Goal: Task Accomplishment & Management: Manage account settings

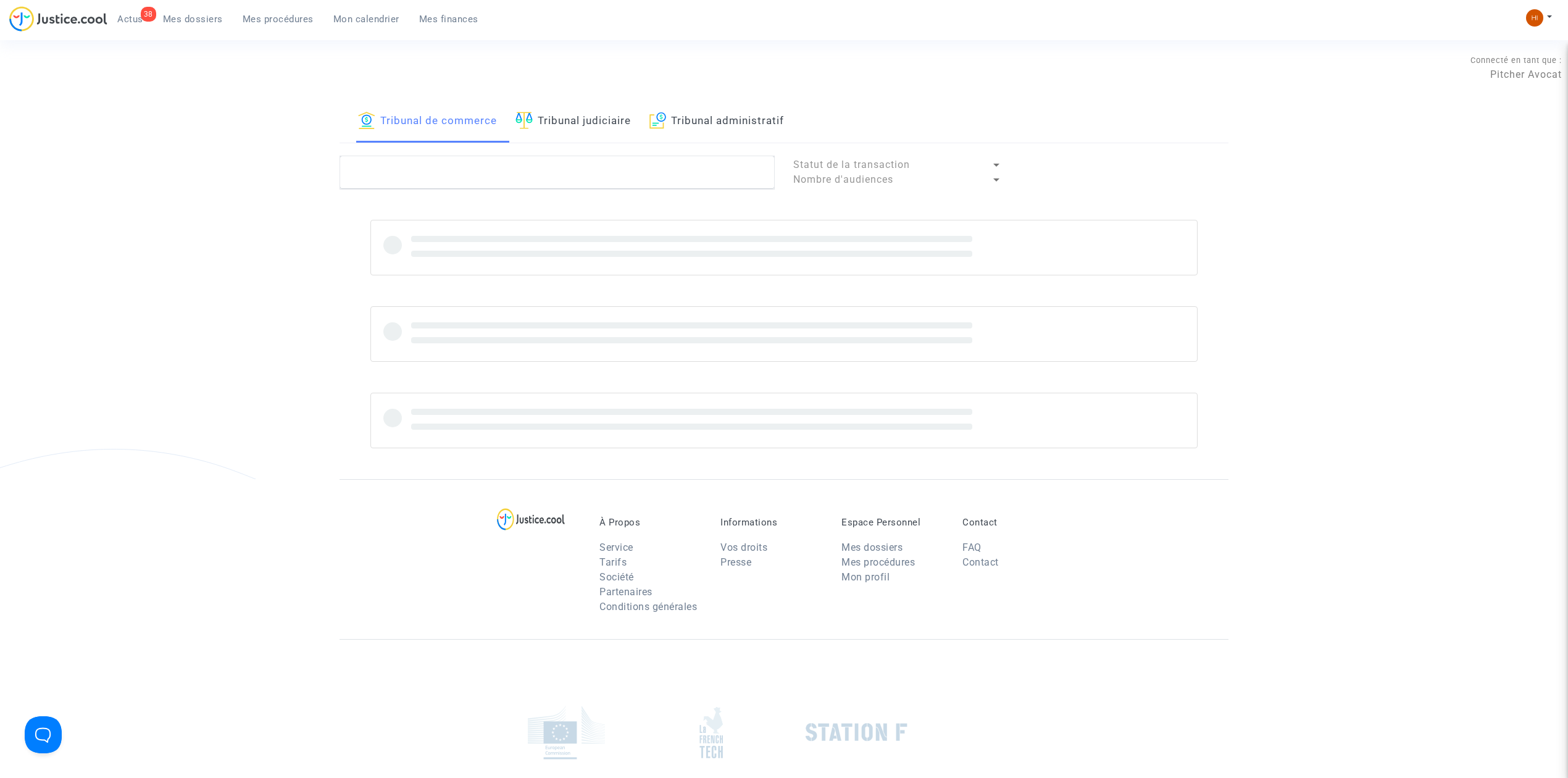
click at [665, 120] on img at bounding box center [657, 121] width 17 height 18
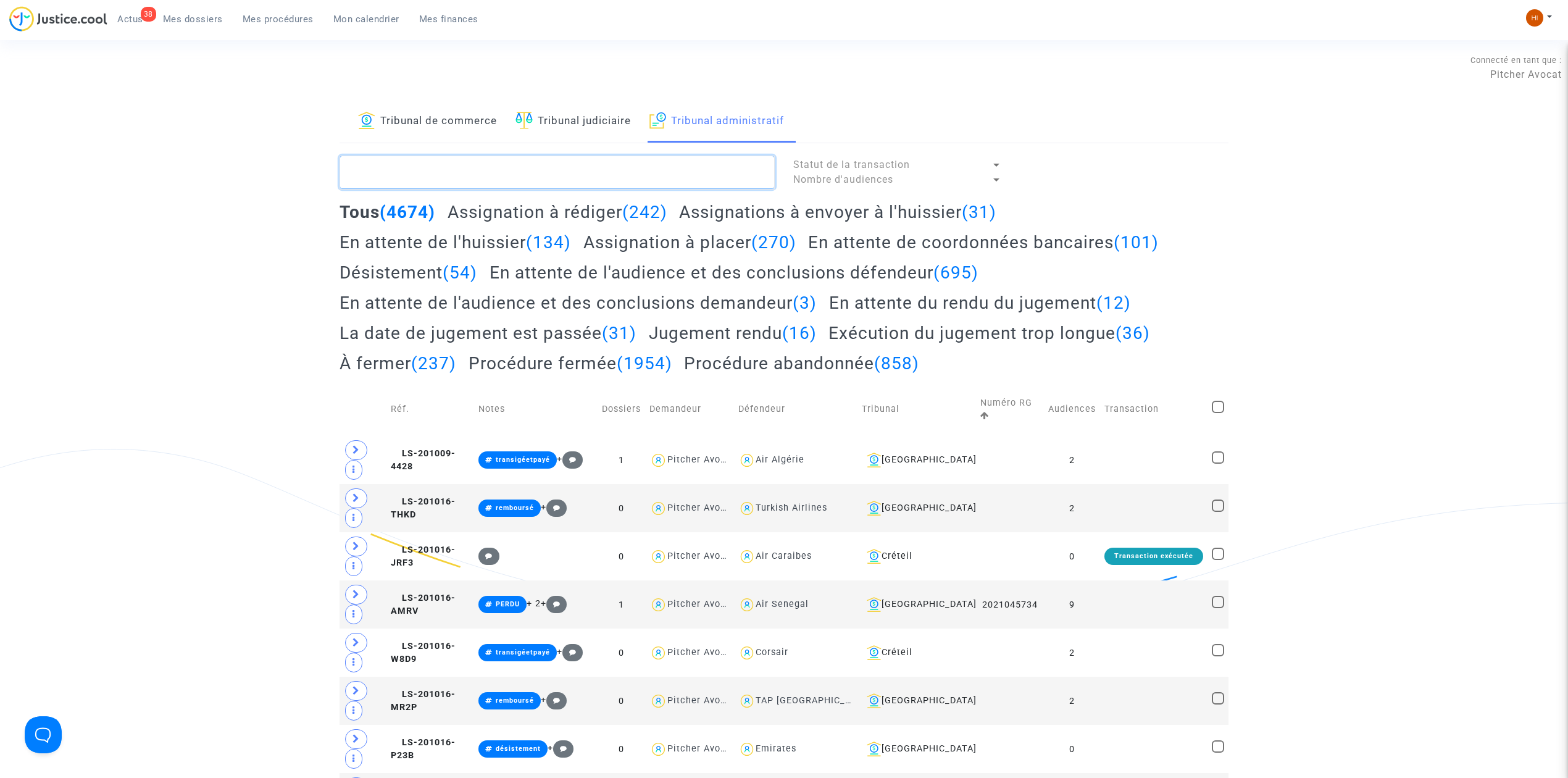
click at [662, 159] on textarea at bounding box center [557, 173] width 435 height 33
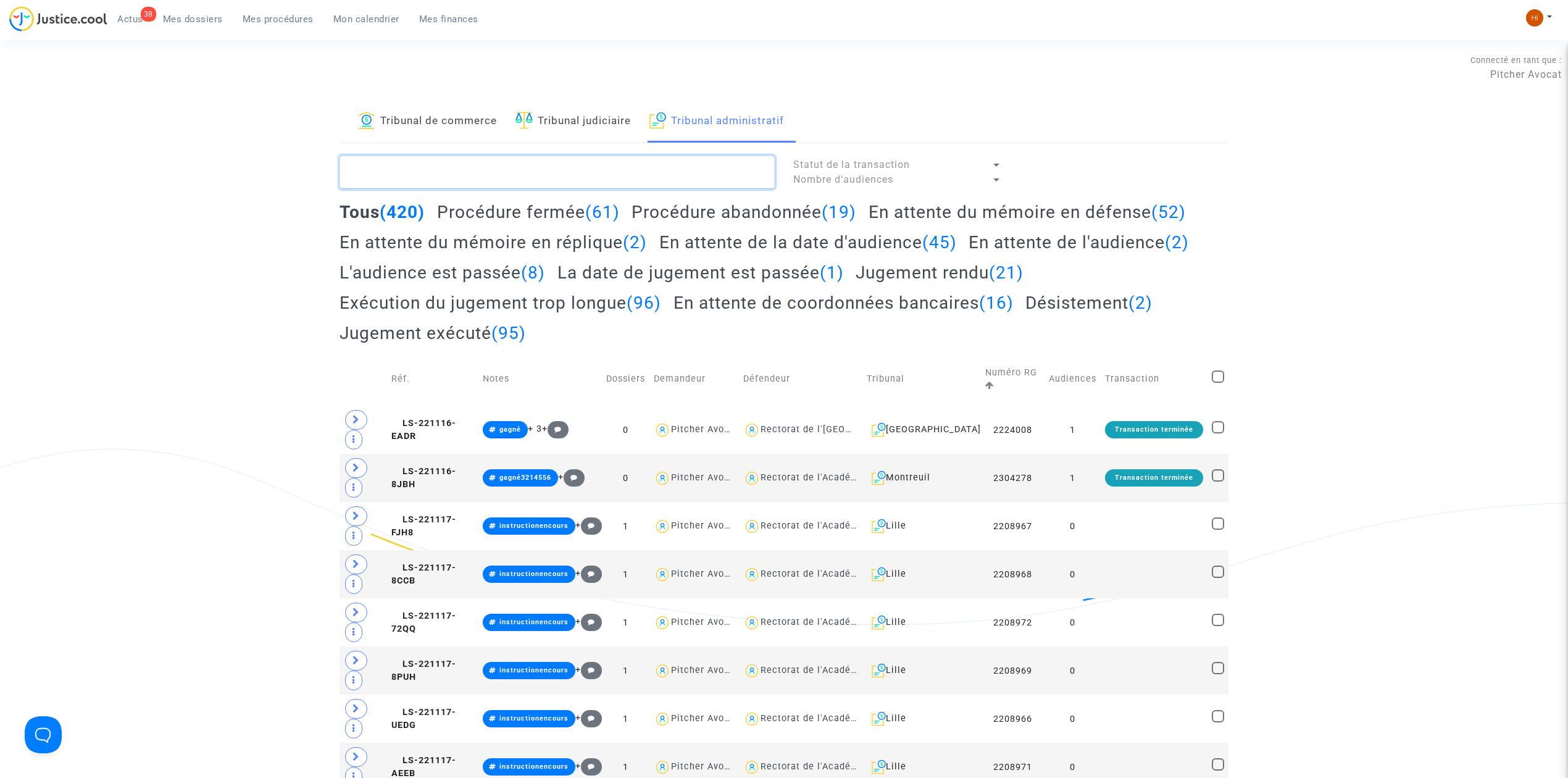
paste textarea "[PERSON_NAME]"
type textarea "[PERSON_NAME]"
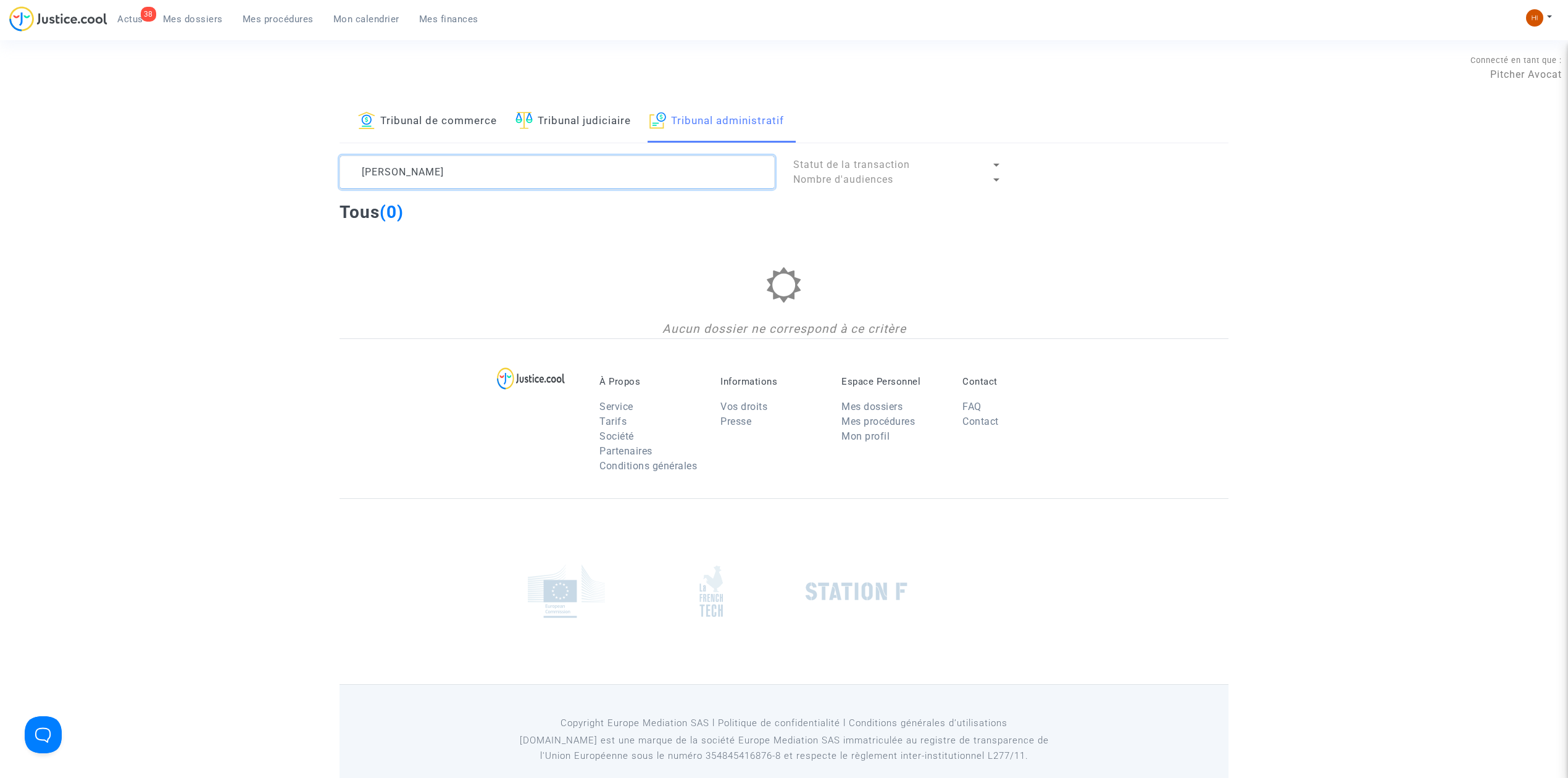
drag, startPoint x: 541, startPoint y: 166, endPoint x: 252, endPoint y: 175, distance: 289.1
click at [252, 175] on div "Tribunal de commerce Tribunal judiciaire Tribunal administratif [PERSON_NAME] d…" at bounding box center [784, 219] width 1568 height 238
type textarea "é"
drag, startPoint x: 477, startPoint y: 182, endPoint x: -202, endPoint y: 292, distance: 687.9
click at [0, 292] on html "39 Actus Mes dossiers Mes procédures Mon calendrier Mes finances Mon profil Cha…" at bounding box center [784, 398] width 1568 height 797
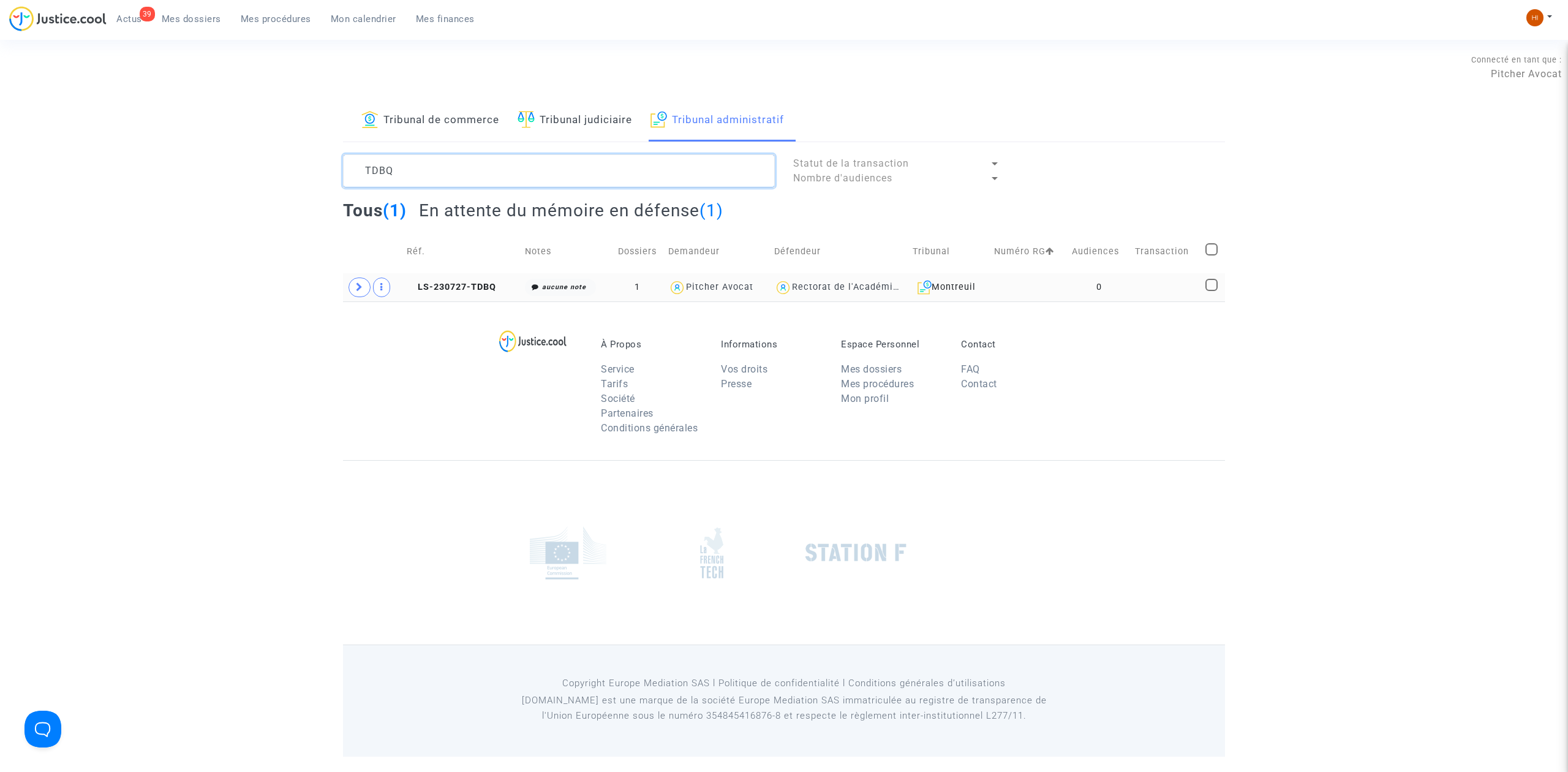
type textarea "TDBQ"
click at [1054, 286] on td at bounding box center [1028, 286] width 77 height 28
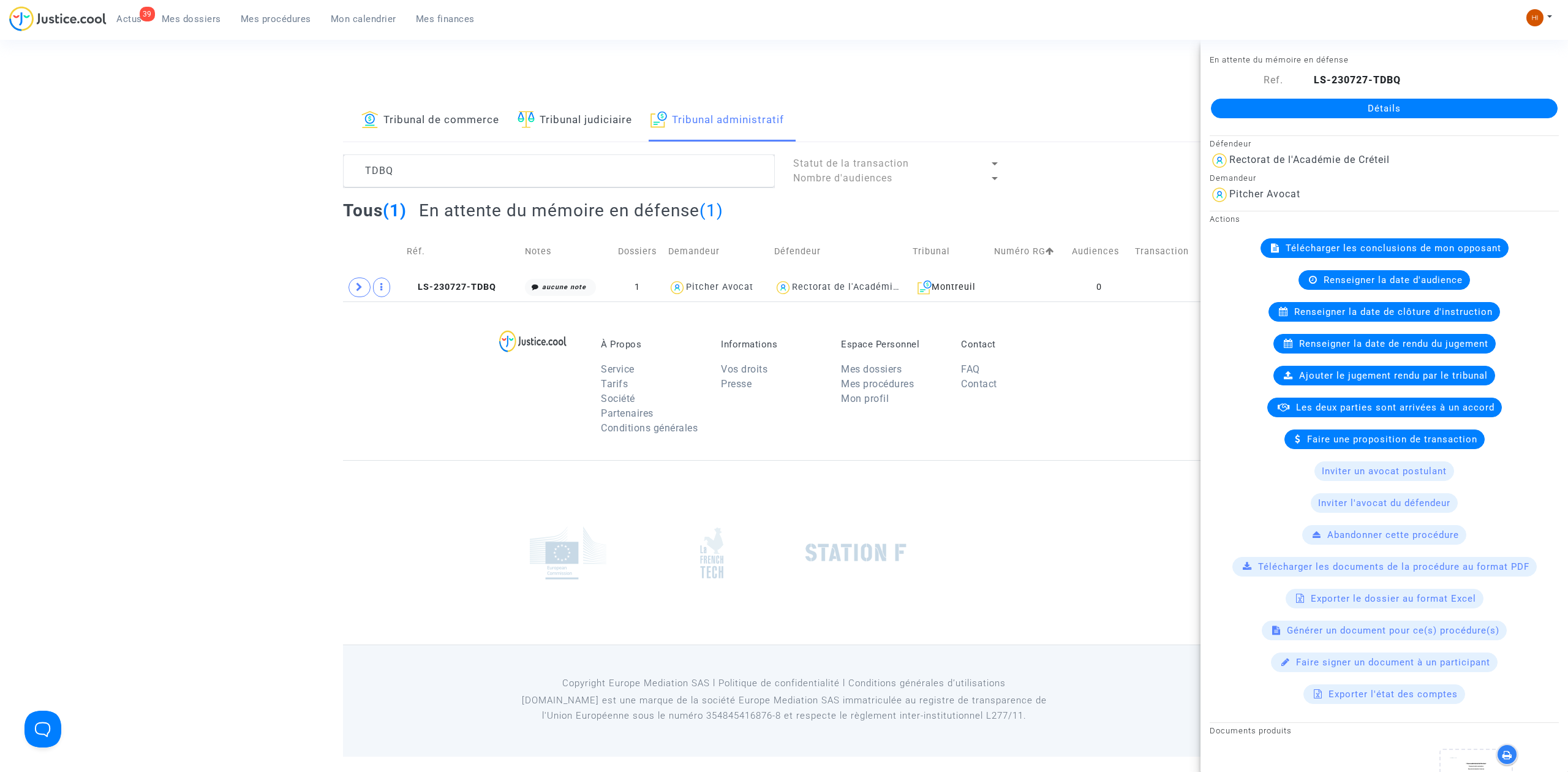
click at [1430, 107] on link "Détails" at bounding box center [1384, 108] width 346 height 19
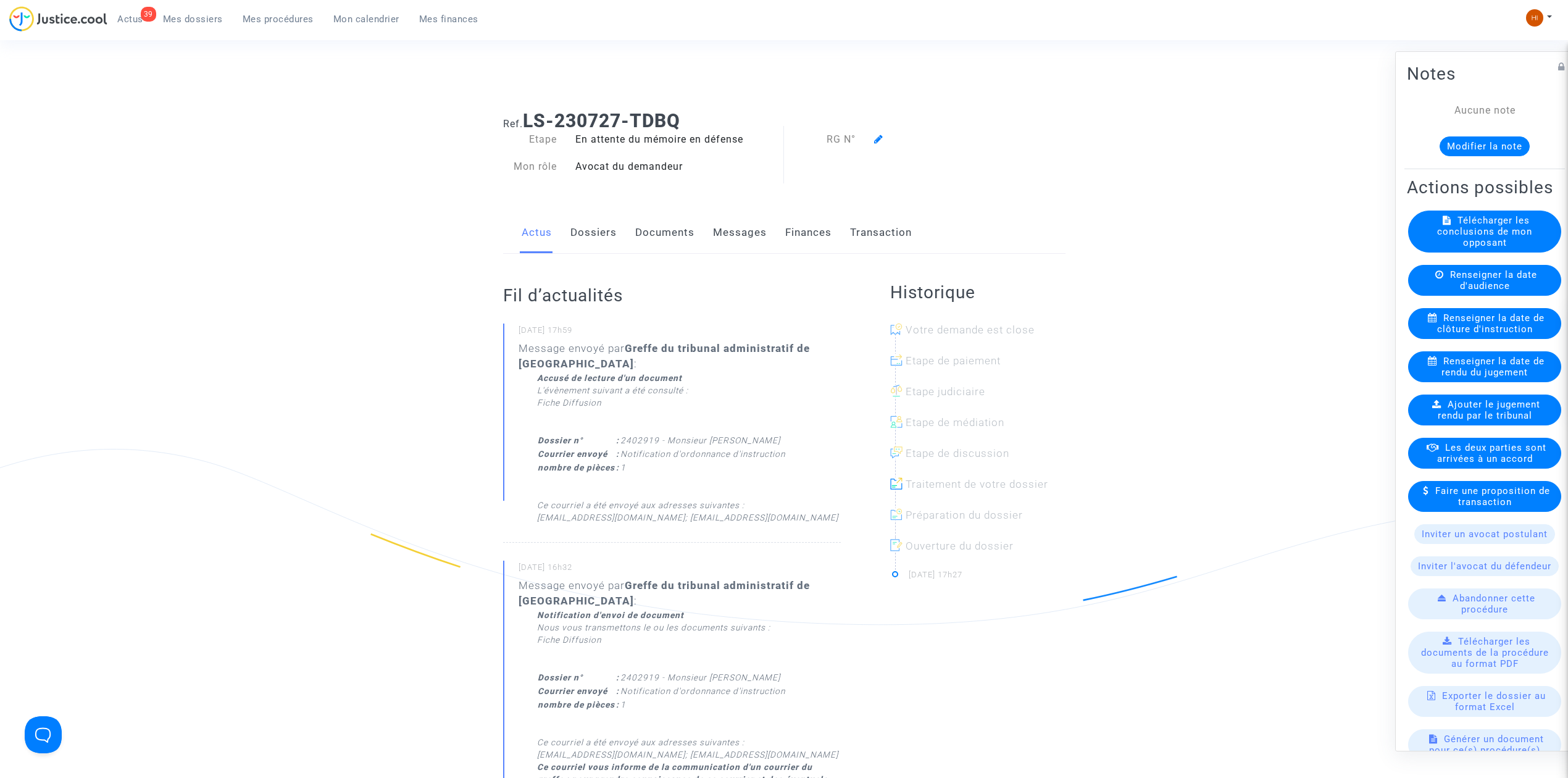
click at [1497, 334] on span "Renseigner la date de clôture d'instruction" at bounding box center [1491, 323] width 108 height 22
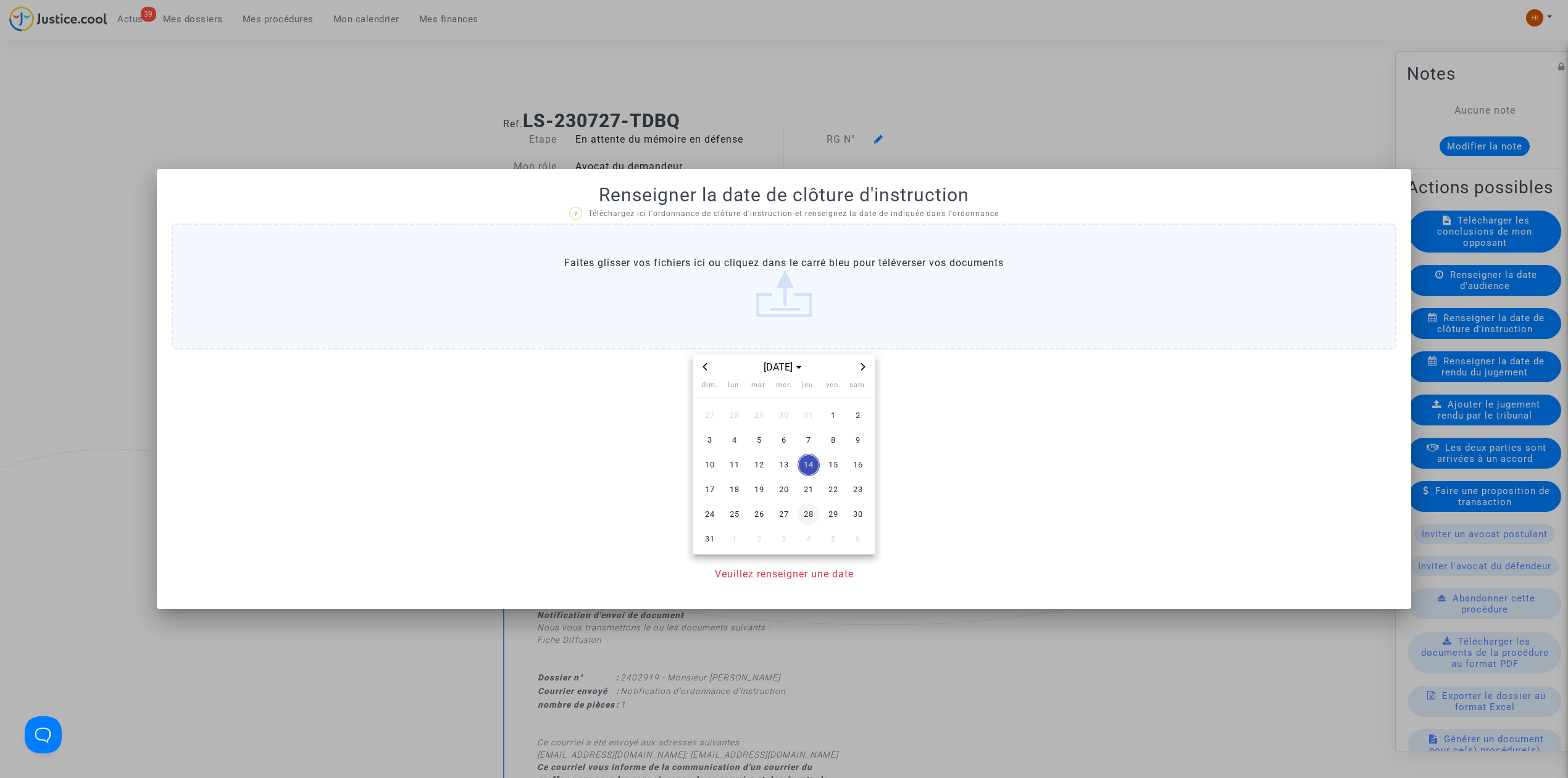
click at [807, 511] on span "28" at bounding box center [808, 514] width 22 height 22
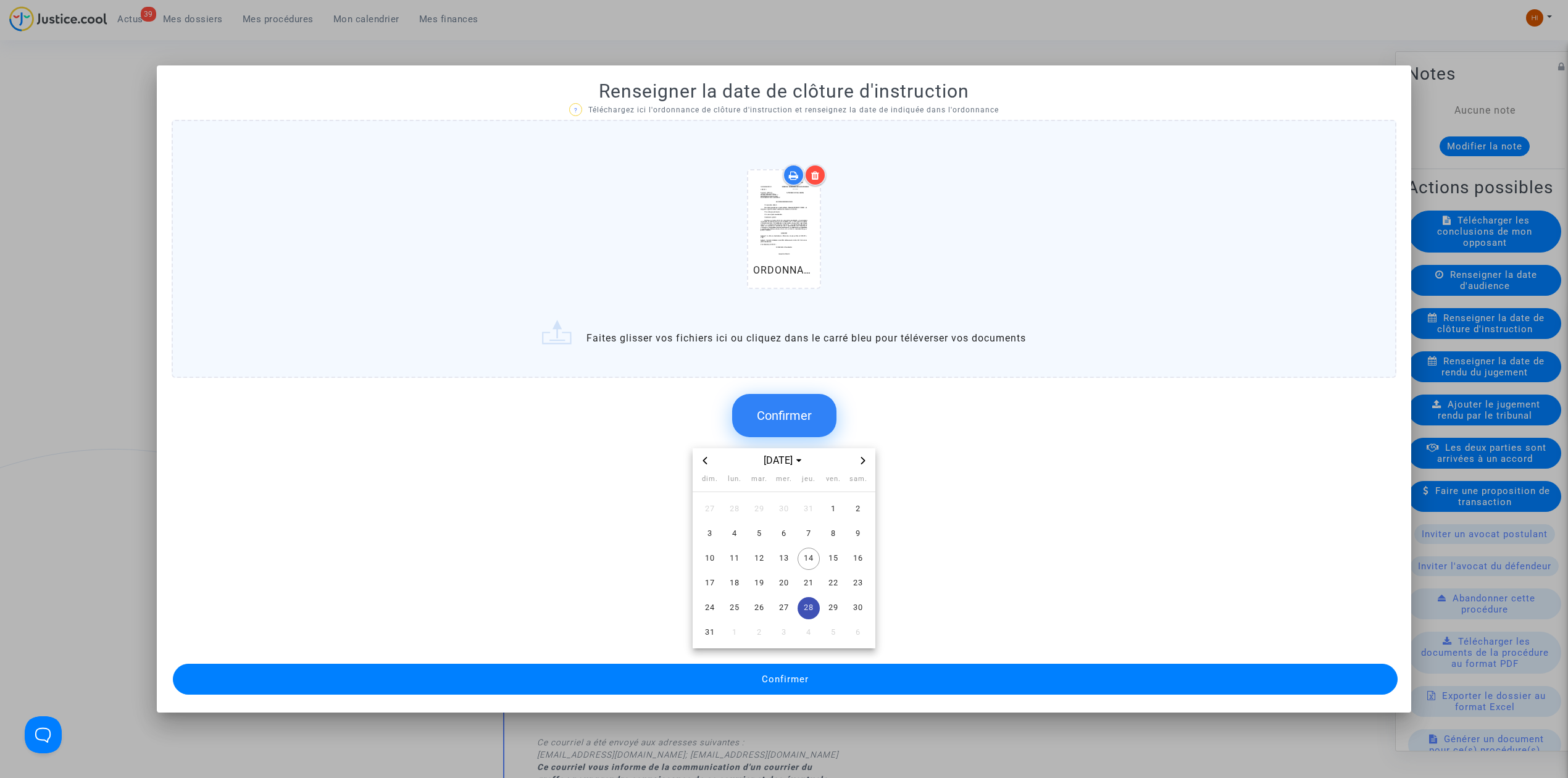
click at [870, 650] on ng-component "? Téléchargez ici l'ordonnance de clôture d'instruction et renseignez la date d…" at bounding box center [784, 400] width 1225 height 595
click at [895, 679] on button "Confirmer" at bounding box center [785, 680] width 1225 height 31
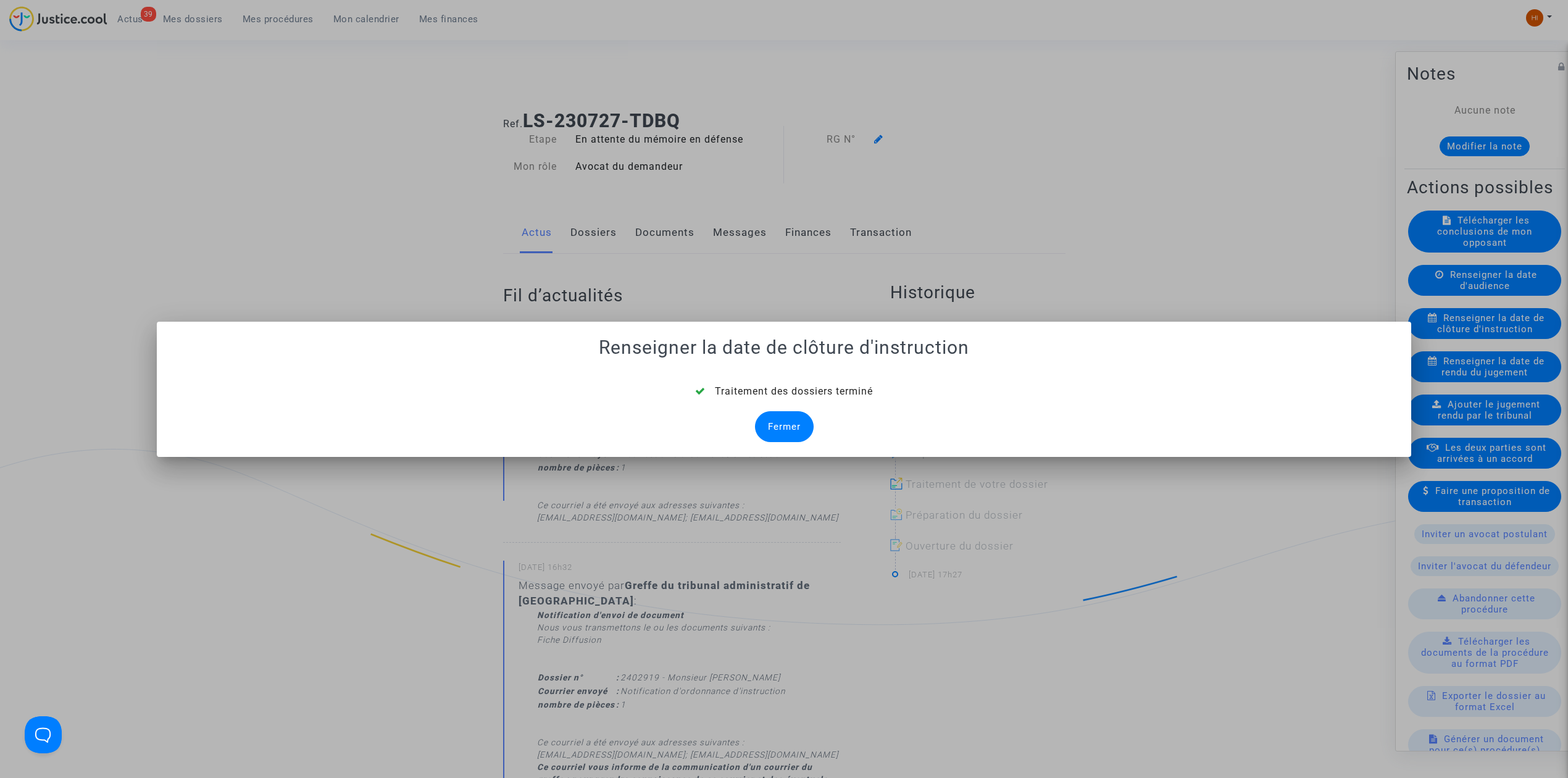
click at [775, 433] on div "Fermer" at bounding box center [784, 427] width 59 height 31
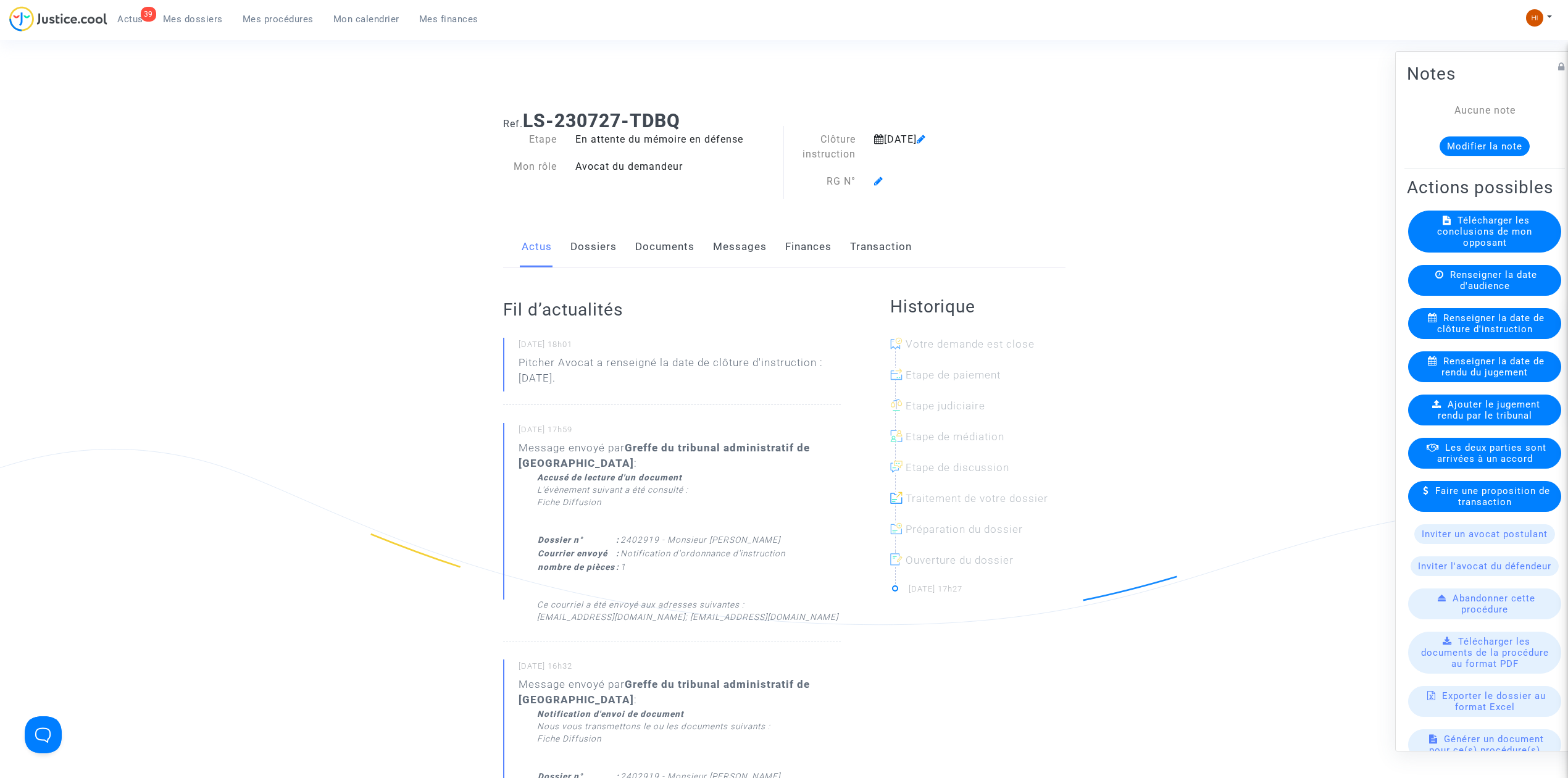
drag, startPoint x: 673, startPoint y: 248, endPoint x: 682, endPoint y: 268, distance: 21.9
click at [673, 249] on link "Documents" at bounding box center [665, 247] width 59 height 41
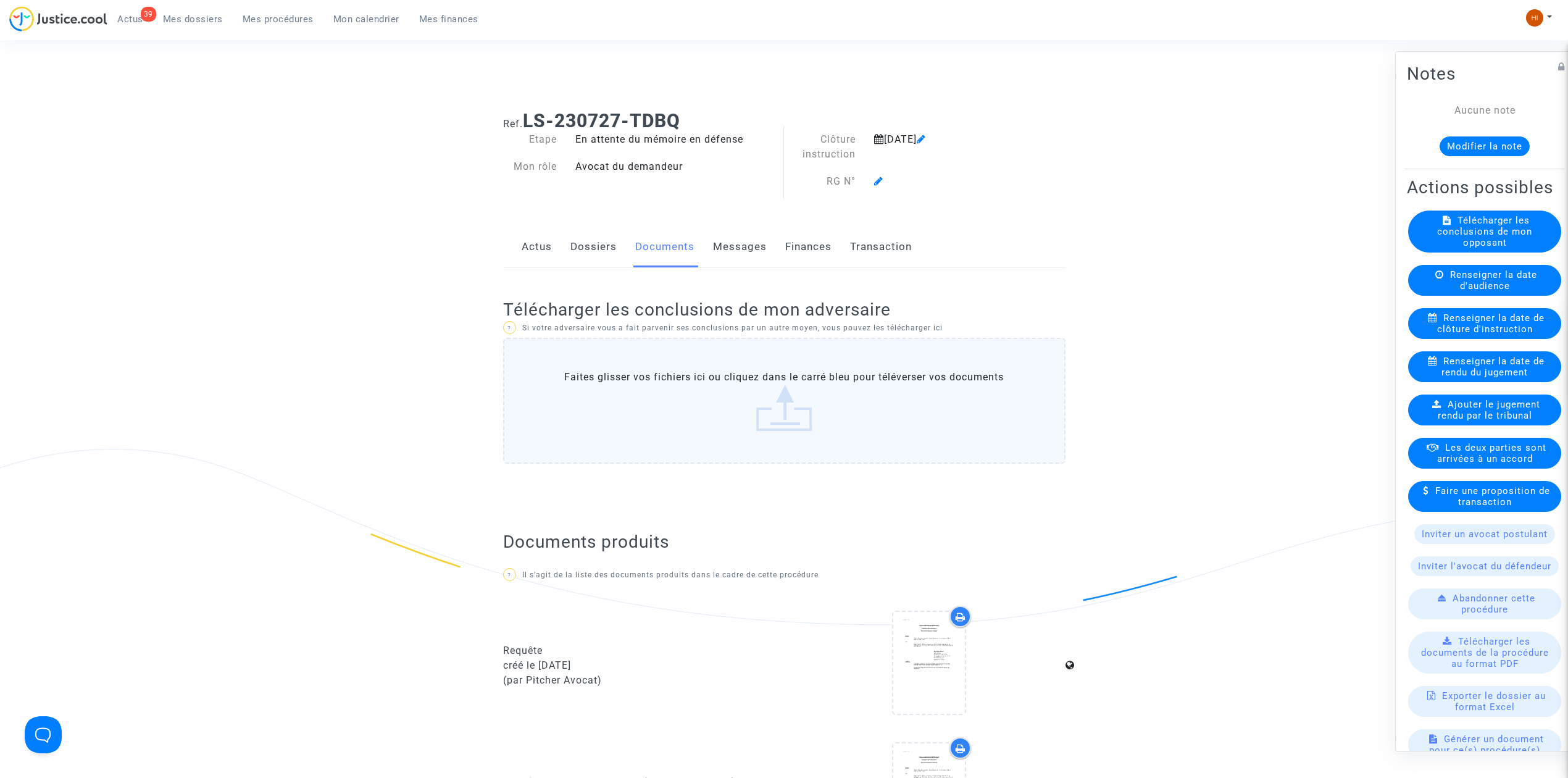
click at [926, 137] on icon at bounding box center [921, 138] width 9 height 10
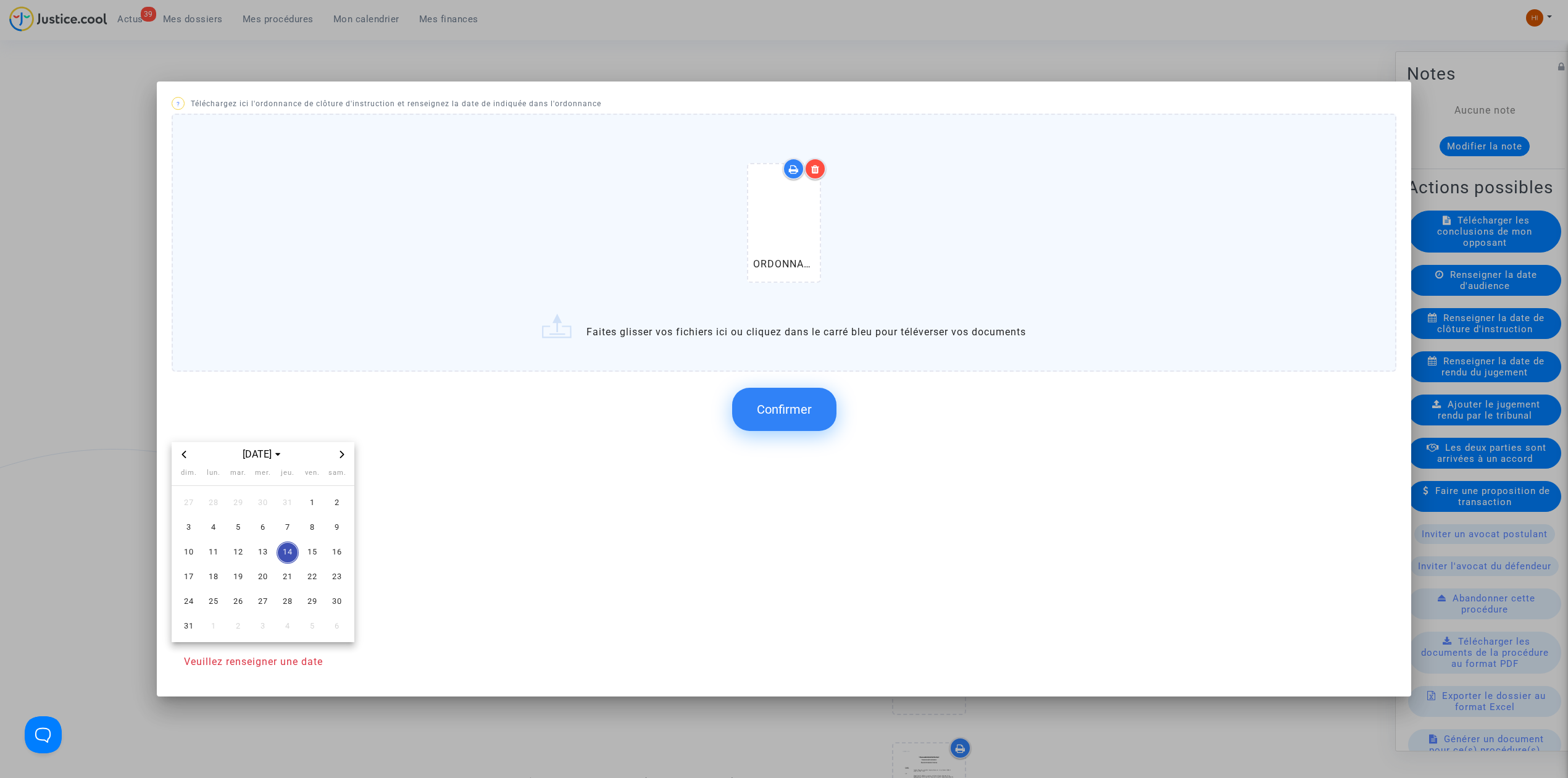
click at [790, 403] on span "Confirmer" at bounding box center [784, 408] width 55 height 15
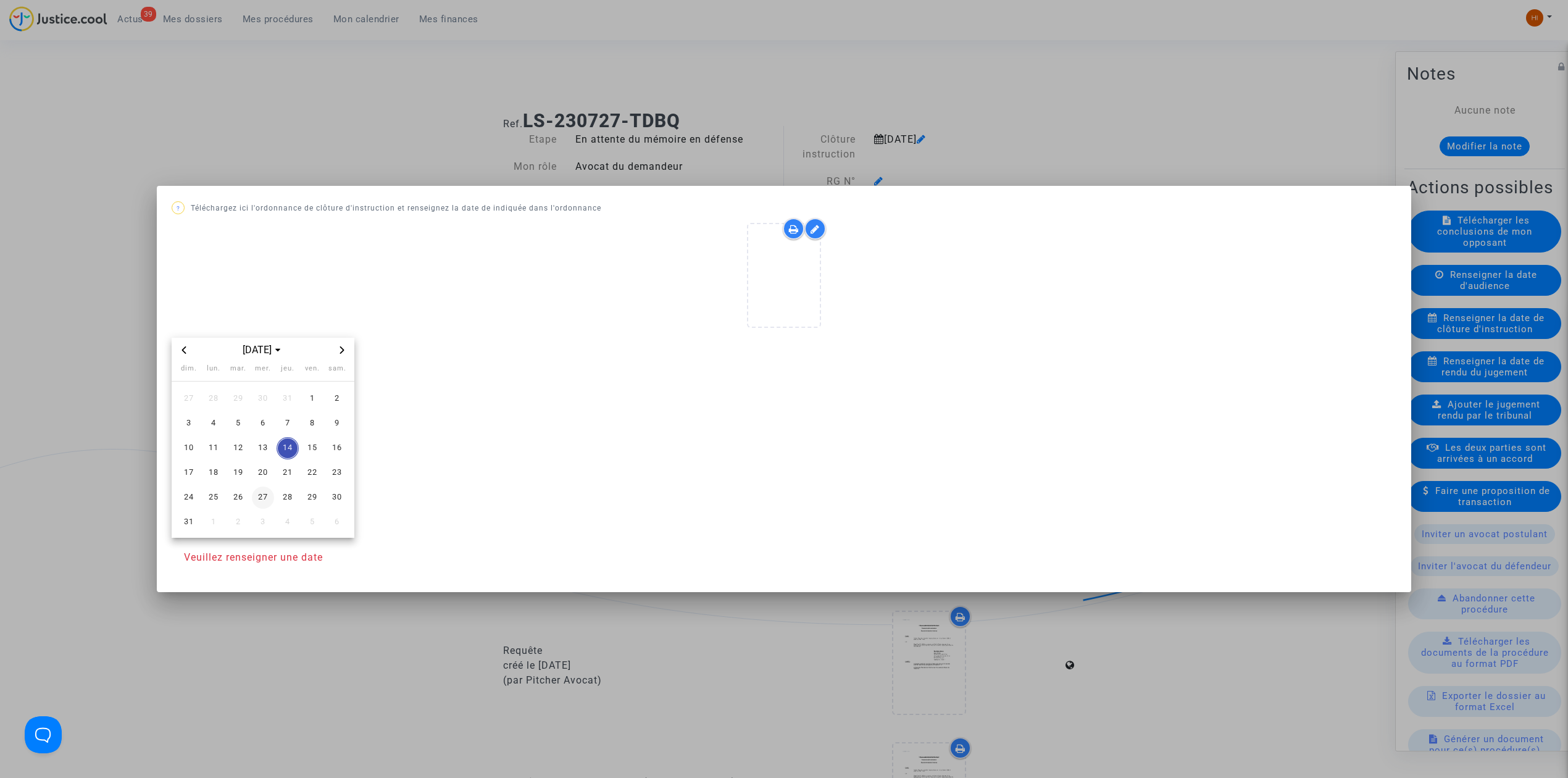
click at [275, 491] on td "28" at bounding box center [287, 497] width 24 height 24
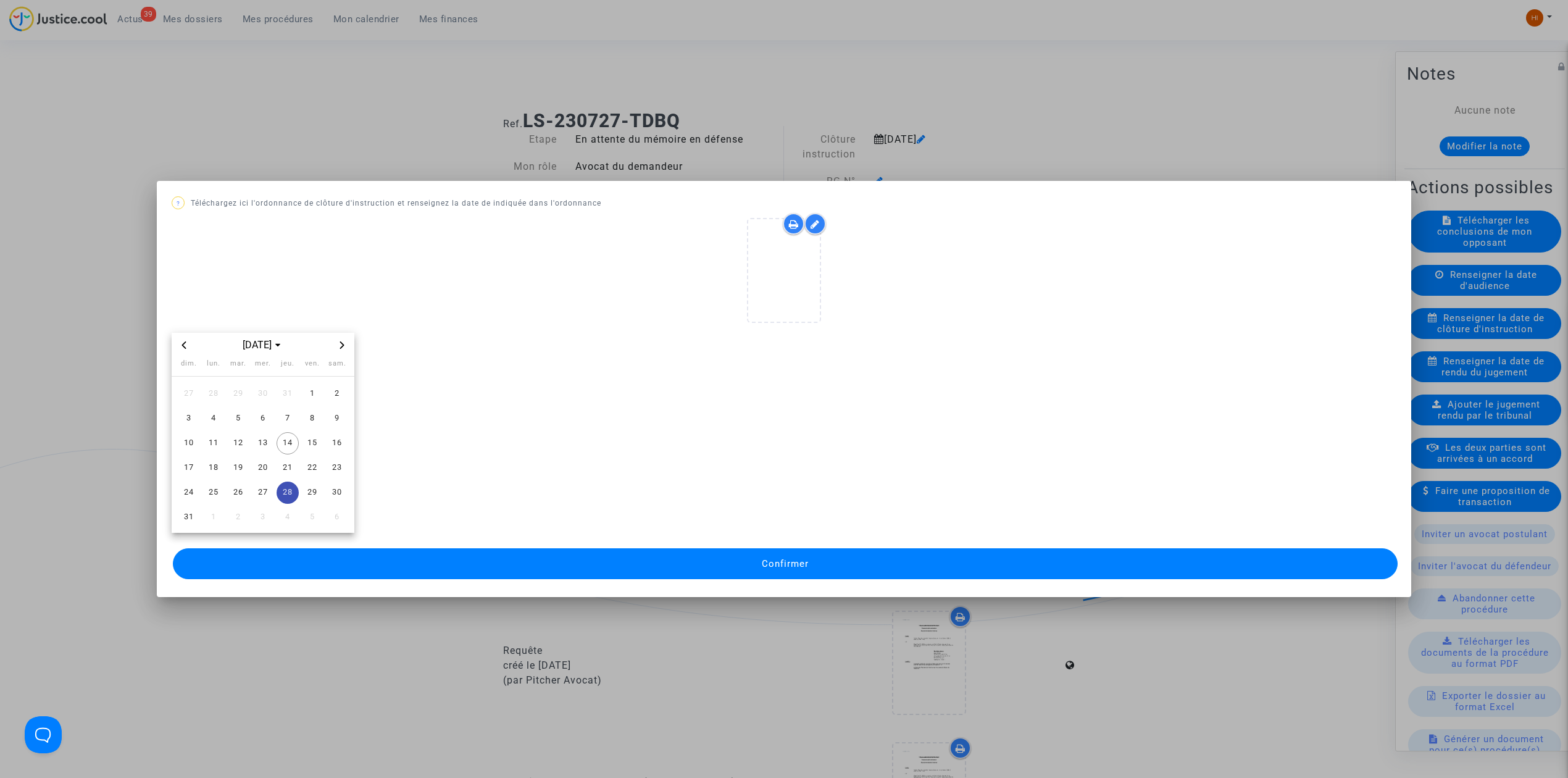
click at [502, 560] on button "Confirmer" at bounding box center [785, 564] width 1225 height 31
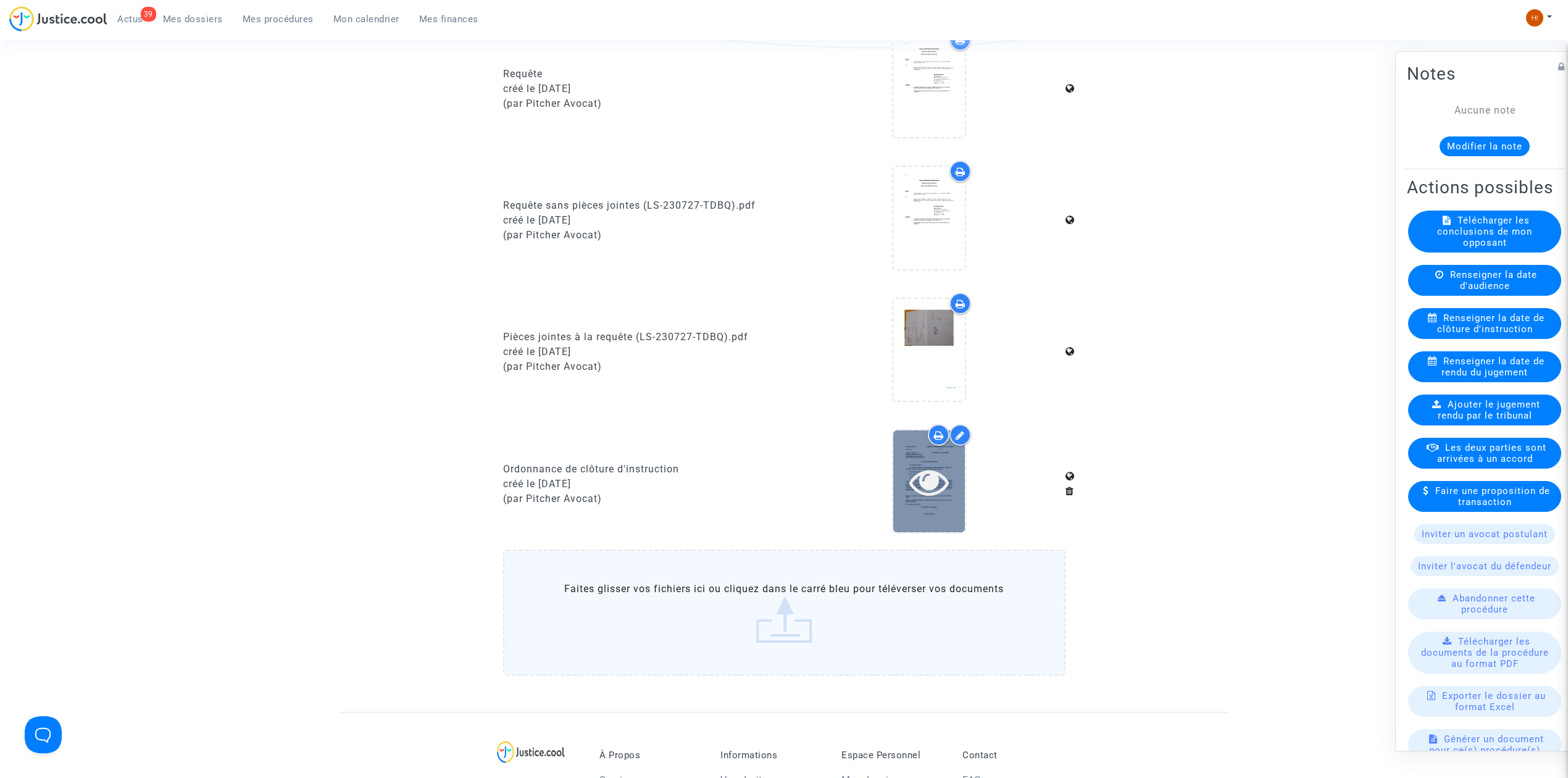
scroll to position [576, 0]
drag, startPoint x: 488, startPoint y: 463, endPoint x: 683, endPoint y: 464, distance: 195.0
click at [683, 464] on ng-component "Ref. LS-230727-TDBQ Etape En attente du mémoire en défense Mon rôle Avocat du d…" at bounding box center [784, 118] width 889 height 1187
copy div "Ordonnance de clôture d'instruction"
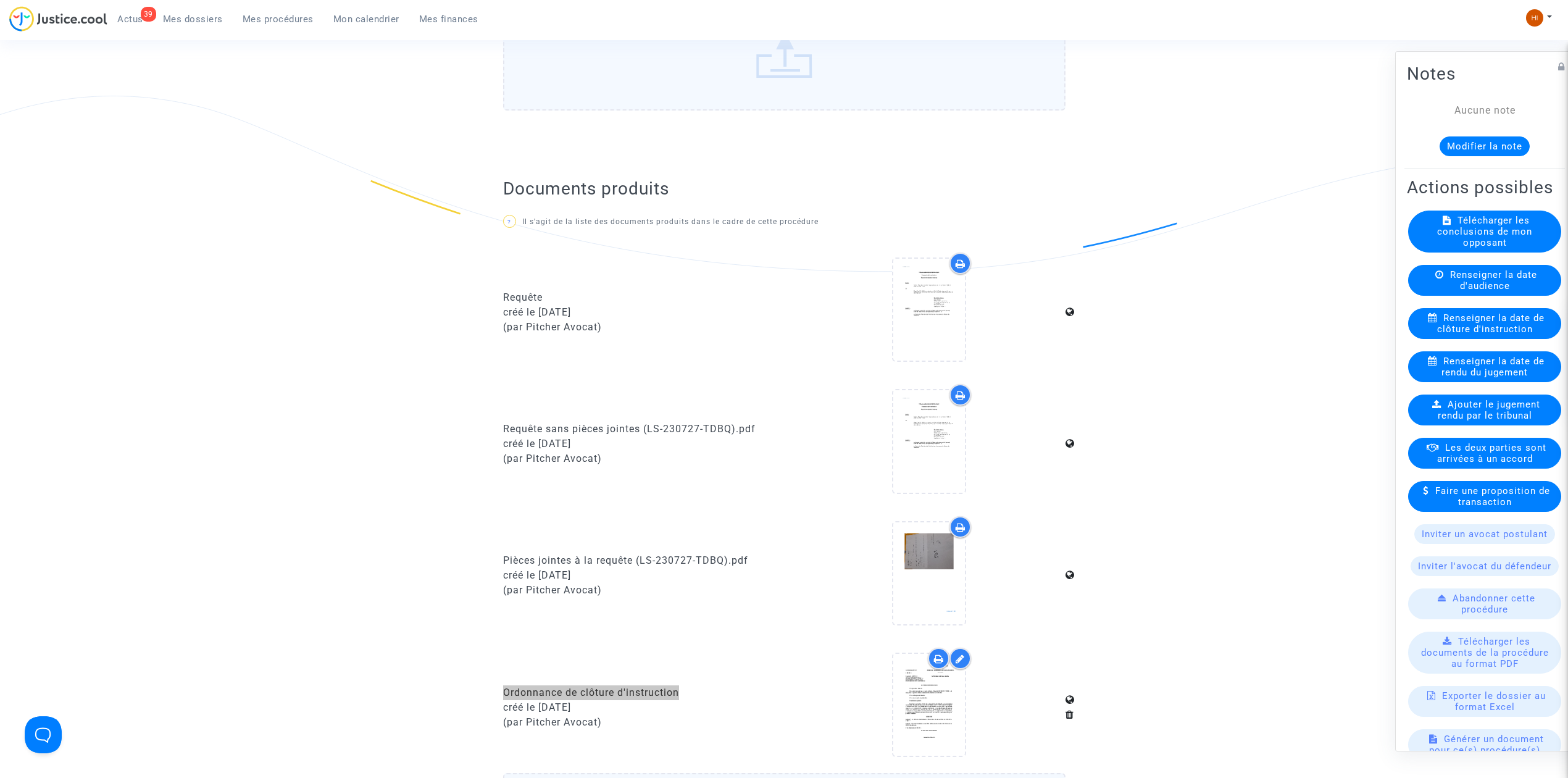
scroll to position [0, 0]
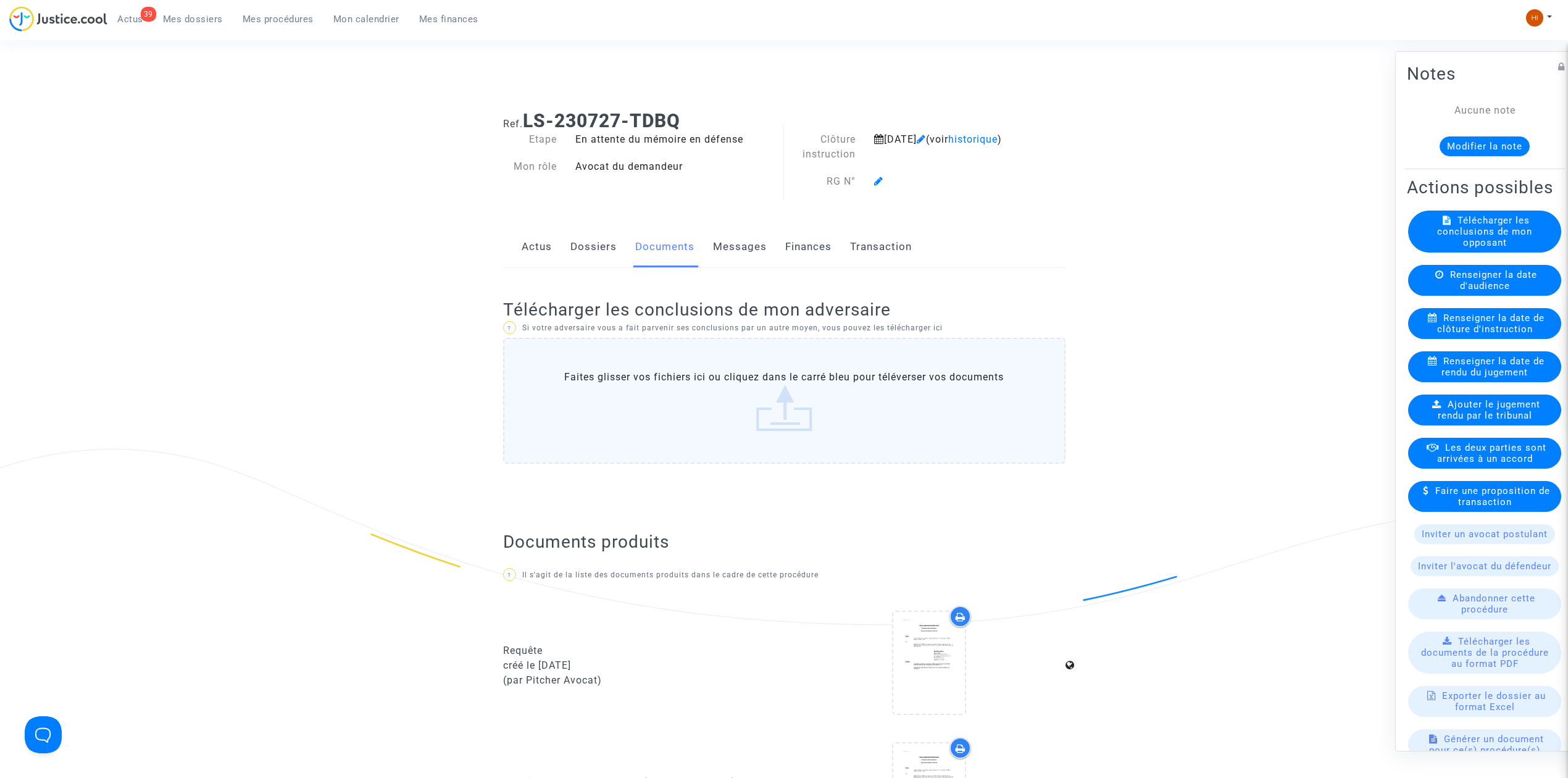
click at [273, 10] on link "Mes procédures" at bounding box center [278, 19] width 91 height 19
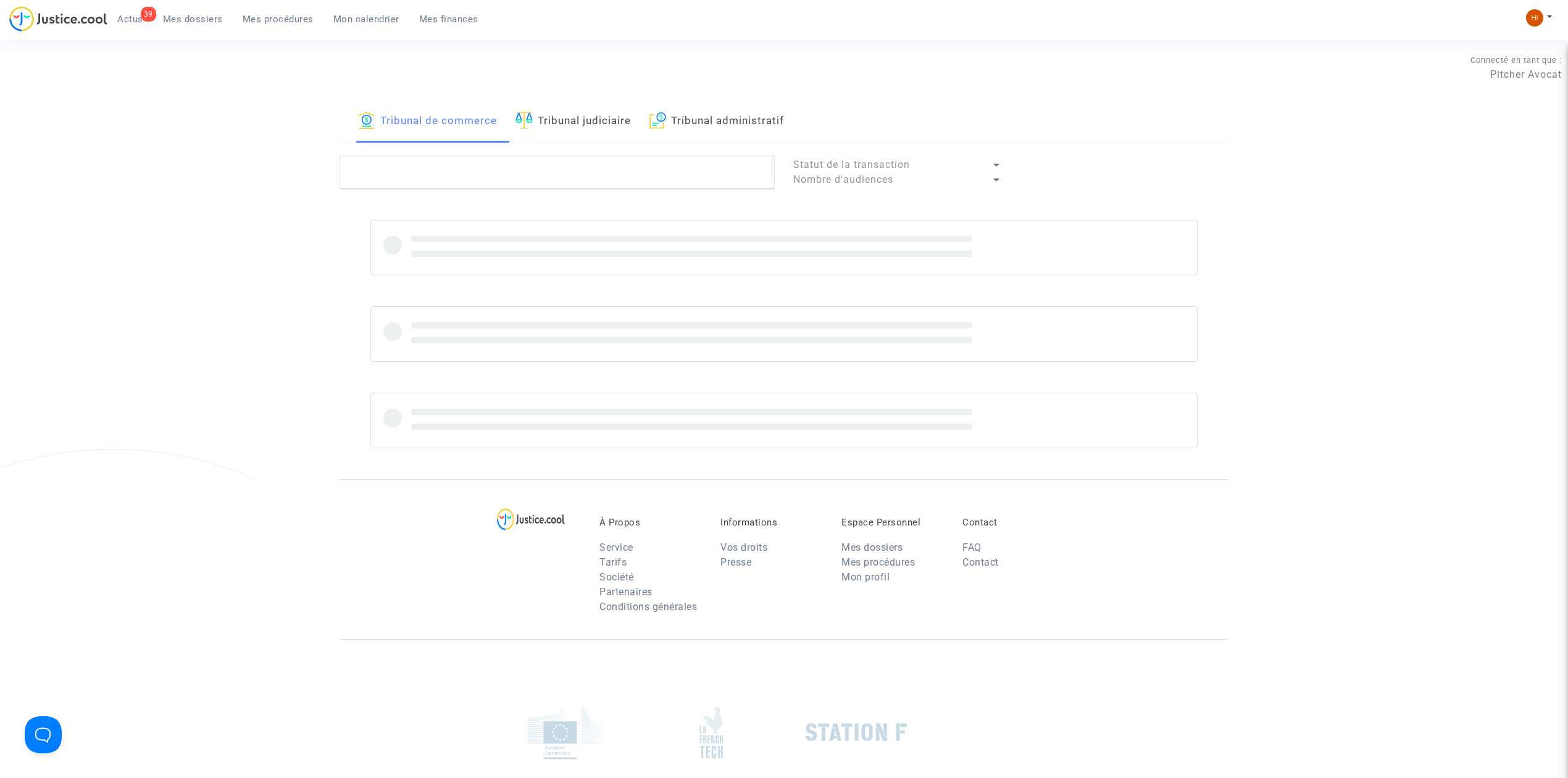
click at [615, 120] on link "Tribunal judiciaire" at bounding box center [573, 121] width 115 height 42
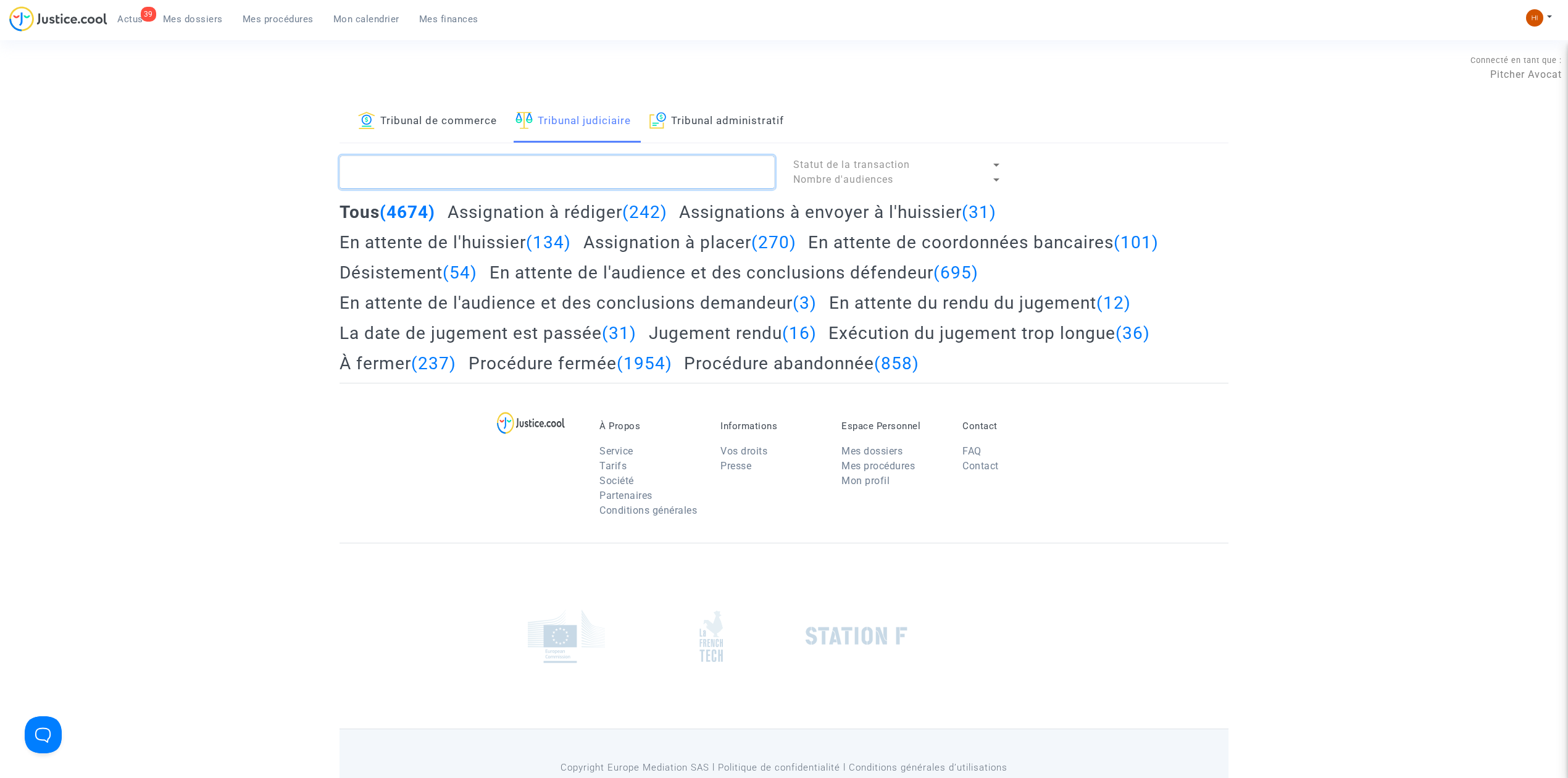
click at [646, 176] on textarea at bounding box center [557, 173] width 435 height 33
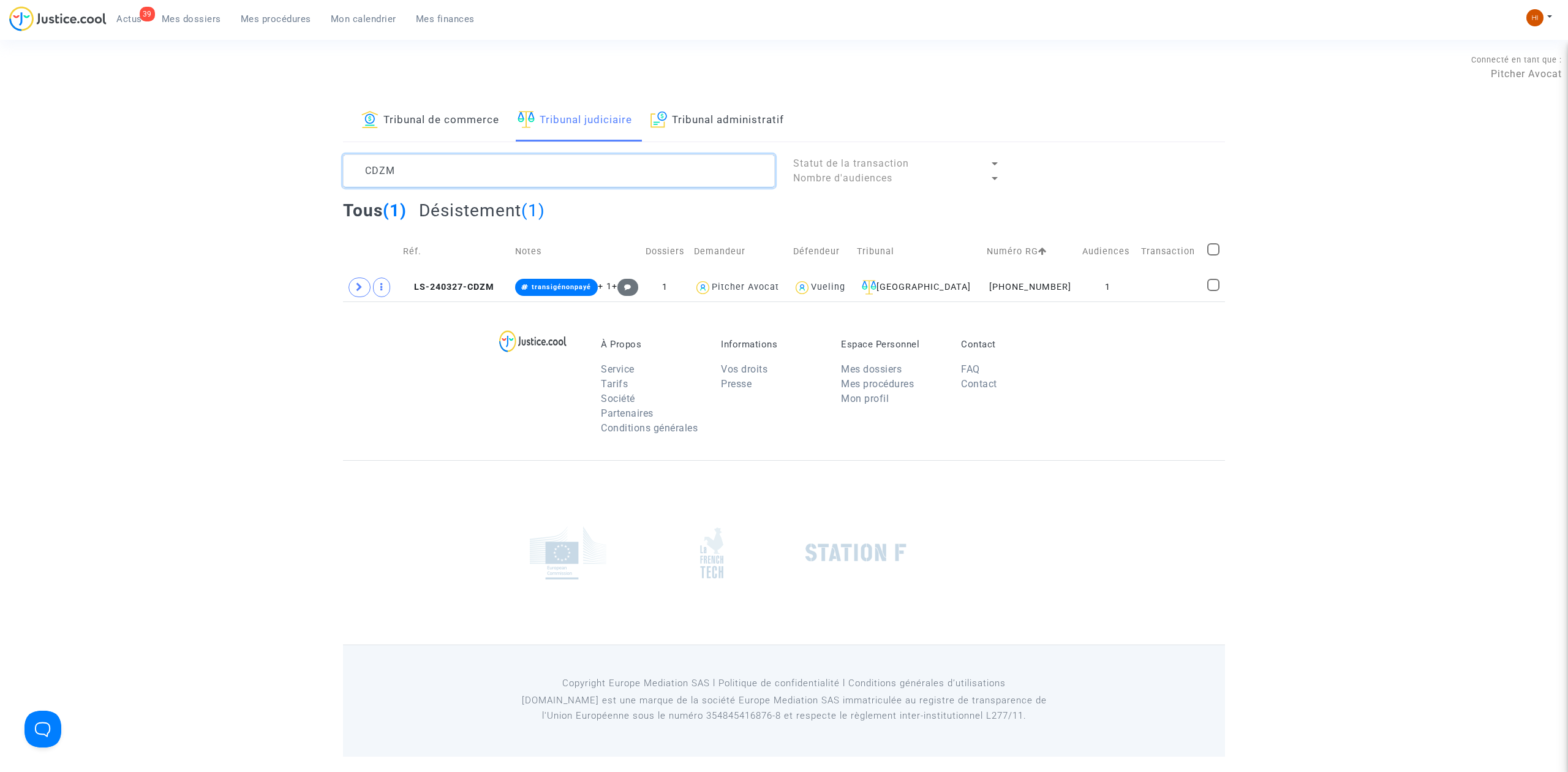
type textarea "CDZM"
drag, startPoint x: 358, startPoint y: 285, endPoint x: 361, endPoint y: 300, distance: 15.3
click at [358, 288] on icon at bounding box center [360, 286] width 8 height 9
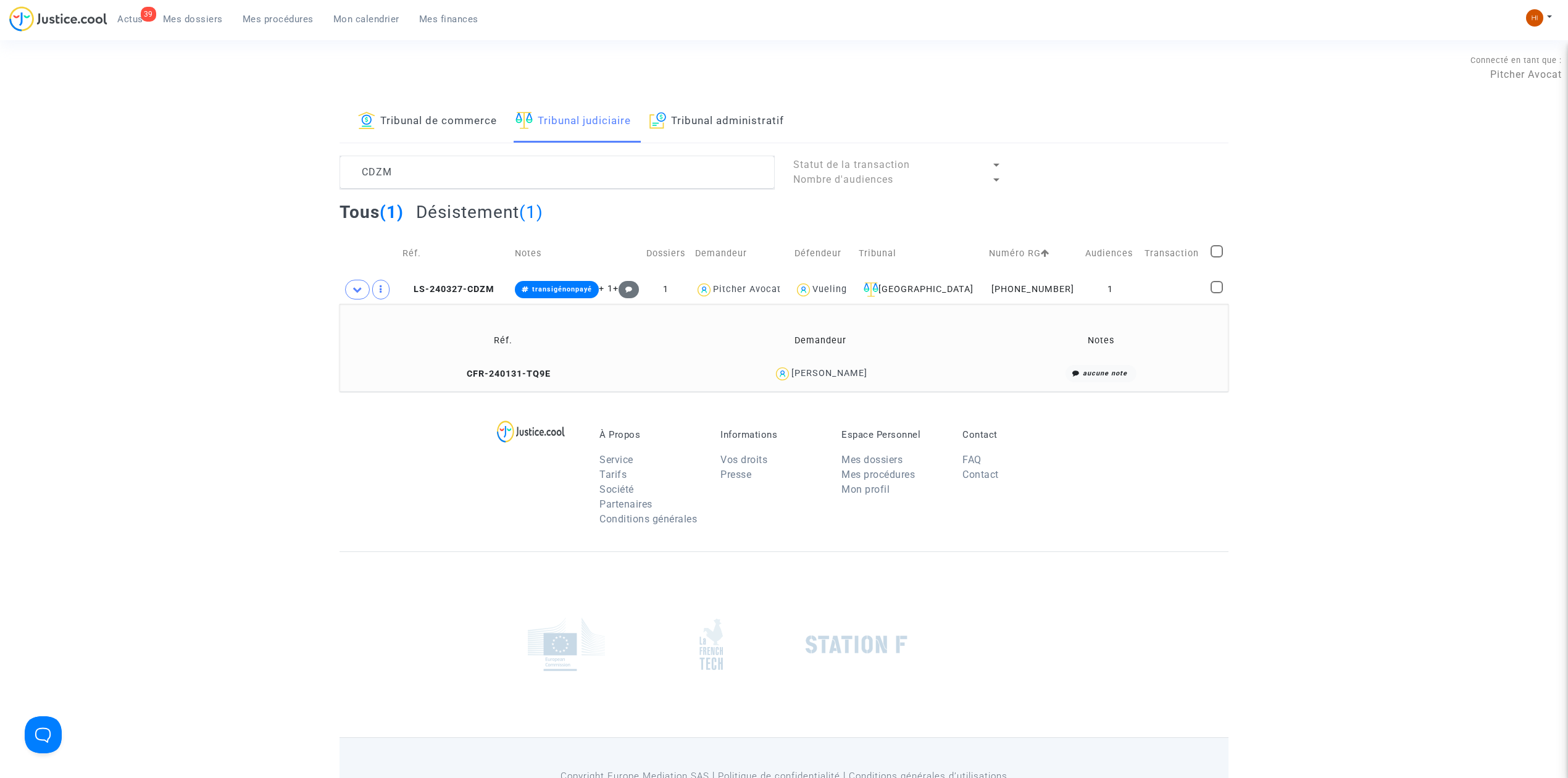
click at [487, 361] on td "Réf." at bounding box center [503, 340] width 319 height 40
click at [495, 366] on td "CFR-240131-TQ9E" at bounding box center [503, 373] width 319 height 26
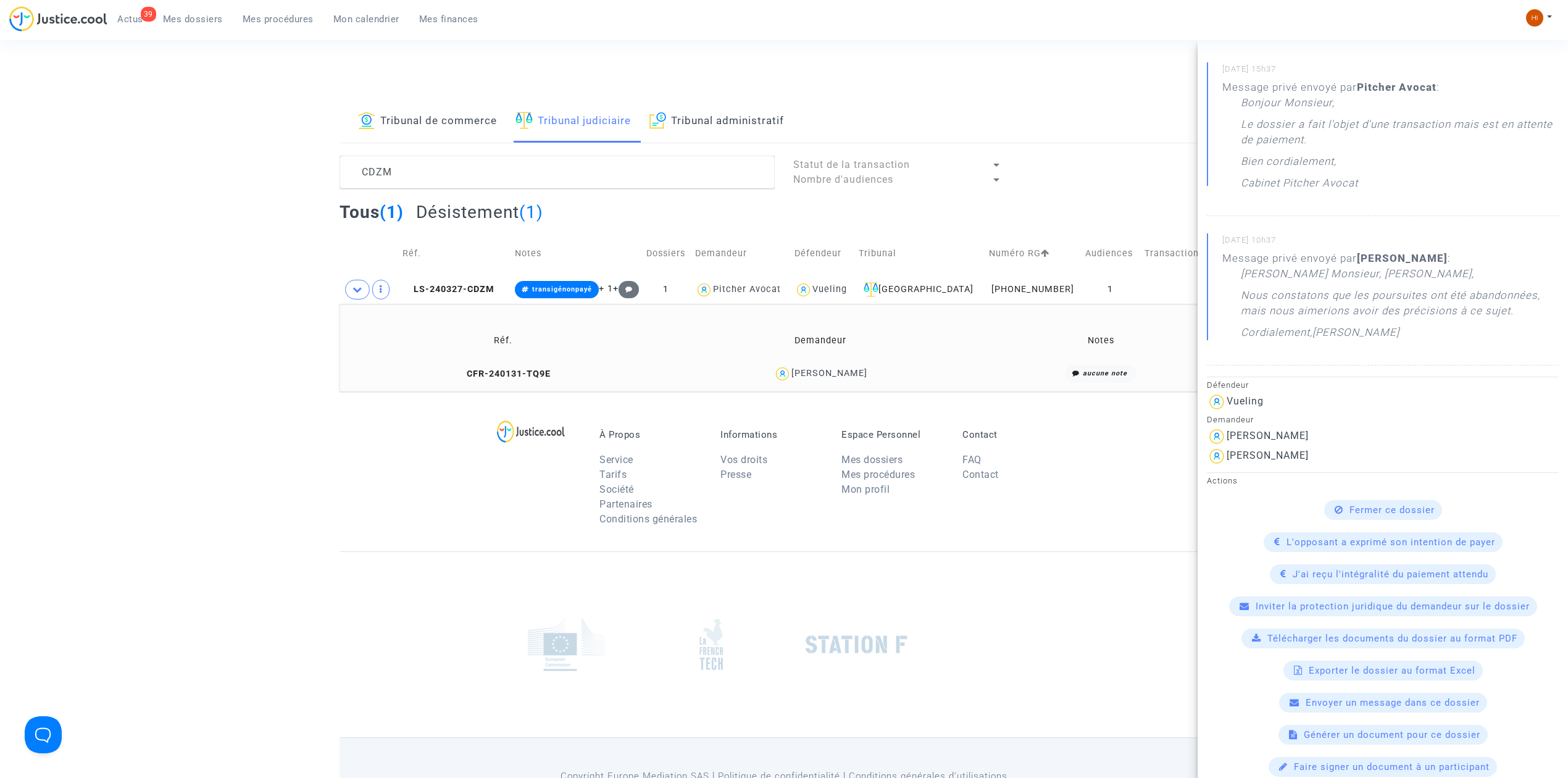
scroll to position [82, 0]
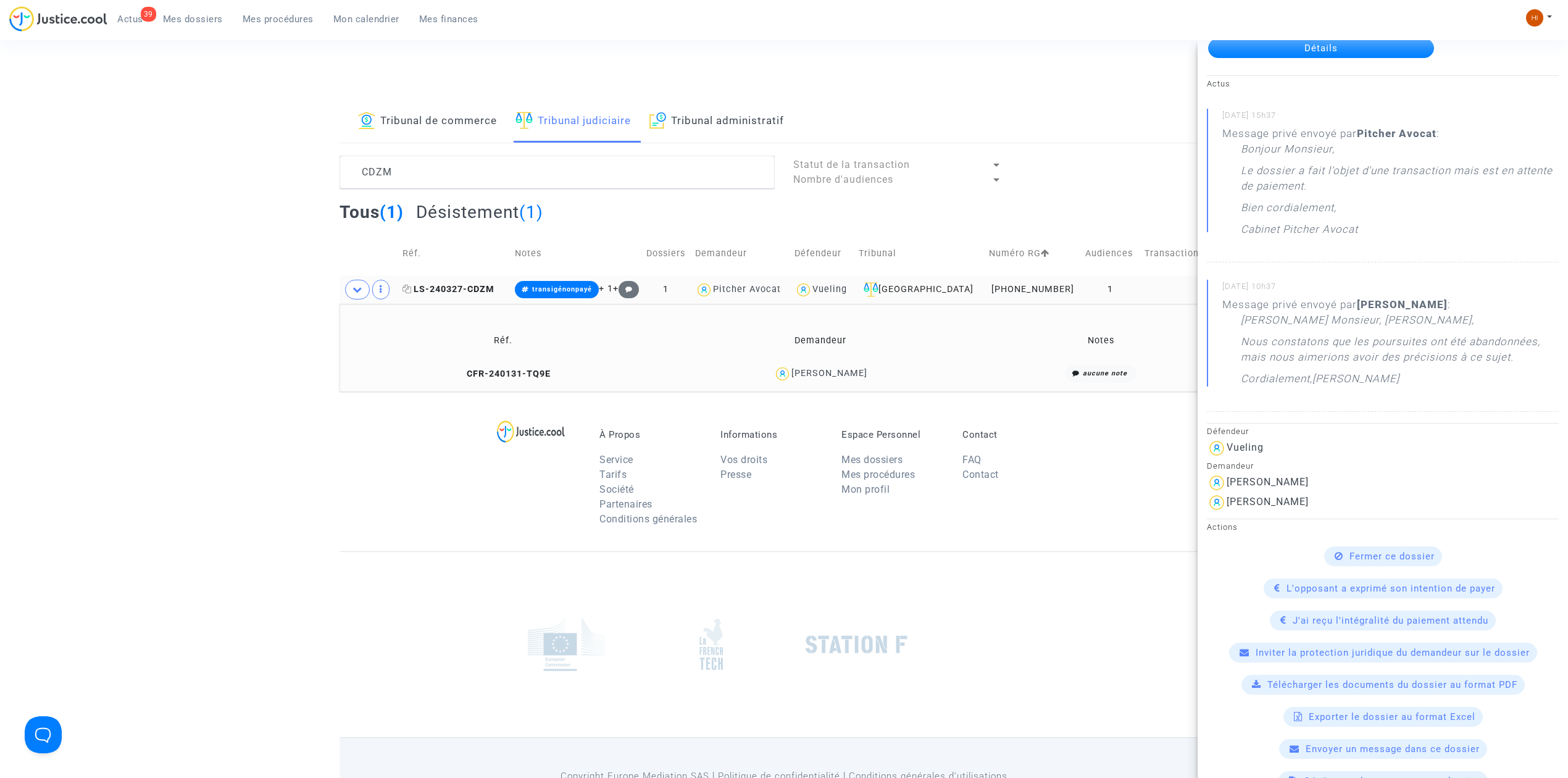
click at [455, 289] on span "LS-240327-CDZM" at bounding box center [449, 289] width 92 height 11
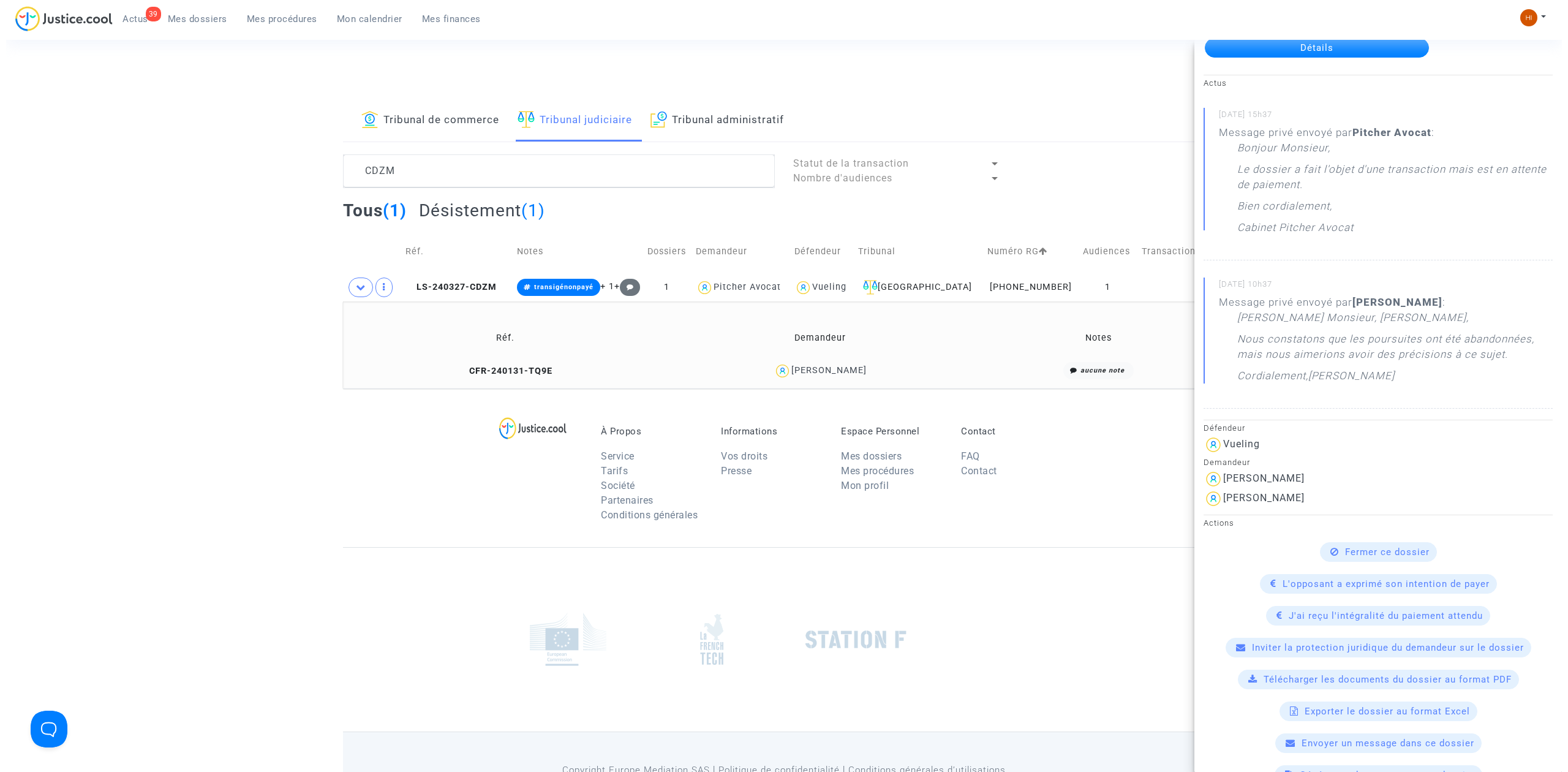
scroll to position [0, 0]
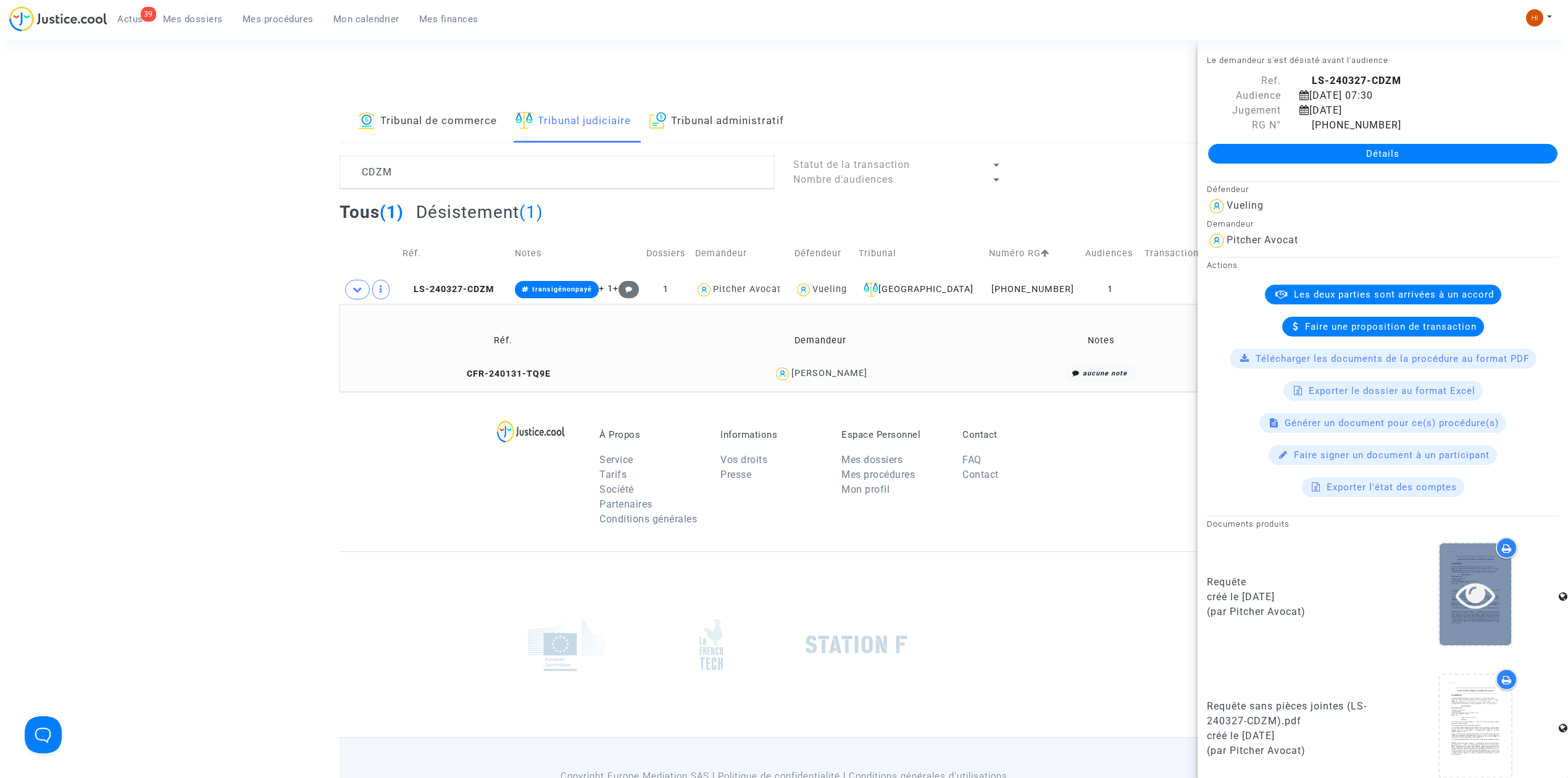
click at [1479, 604] on icon at bounding box center [1475, 594] width 40 height 40
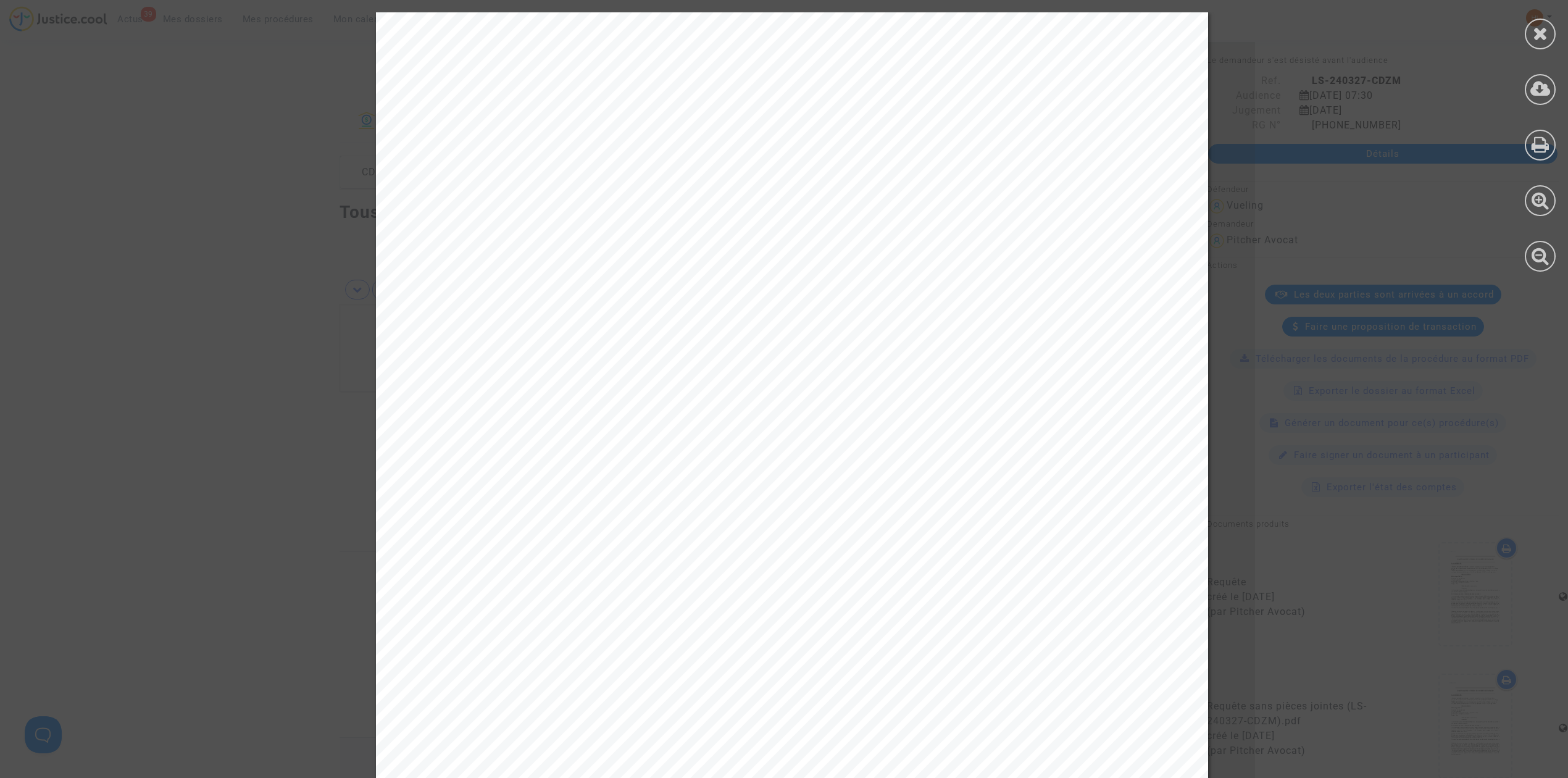
drag, startPoint x: 668, startPoint y: 252, endPoint x: 467, endPoint y: 255, distance: 201.0
click at [467, 255] on span "- [PERSON_NAME]" at bounding box center [539, 256] width 144 height 15
click at [1545, 33] on icon at bounding box center [1541, 33] width 16 height 19
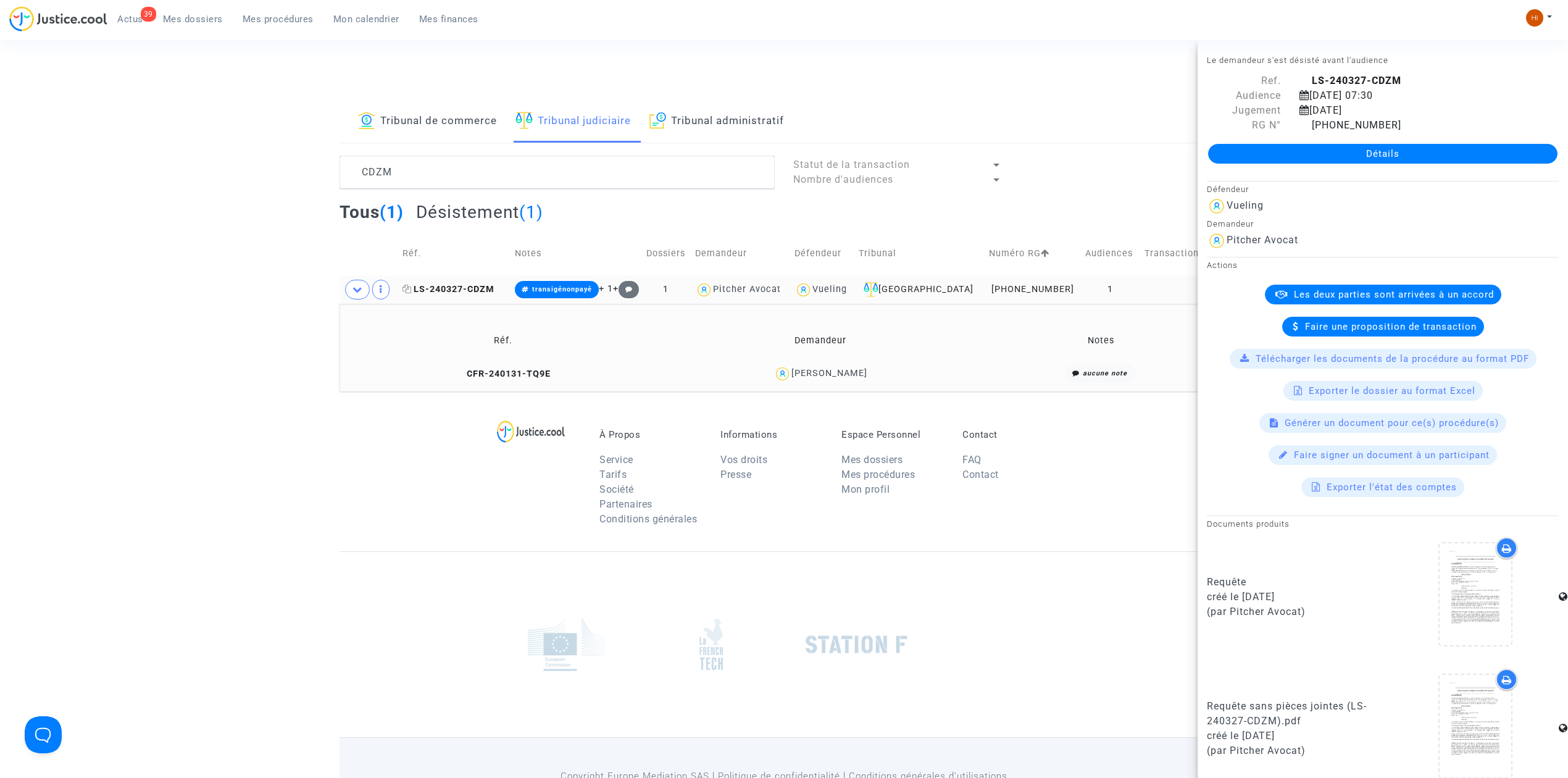
click at [410, 292] on icon at bounding box center [407, 289] width 9 height 9
drag, startPoint x: 174, startPoint y: 26, endPoint x: 220, endPoint y: 6, distance: 50.2
click at [176, 25] on link "Mes dossiers" at bounding box center [193, 19] width 80 height 19
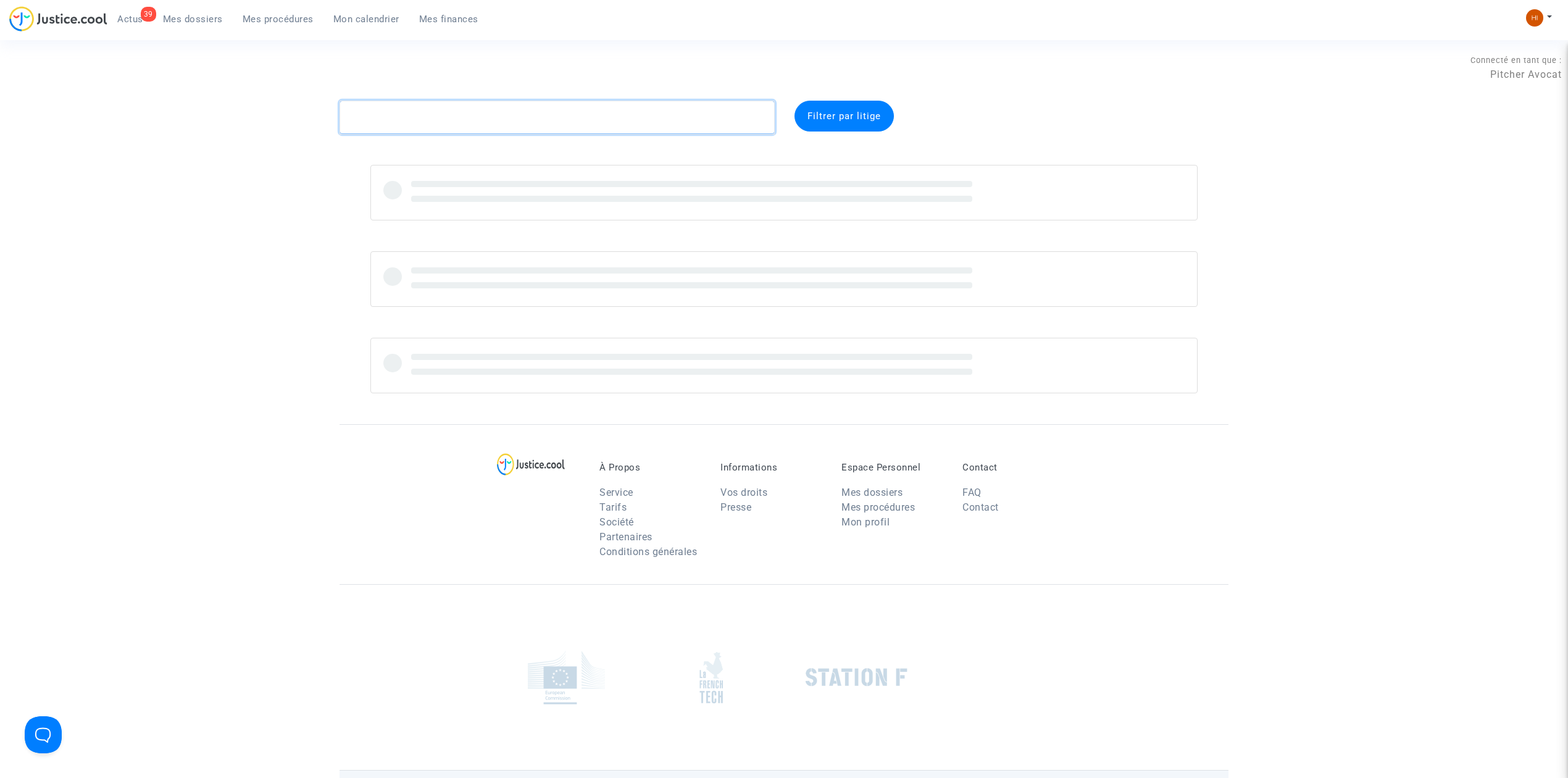
click at [418, 127] on textarea at bounding box center [557, 117] width 435 height 33
paste textarea "AAQAVJ"
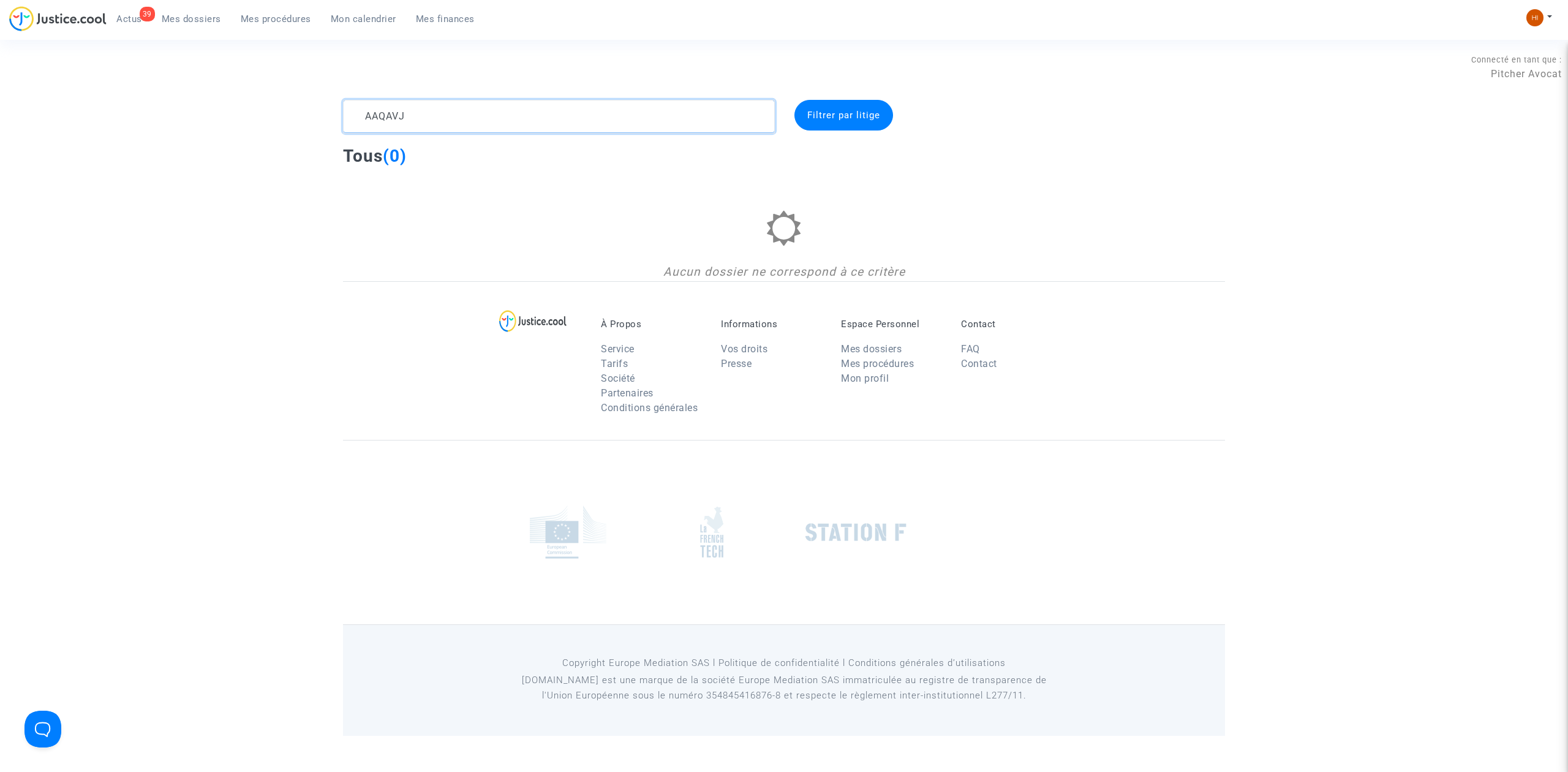
click at [436, 119] on textarea at bounding box center [559, 116] width 431 height 33
drag, startPoint x: 474, startPoint y: 123, endPoint x: 135, endPoint y: 120, distance: 339.0
click at [150, 121] on div "AAQAVJ Filtrer par litige Tous (0) Aucun dossier ne correspond à ce critère" at bounding box center [784, 190] width 1568 height 181
paste textarea "HKPQ"
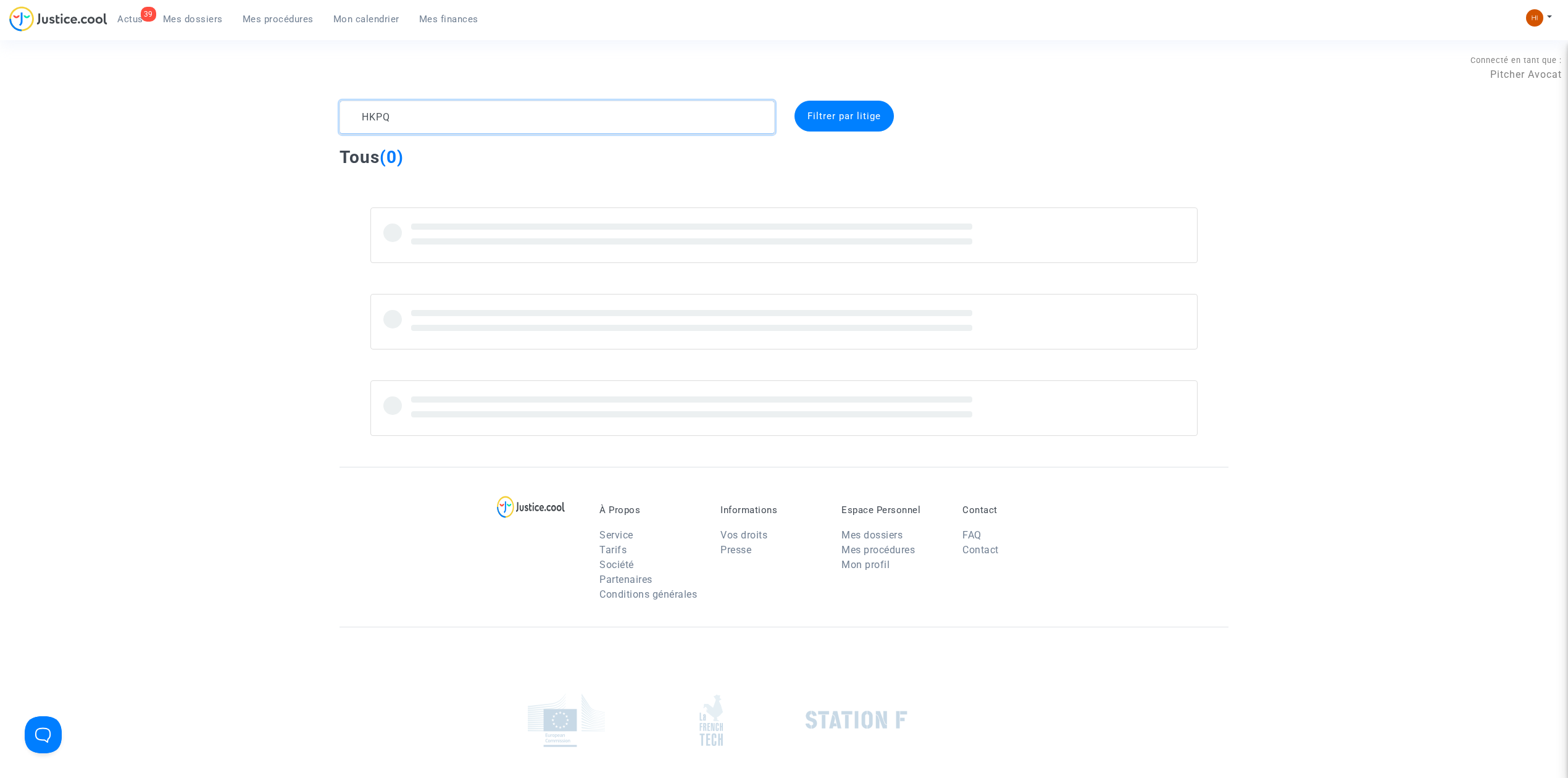
type textarea "HKPQ"
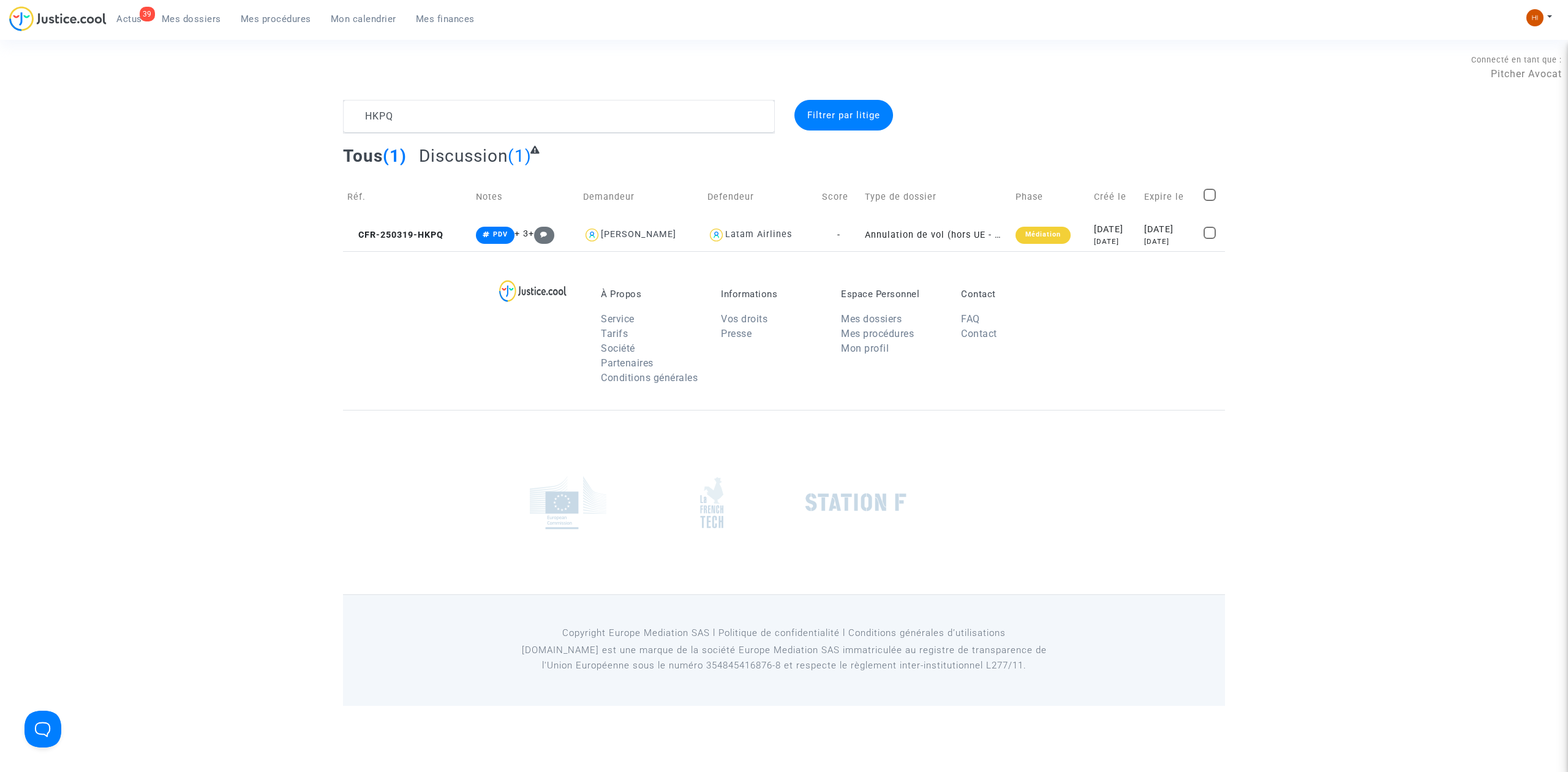
drag, startPoint x: 410, startPoint y: 229, endPoint x: 785, endPoint y: 267, distance: 376.9
click at [410, 229] on span "CFR-250319-HKPQ" at bounding box center [395, 234] width 96 height 11
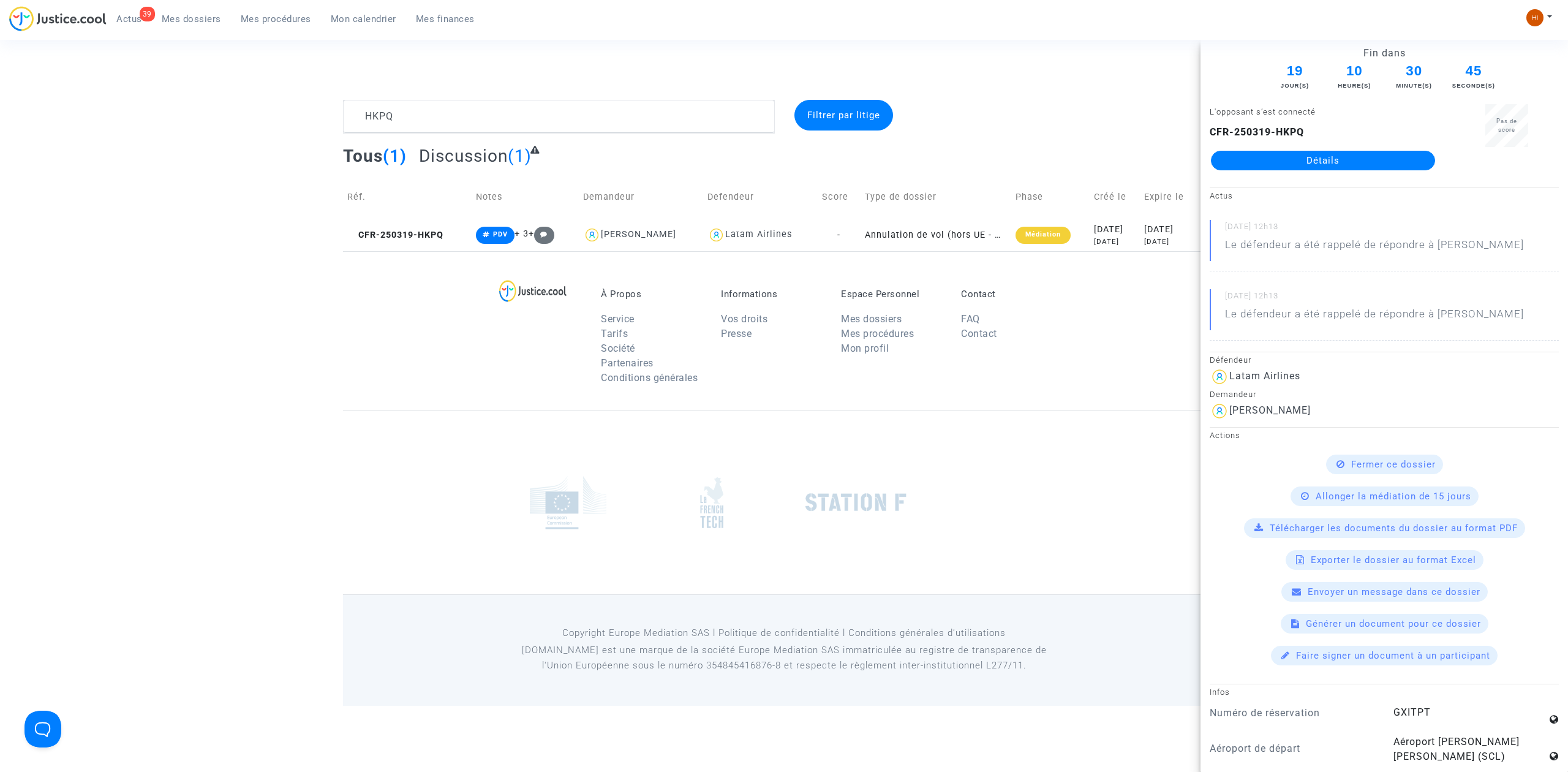
click at [390, 318] on div "À Propos Service Tarifs Société Partenaires Conditions générales Informations V…" at bounding box center [784, 331] width 882 height 159
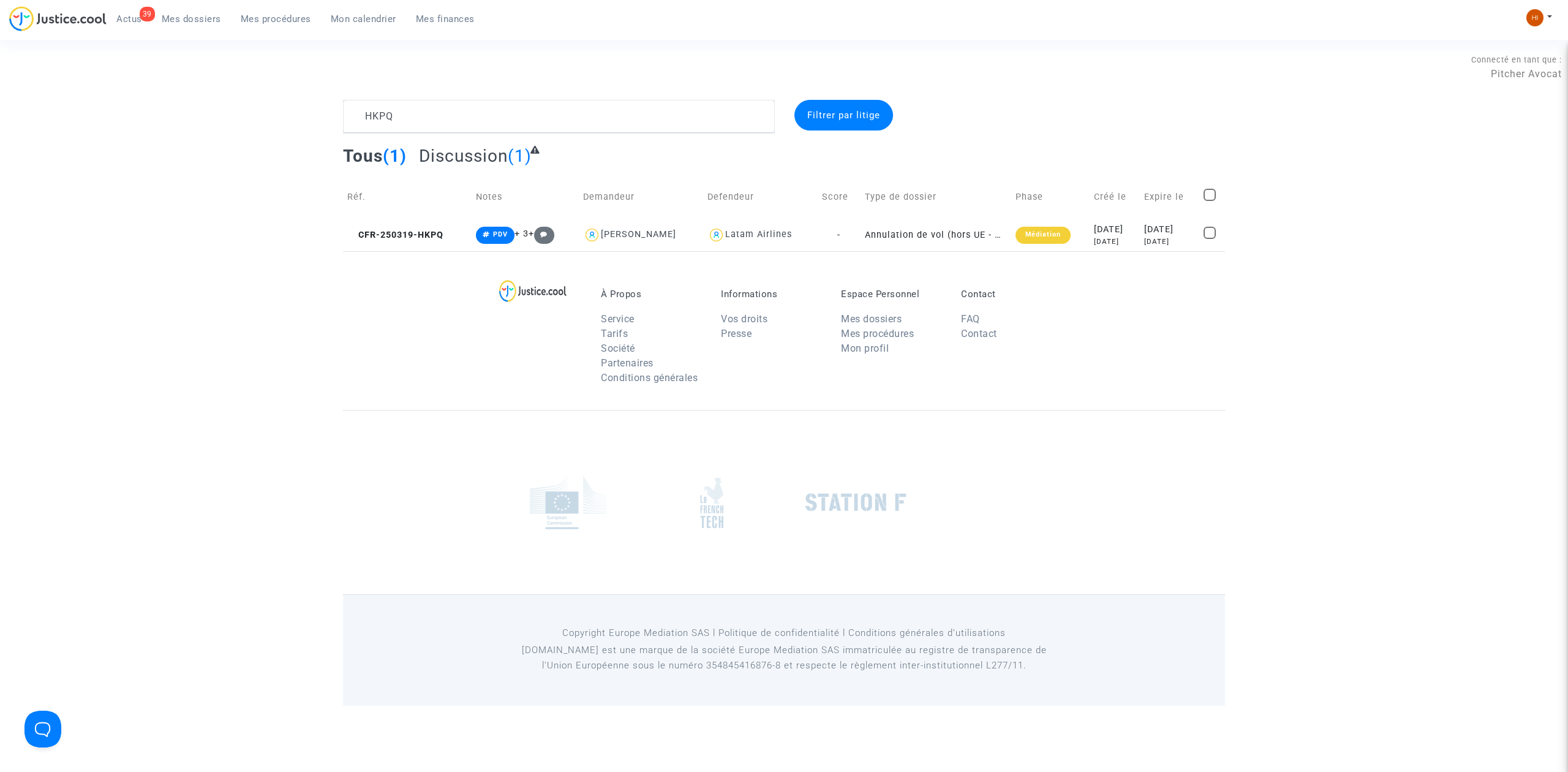
click at [189, 21] on span "Mes dossiers" at bounding box center [191, 18] width 59 height 11
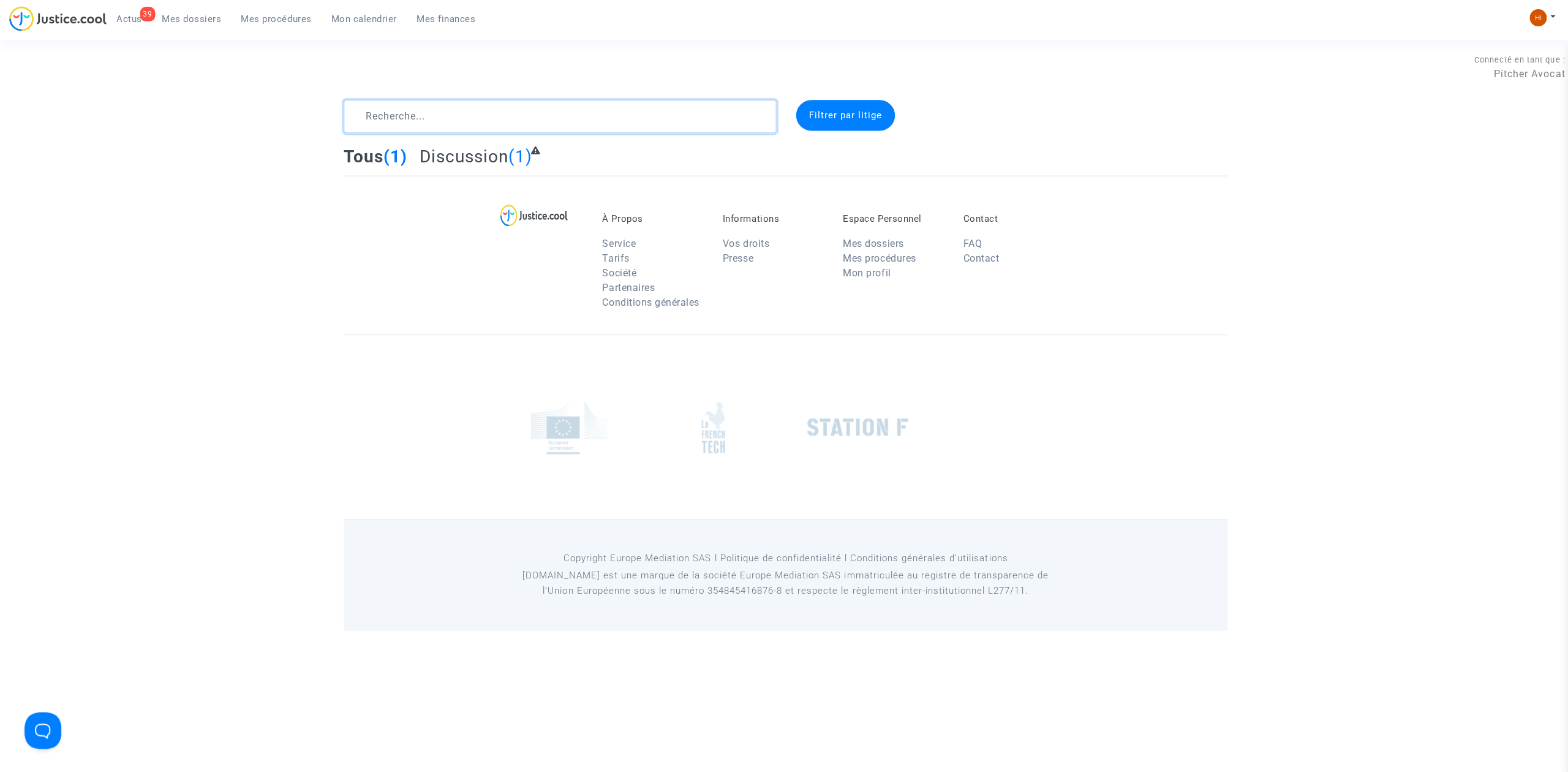
click at [435, 108] on textarea at bounding box center [559, 116] width 431 height 33
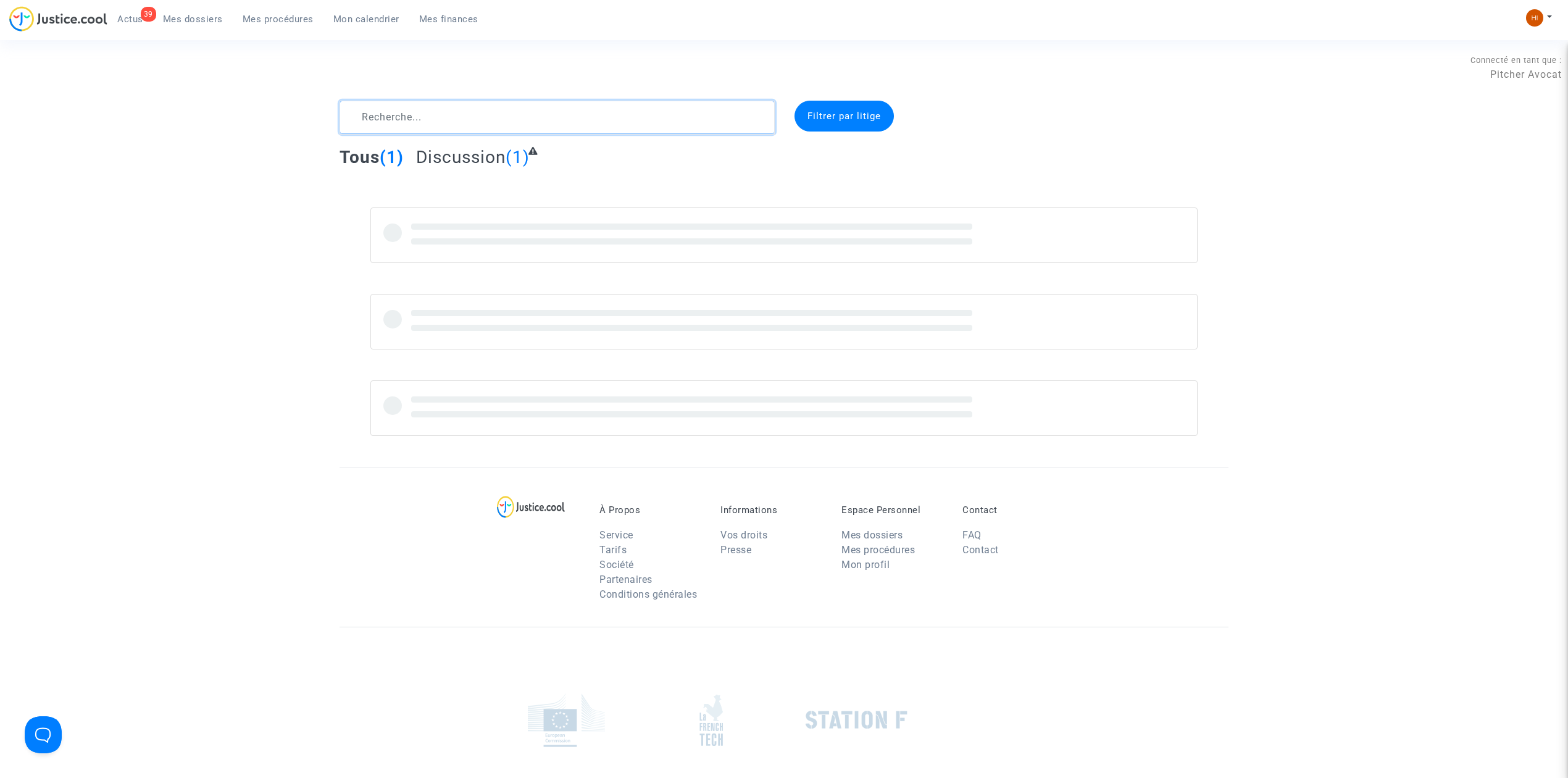
paste textarea "CFR-250730-74EK"
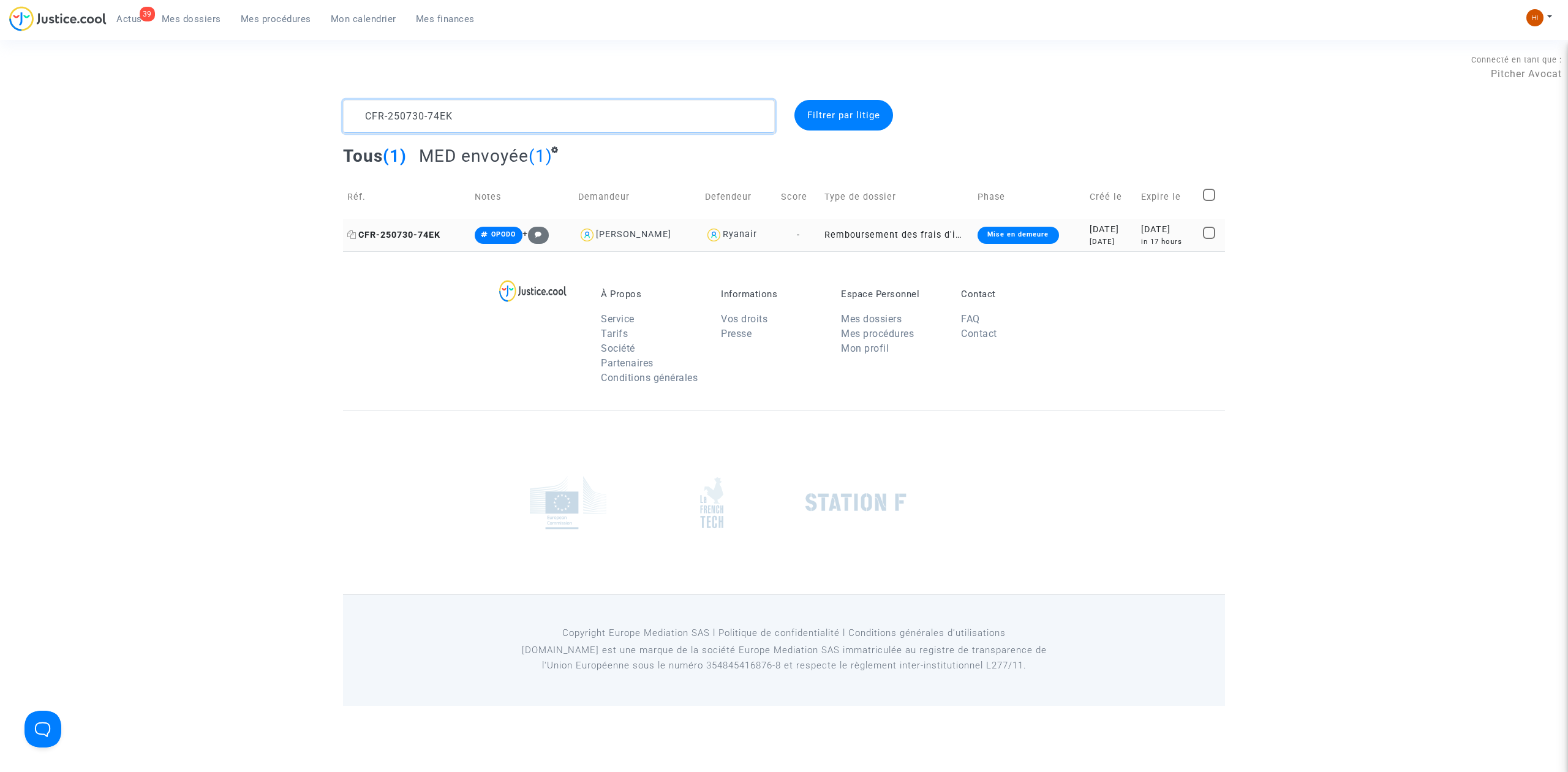
type textarea "CFR-250730-74EK"
click at [423, 236] on span "CFR-250730-74EK" at bounding box center [394, 234] width 93 height 11
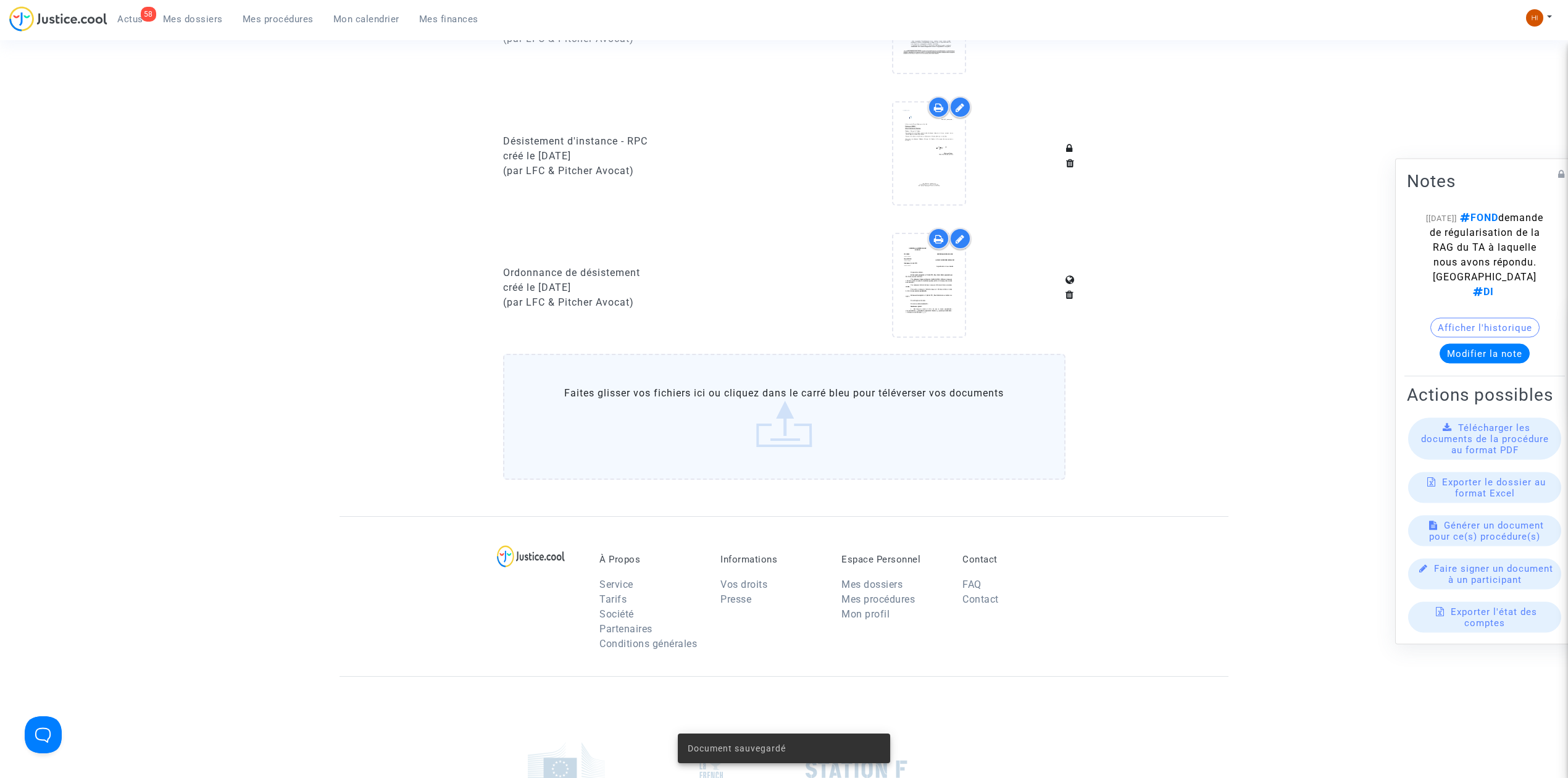
click at [292, 16] on span "Mes procédures" at bounding box center [278, 19] width 71 height 11
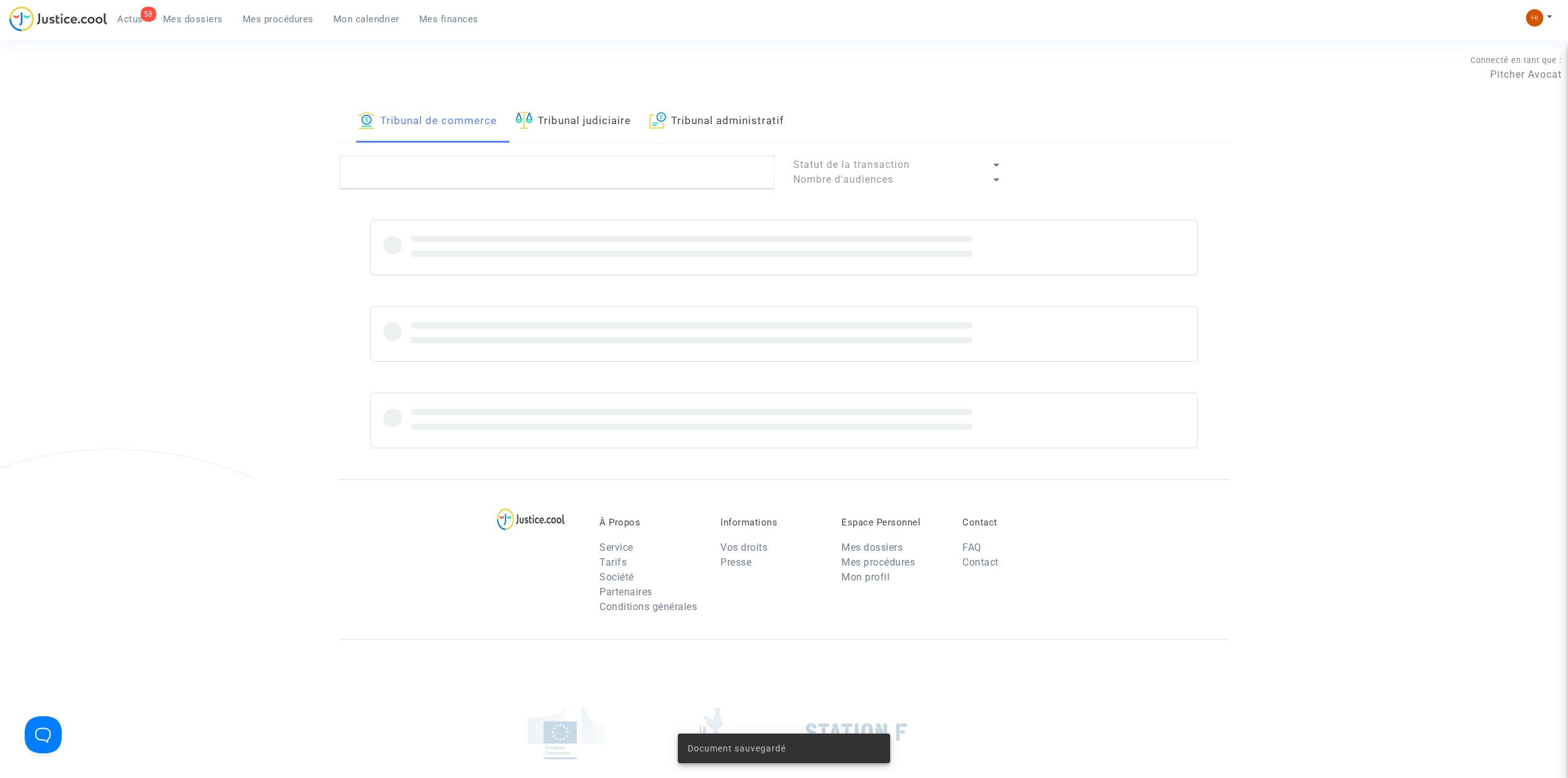
click at [608, 124] on link "Tribunal judiciaire" at bounding box center [573, 121] width 115 height 42
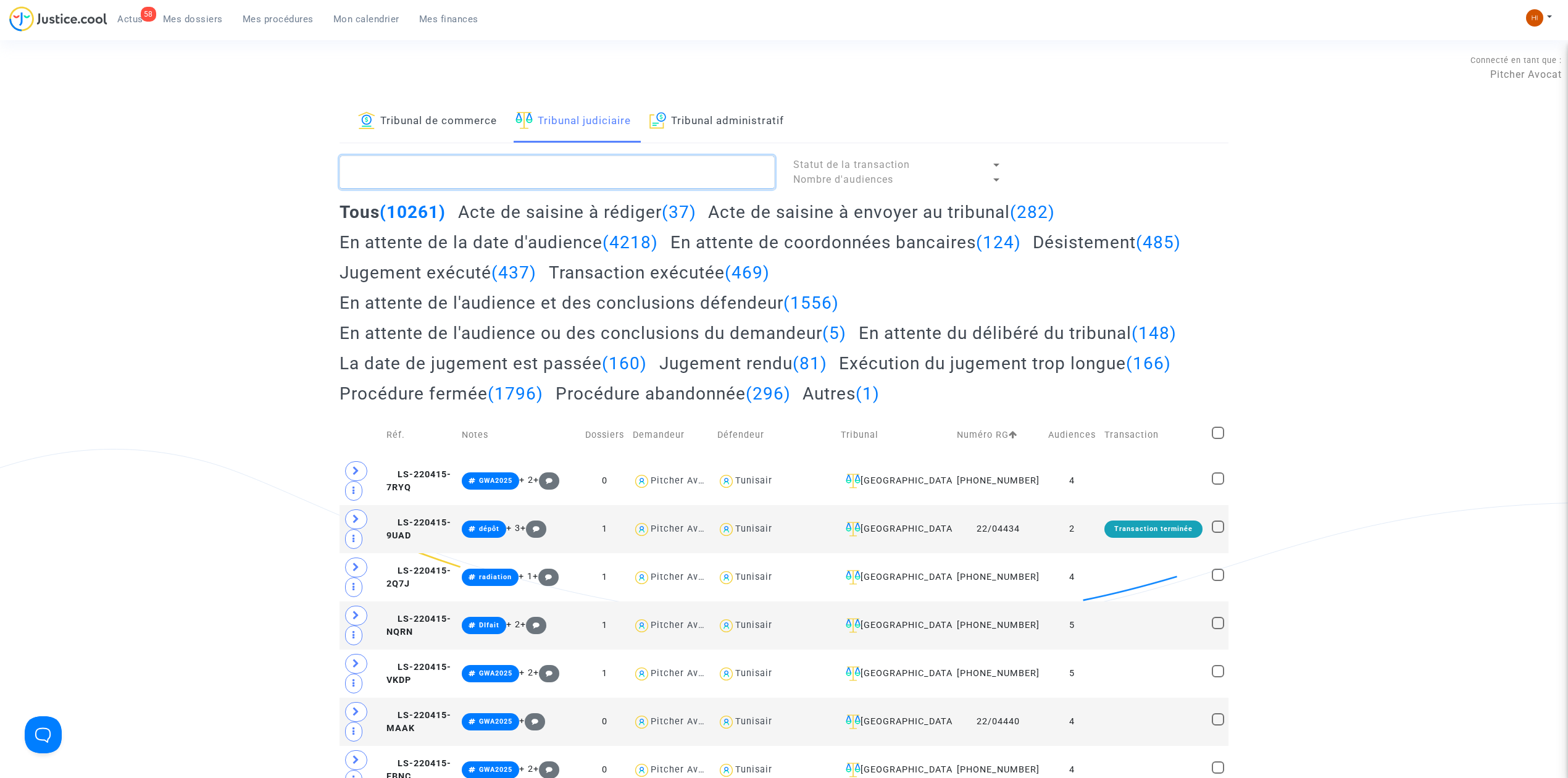
click at [689, 181] on textarea at bounding box center [557, 173] width 435 height 33
click at [657, 175] on textarea at bounding box center [557, 173] width 435 height 33
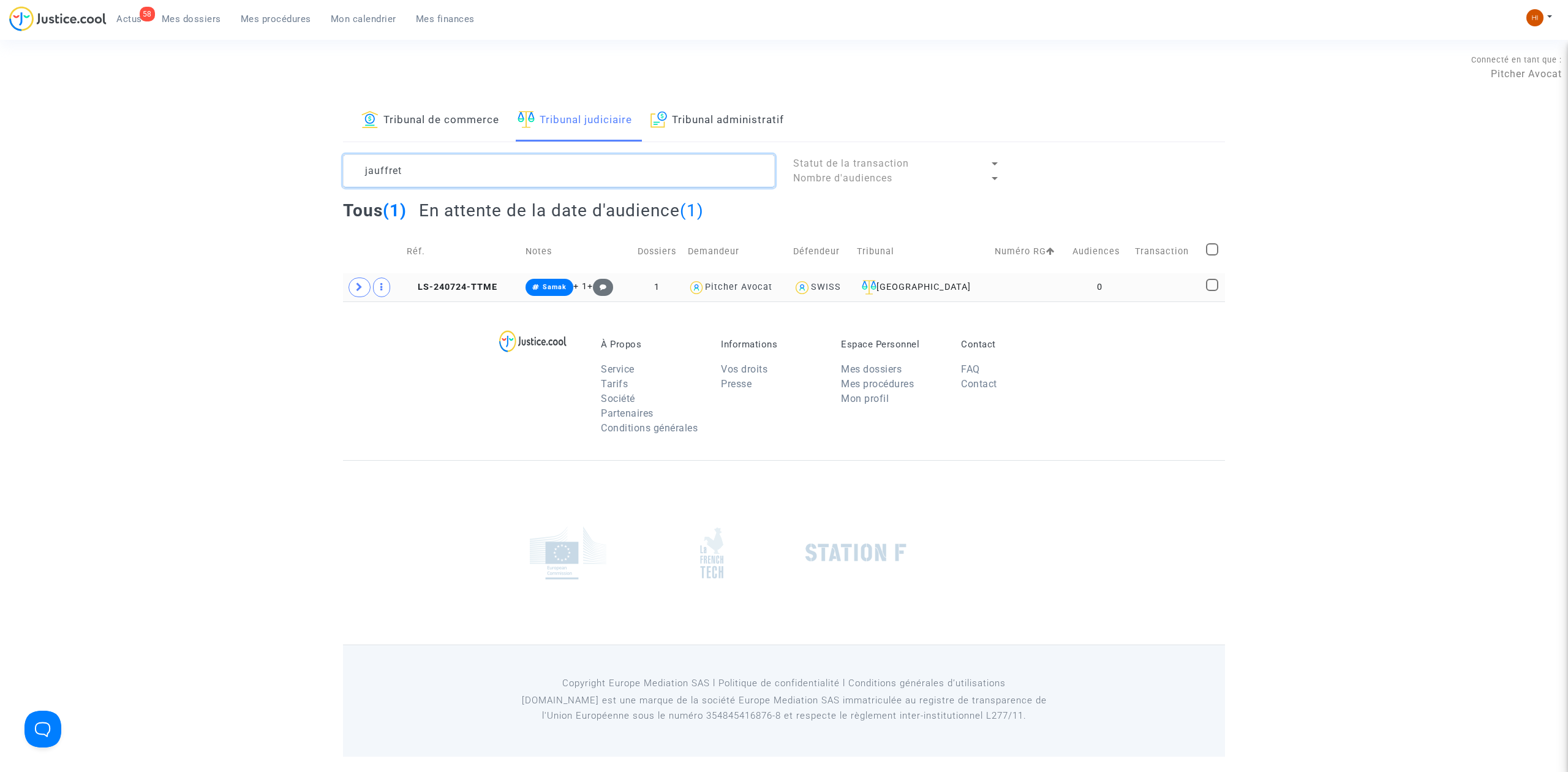
type textarea "jauffret"
click at [1108, 280] on td "0" at bounding box center [1099, 286] width 63 height 28
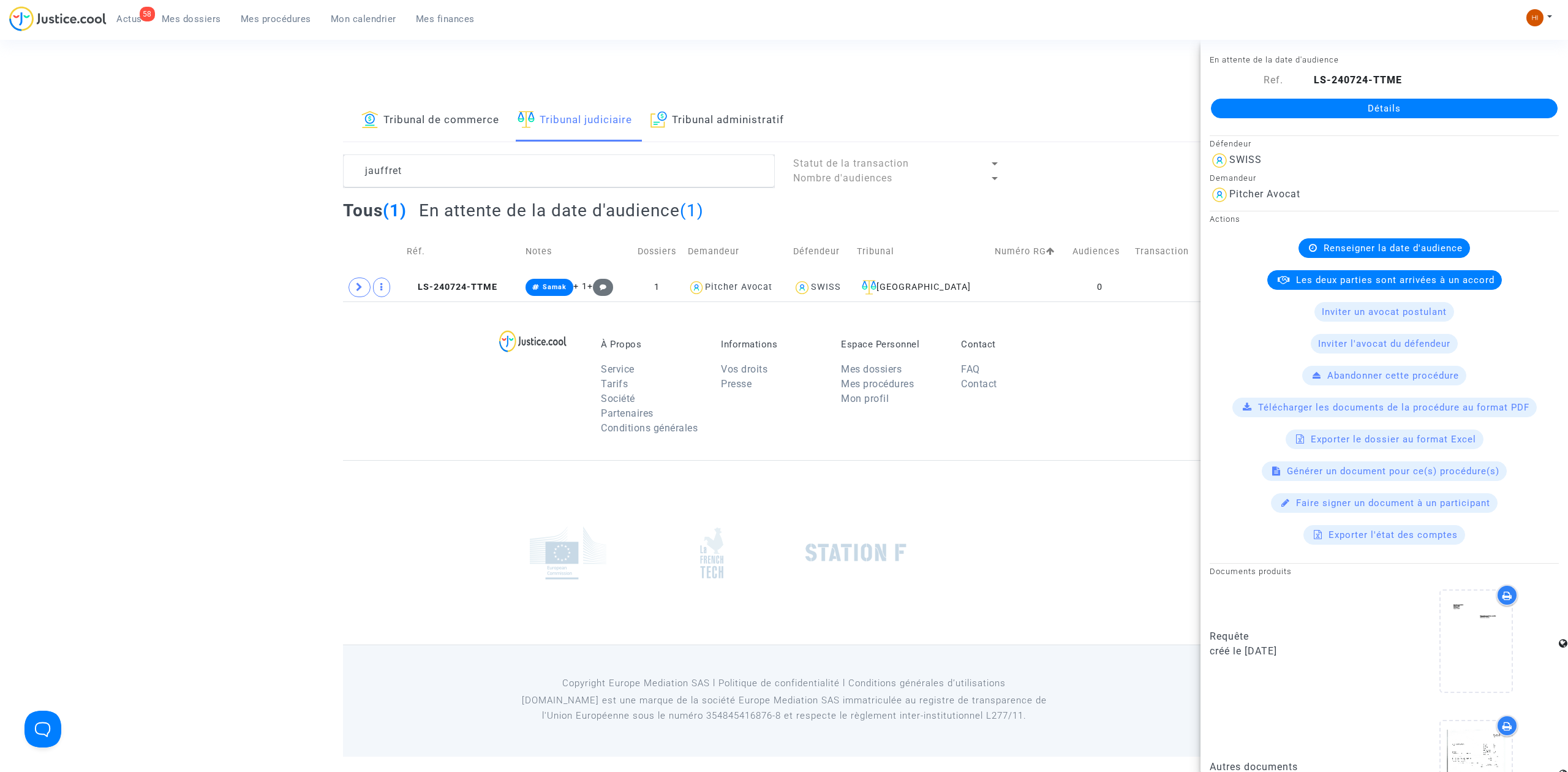
click at [1400, 113] on link "Détails" at bounding box center [1384, 108] width 346 height 19
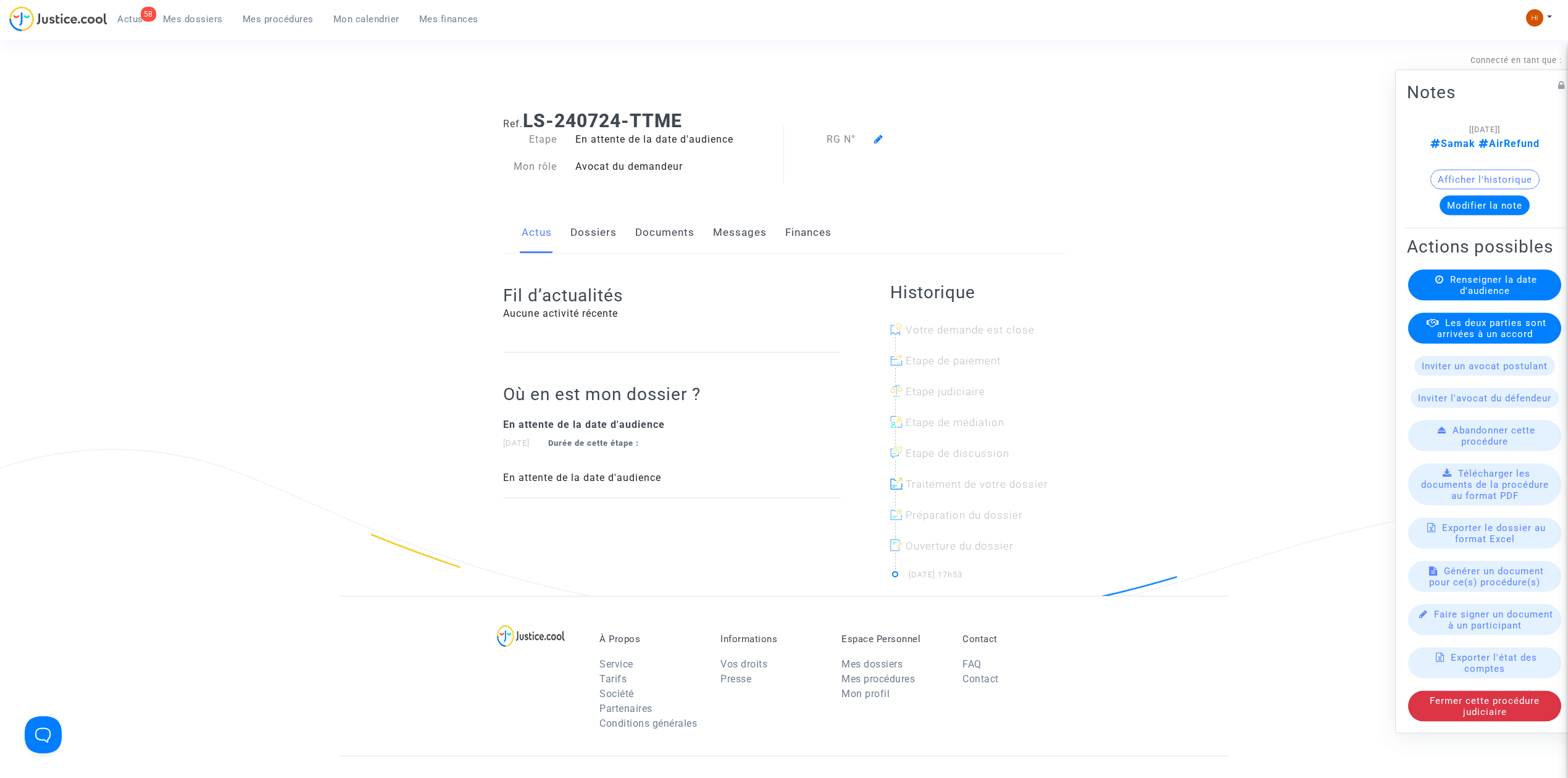
click at [636, 235] on link "Documents" at bounding box center [665, 233] width 59 height 41
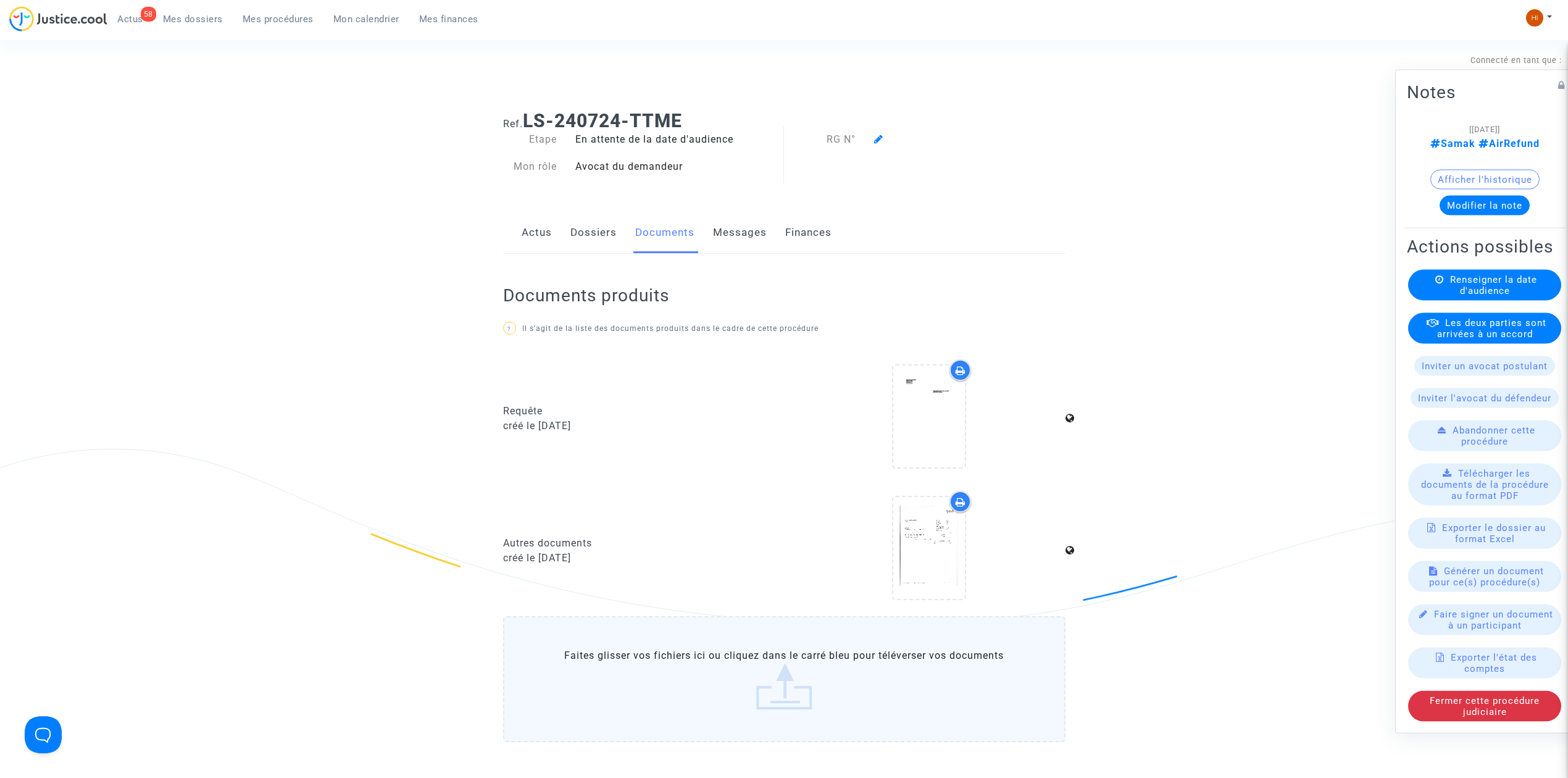
click at [1474, 275] on div "Renseigner la date d'audience" at bounding box center [1484, 286] width 153 height 31
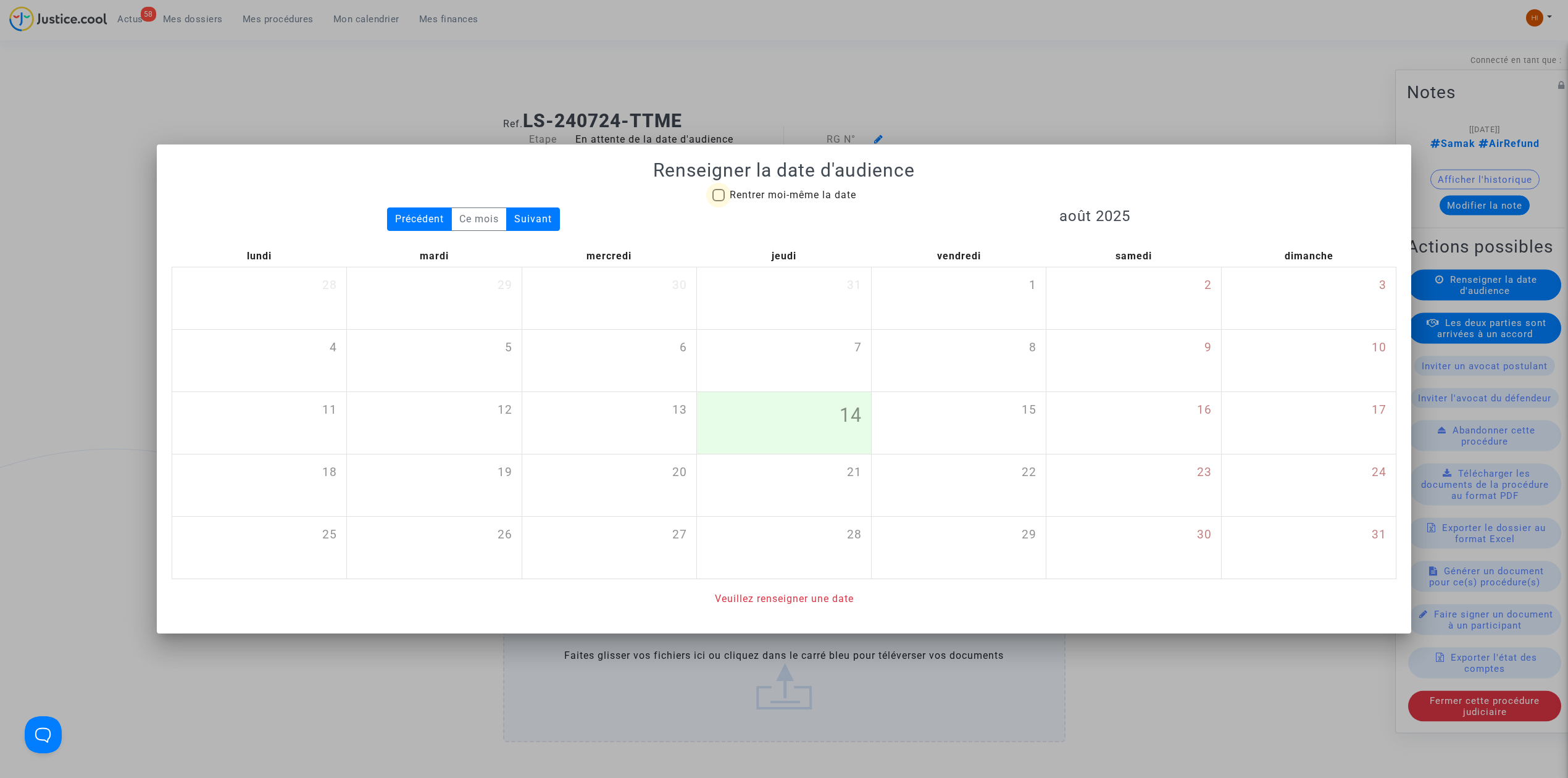
click at [832, 196] on span "Rentrer moi-même la date" at bounding box center [793, 195] width 127 height 12
click at [719, 201] on input "Rentrer moi-même la date" at bounding box center [718, 201] width 1 height 1
checkbox input "true"
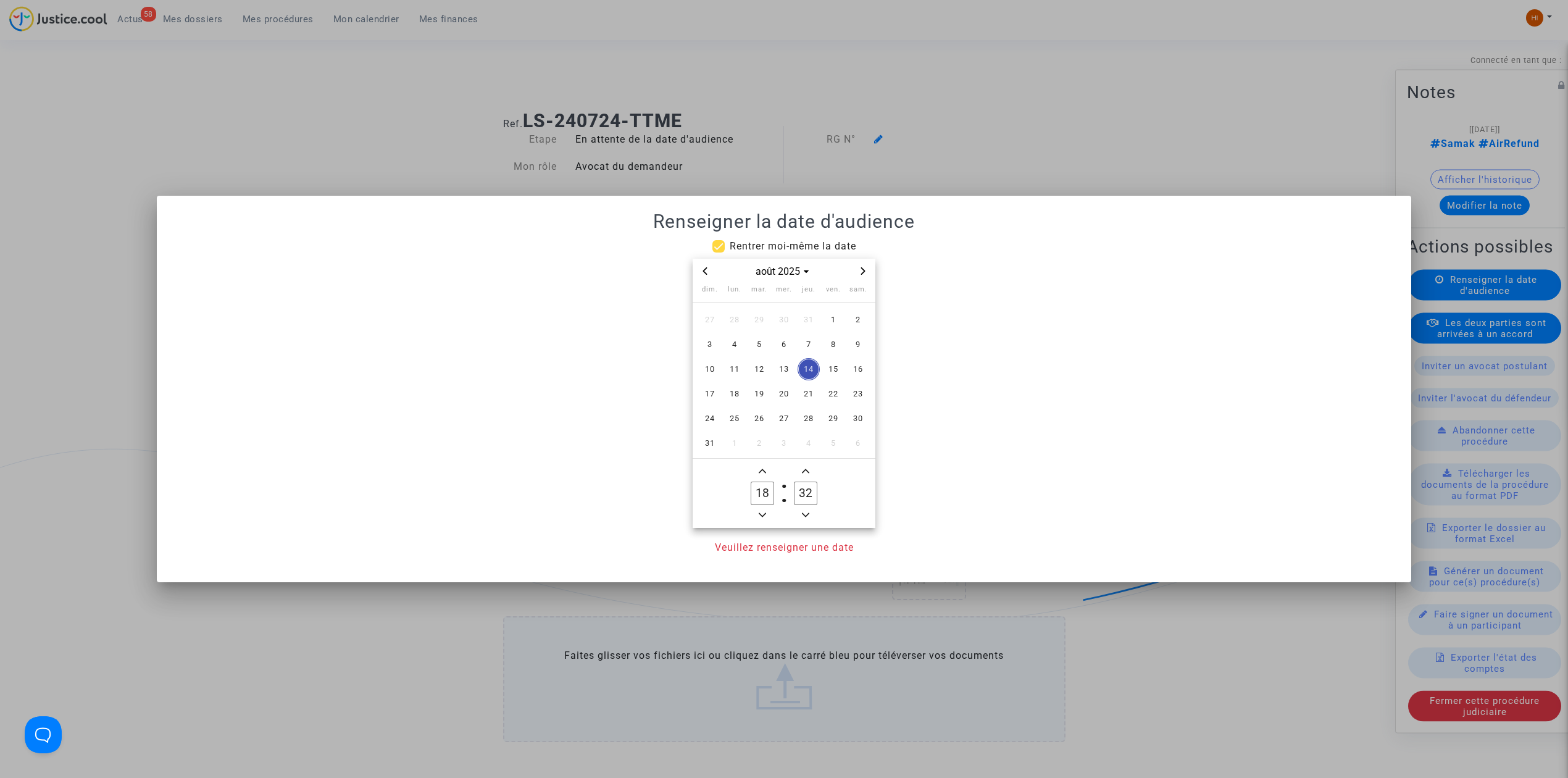
click at [866, 272] on icon "Next month" at bounding box center [863, 271] width 8 height 8
click at [863, 277] on span "Next month" at bounding box center [863, 270] width 15 height 15
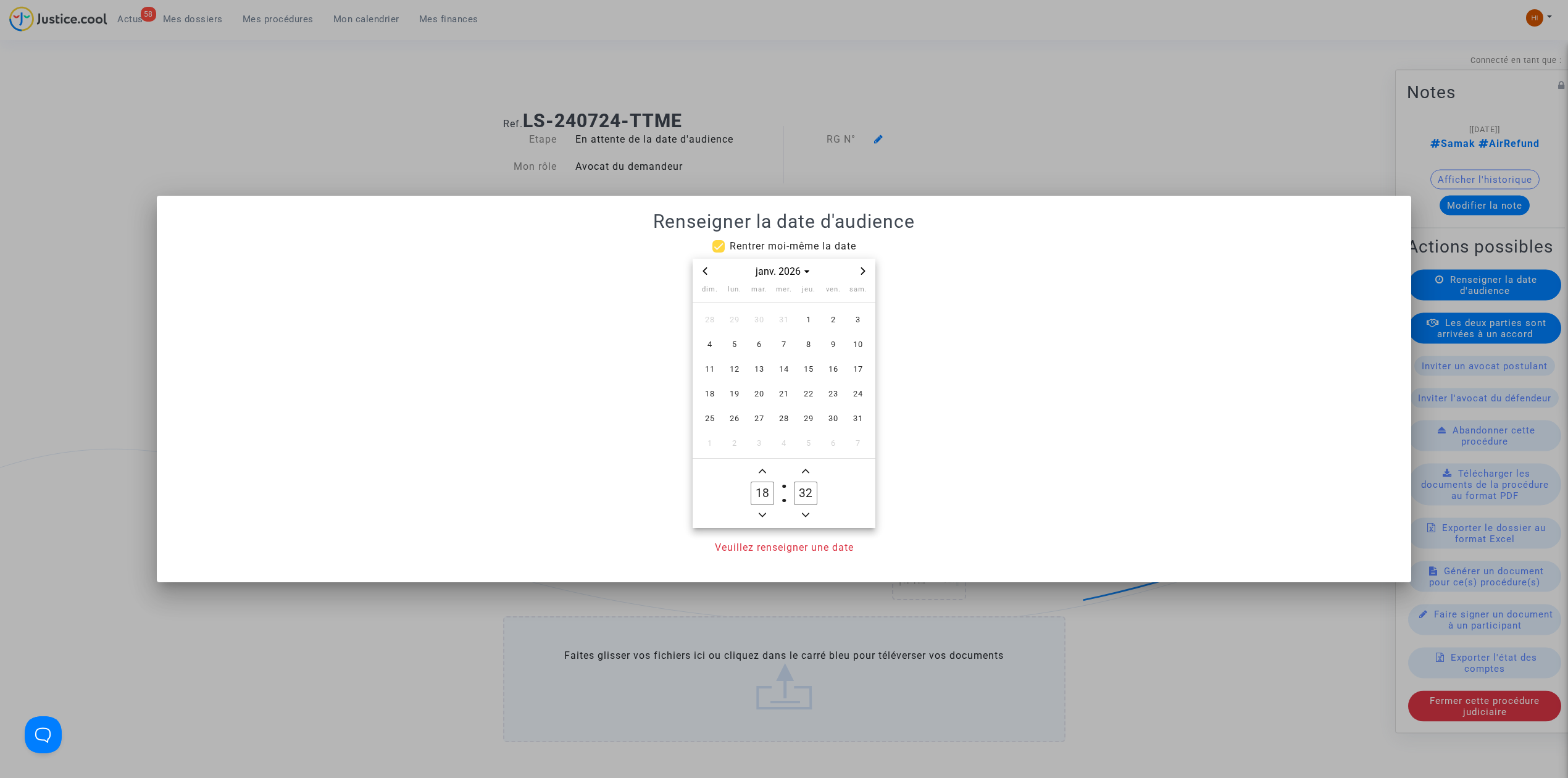
click at [863, 277] on span "Next month" at bounding box center [863, 270] width 15 height 15
click at [713, 265] on div "févr. 2026" at bounding box center [784, 271] width 143 height 15
drag, startPoint x: 706, startPoint y: 267, endPoint x: 740, endPoint y: 298, distance: 46.0
click at [704, 267] on icon "Previous month" at bounding box center [705, 271] width 8 height 8
click at [826, 365] on span "16" at bounding box center [833, 369] width 22 height 22
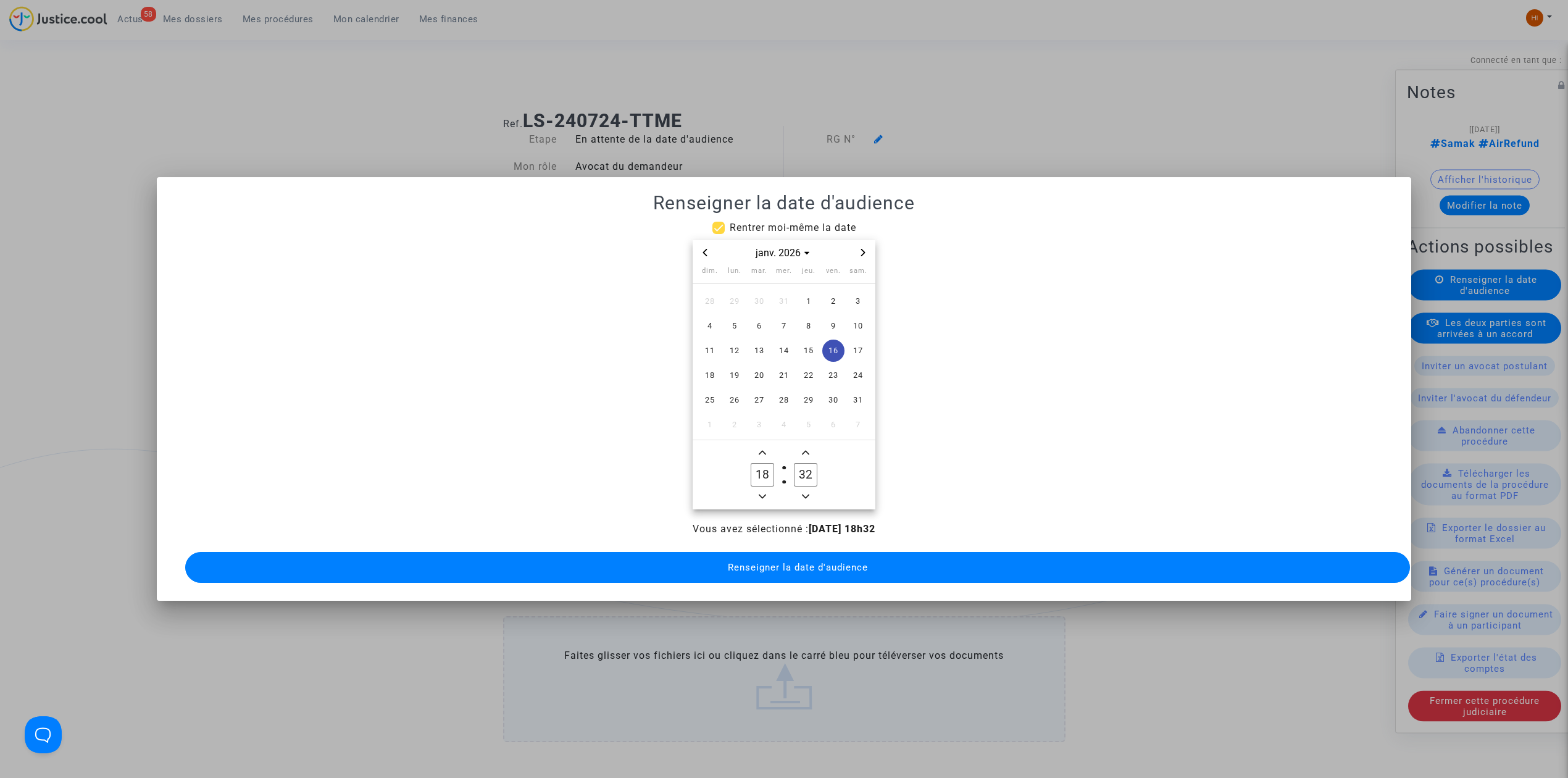
click at [764, 492] on icon "Minus a hour" at bounding box center [763, 496] width 8 height 8
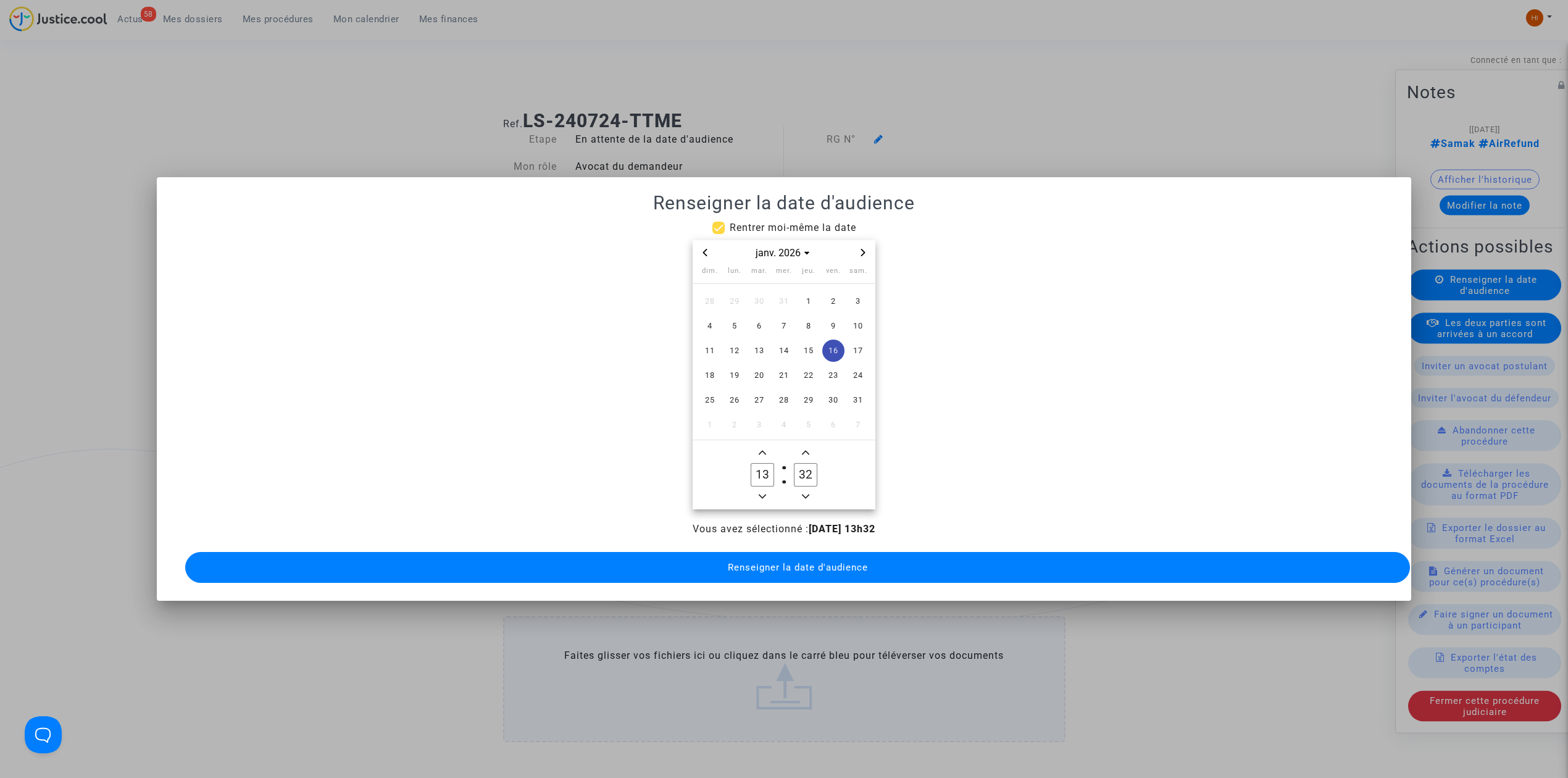
click at [764, 492] on icon "Minus a hour" at bounding box center [763, 496] width 8 height 8
type input "09"
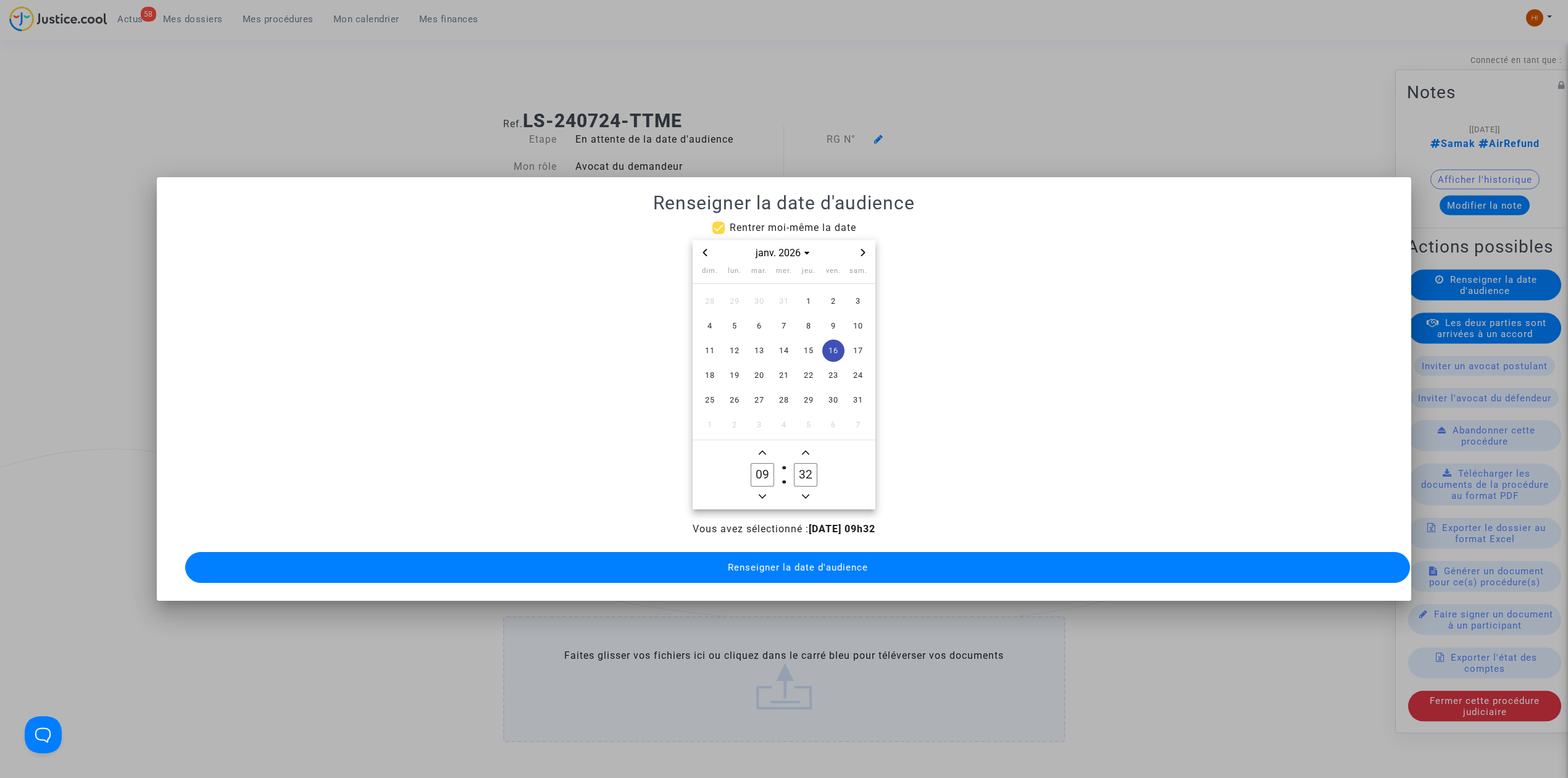
click at [802, 492] on icon "Minus a minute" at bounding box center [805, 496] width 8 height 8
click at [807, 445] on span "Add a minute" at bounding box center [805, 451] width 15 height 15
type input "30"
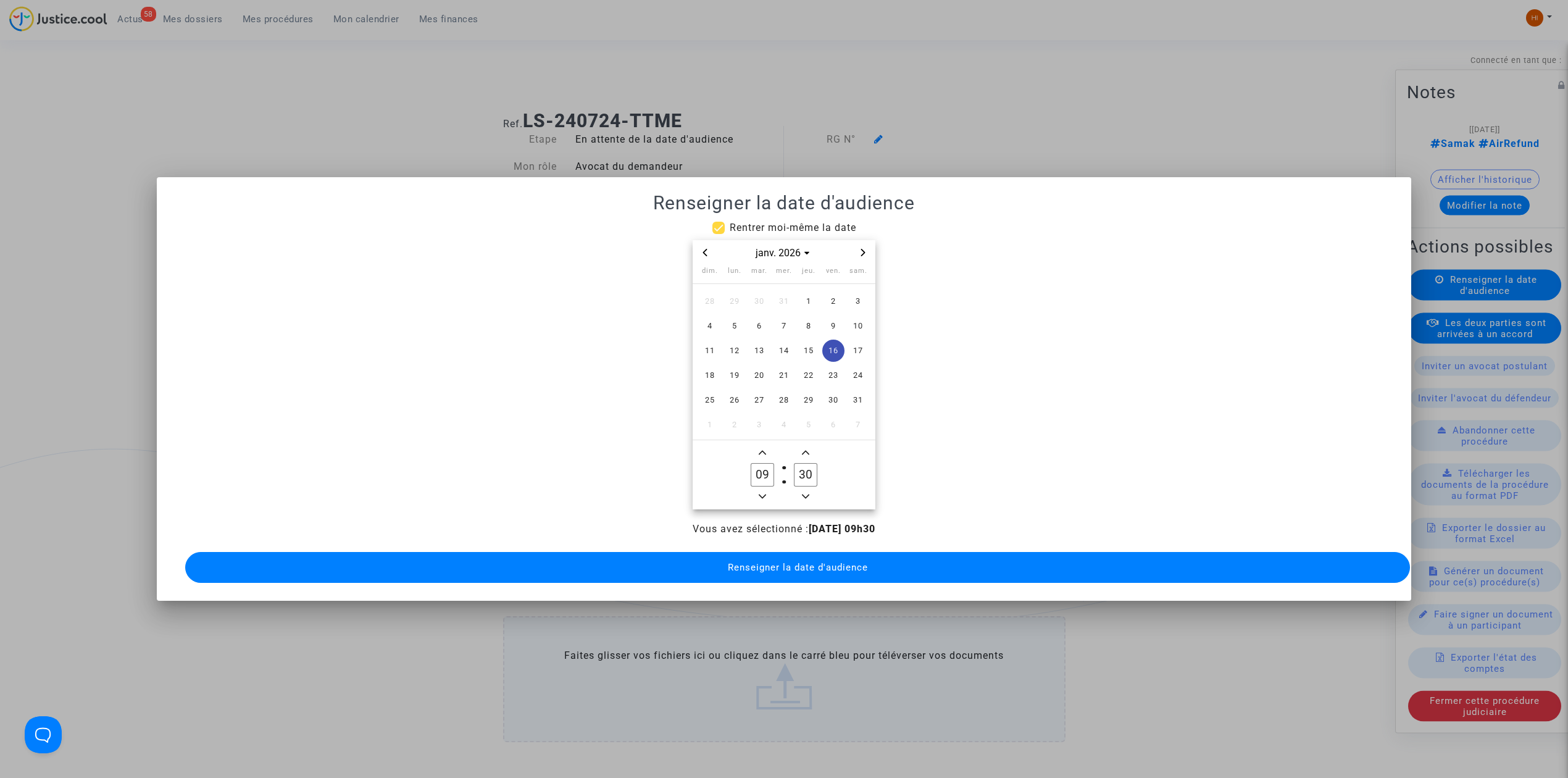
click at [782, 562] on span "Renseigner la date d'audience" at bounding box center [798, 566] width 140 height 11
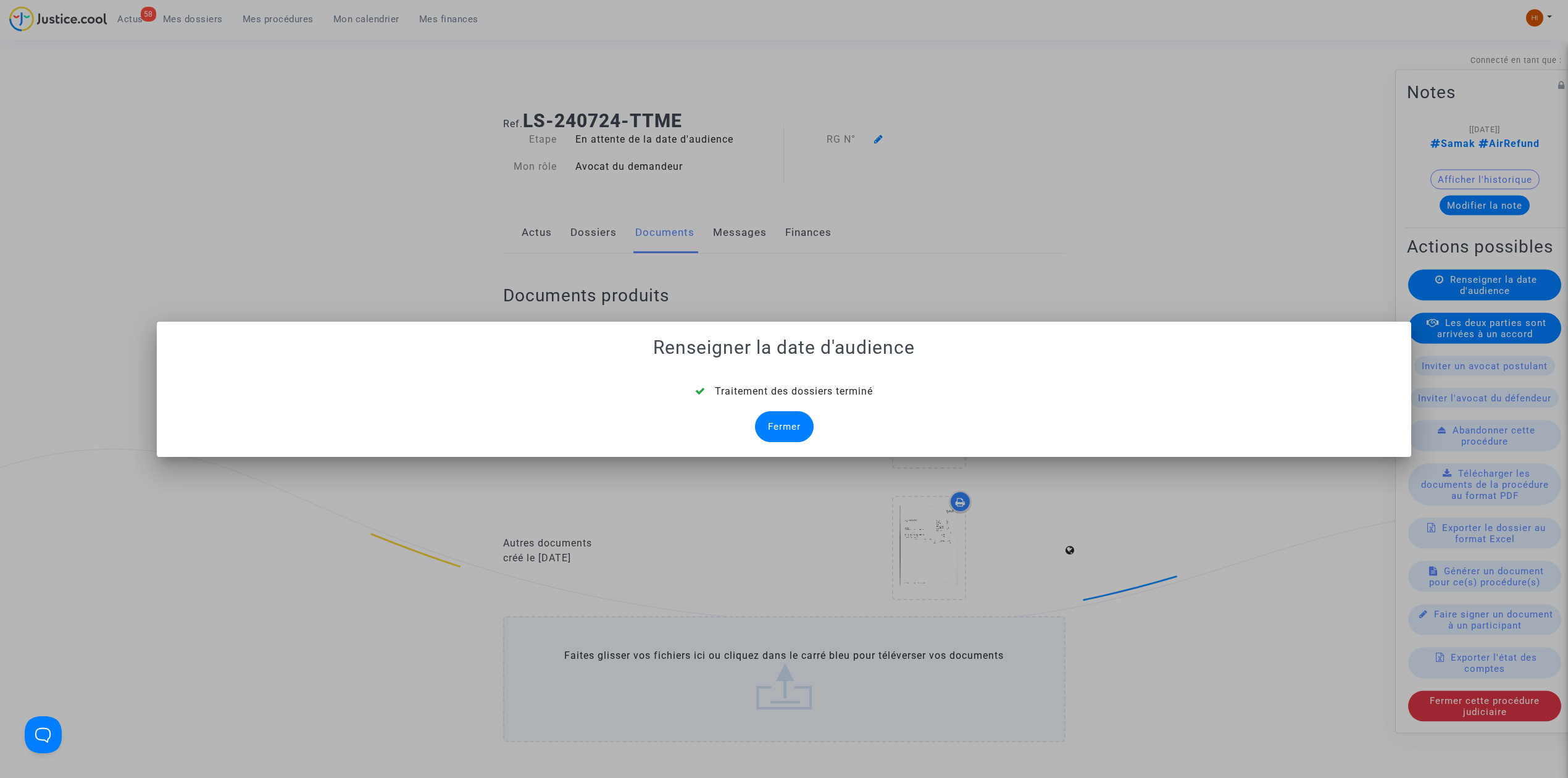
click at [787, 425] on div "Fermer" at bounding box center [784, 427] width 59 height 31
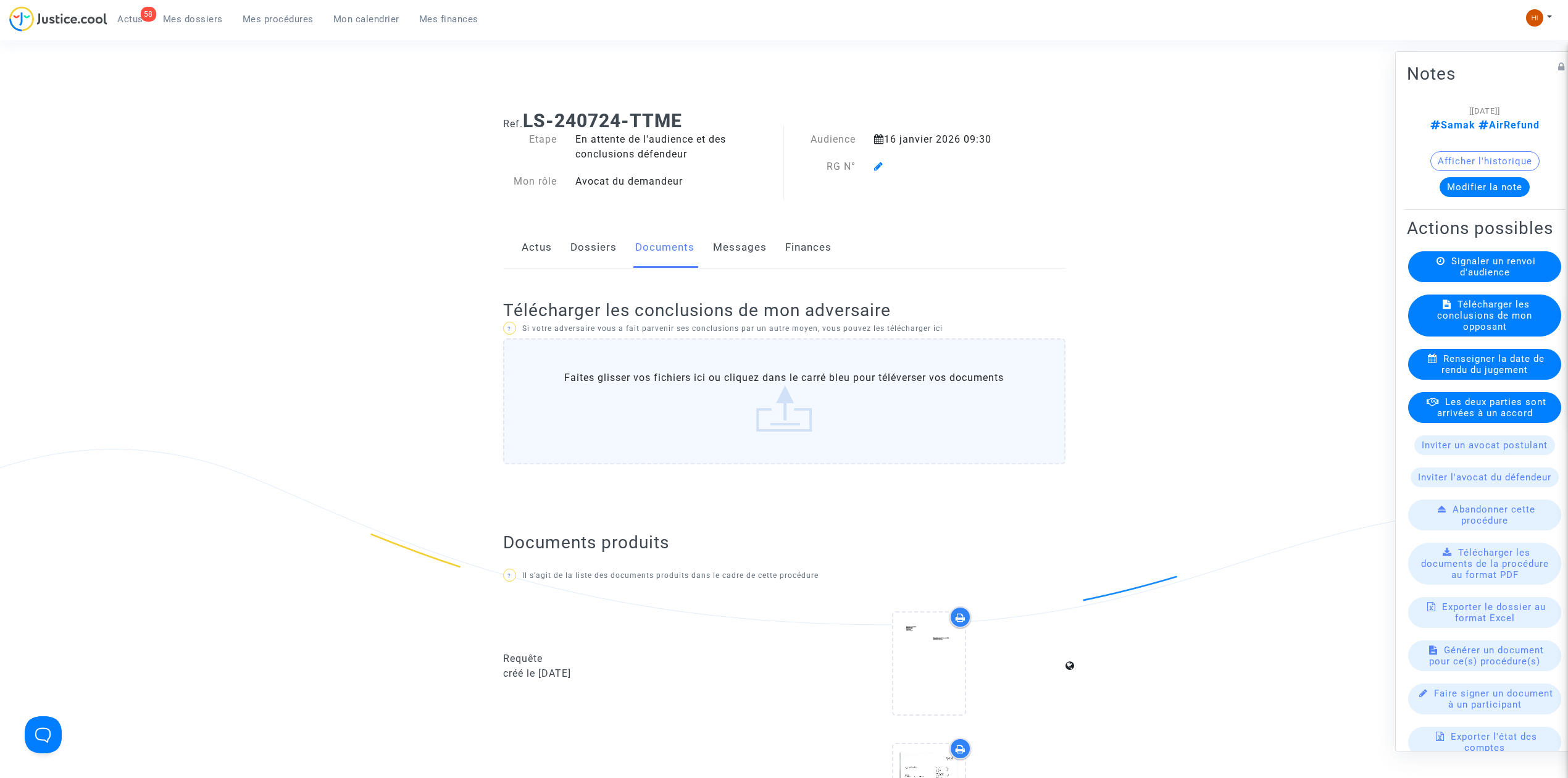
click at [881, 162] on span at bounding box center [879, 131] width 9 height 83
click at [877, 164] on icon at bounding box center [879, 166] width 9 height 10
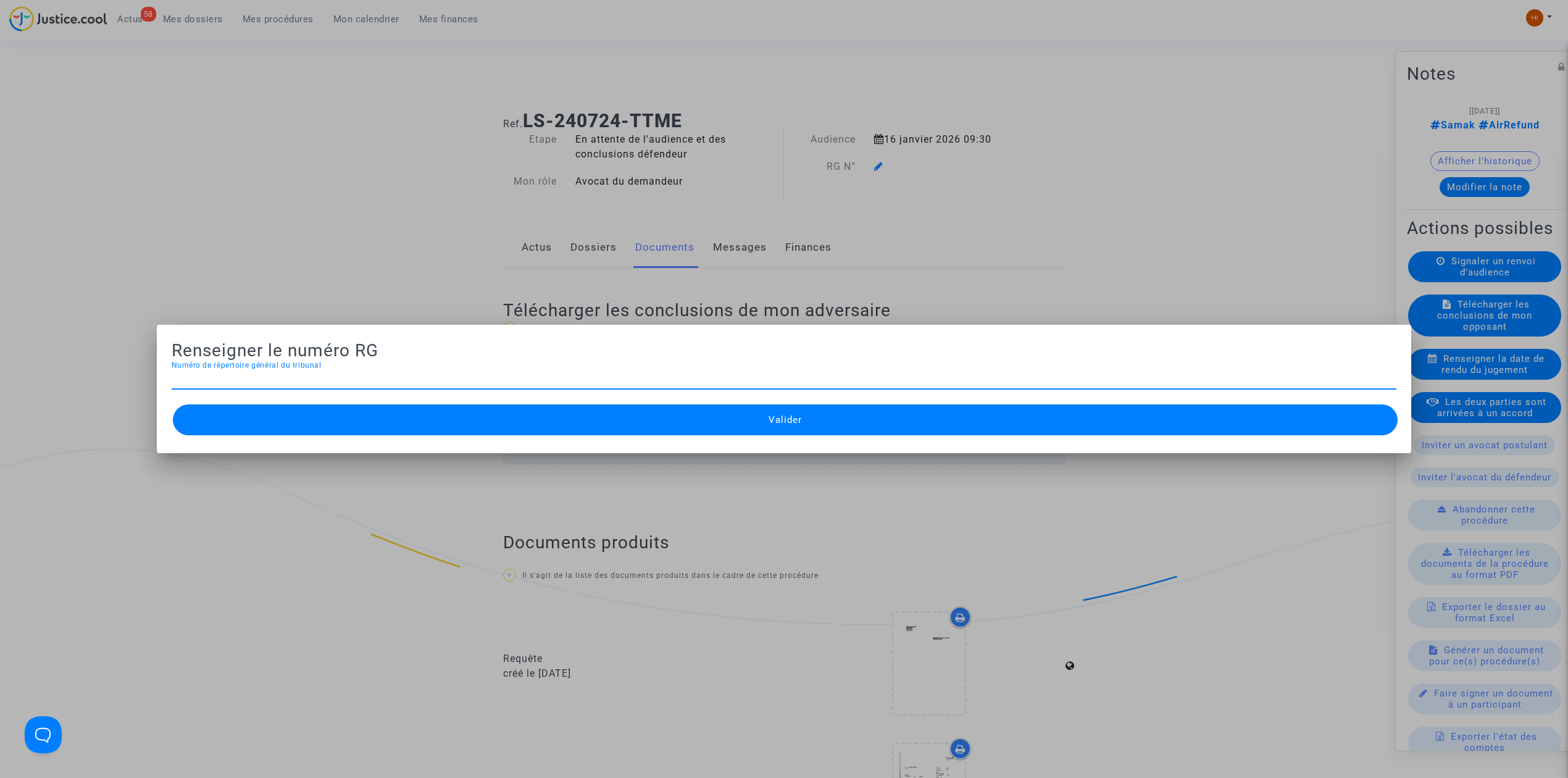
type input "&"
type input "11-21-003616"
click at [913, 423] on button "Valider" at bounding box center [785, 420] width 1225 height 31
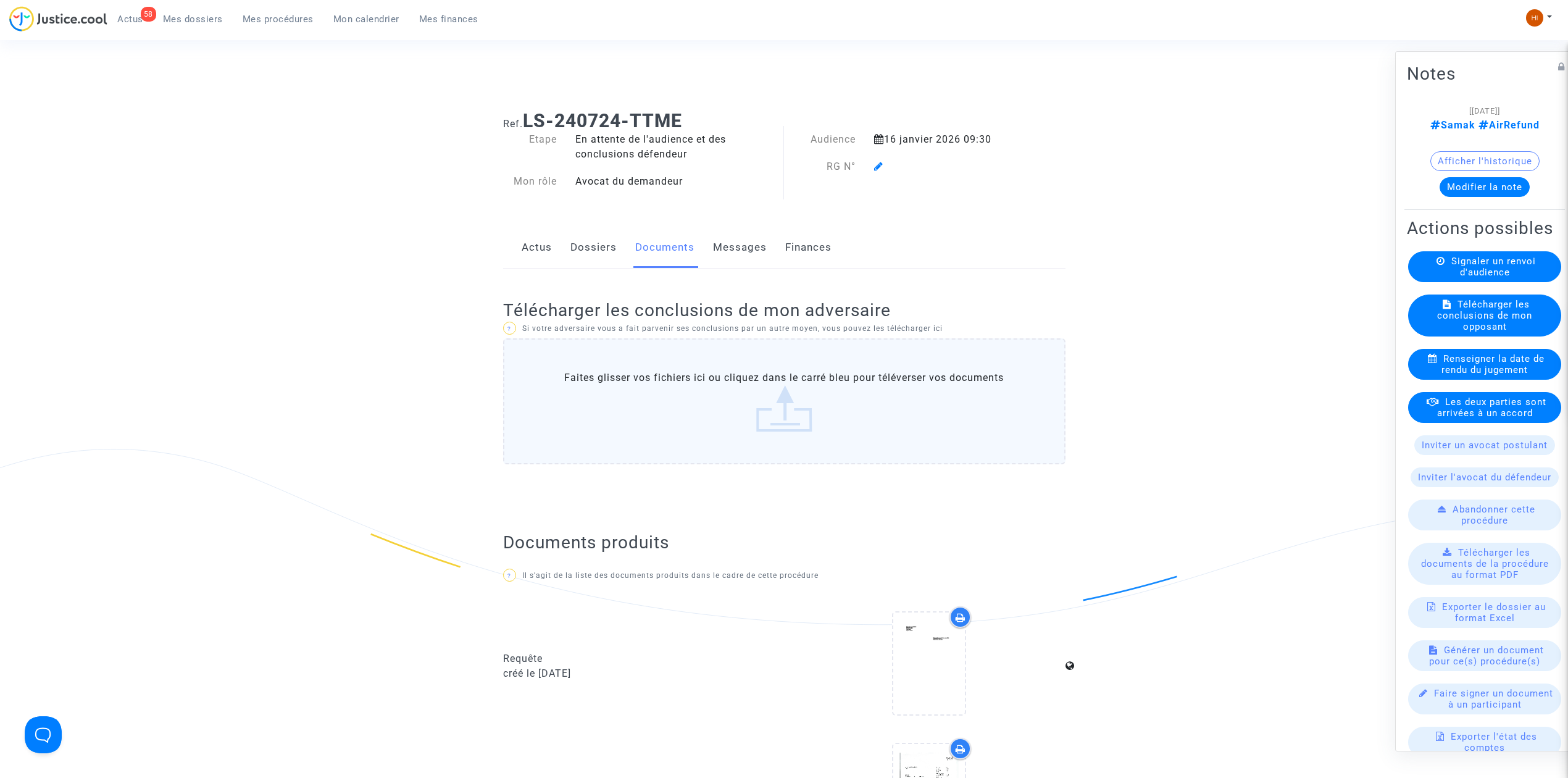
click at [913, 423] on button "Valider" at bounding box center [785, 420] width 1225 height 31
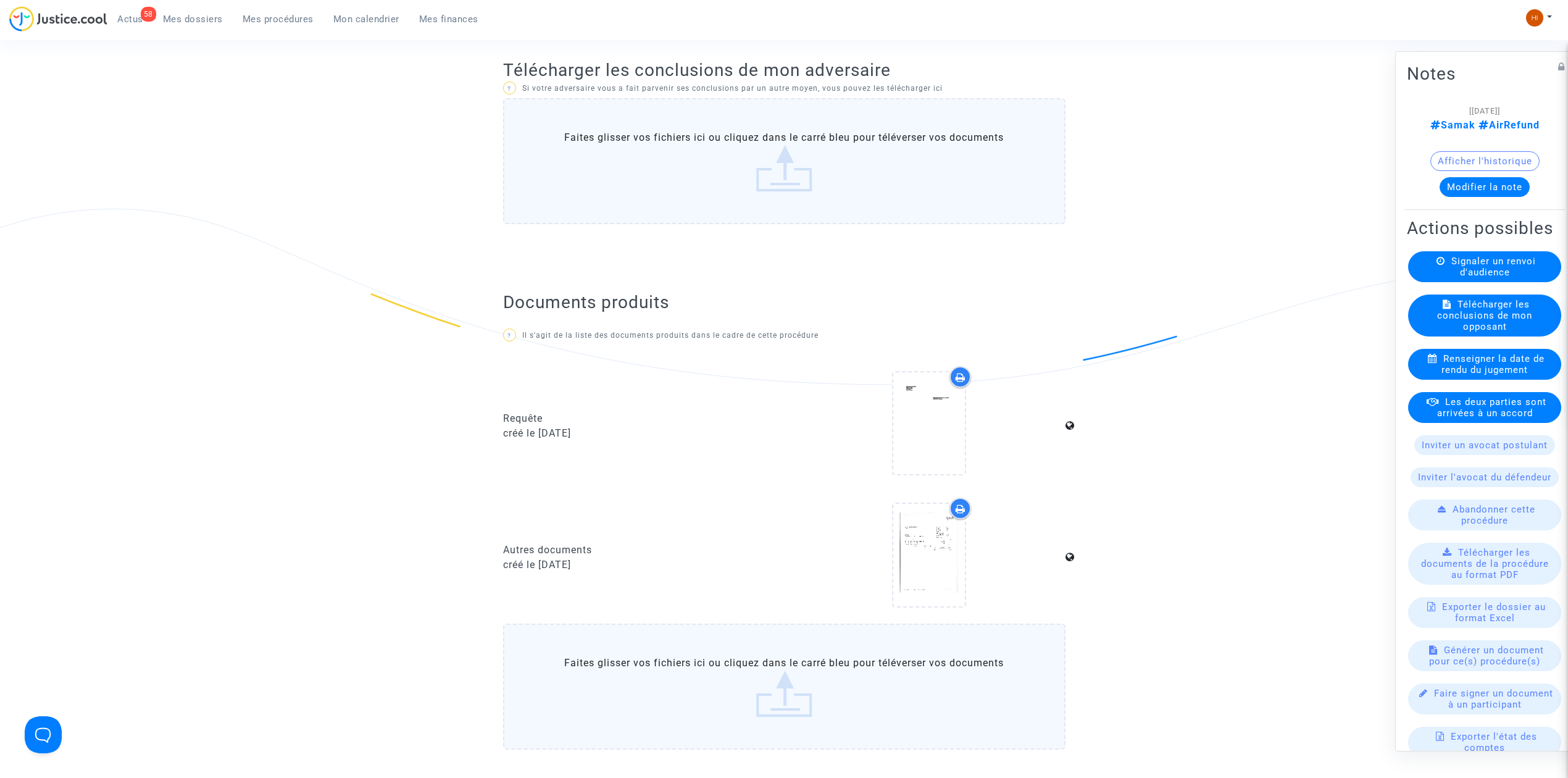
scroll to position [494, 0]
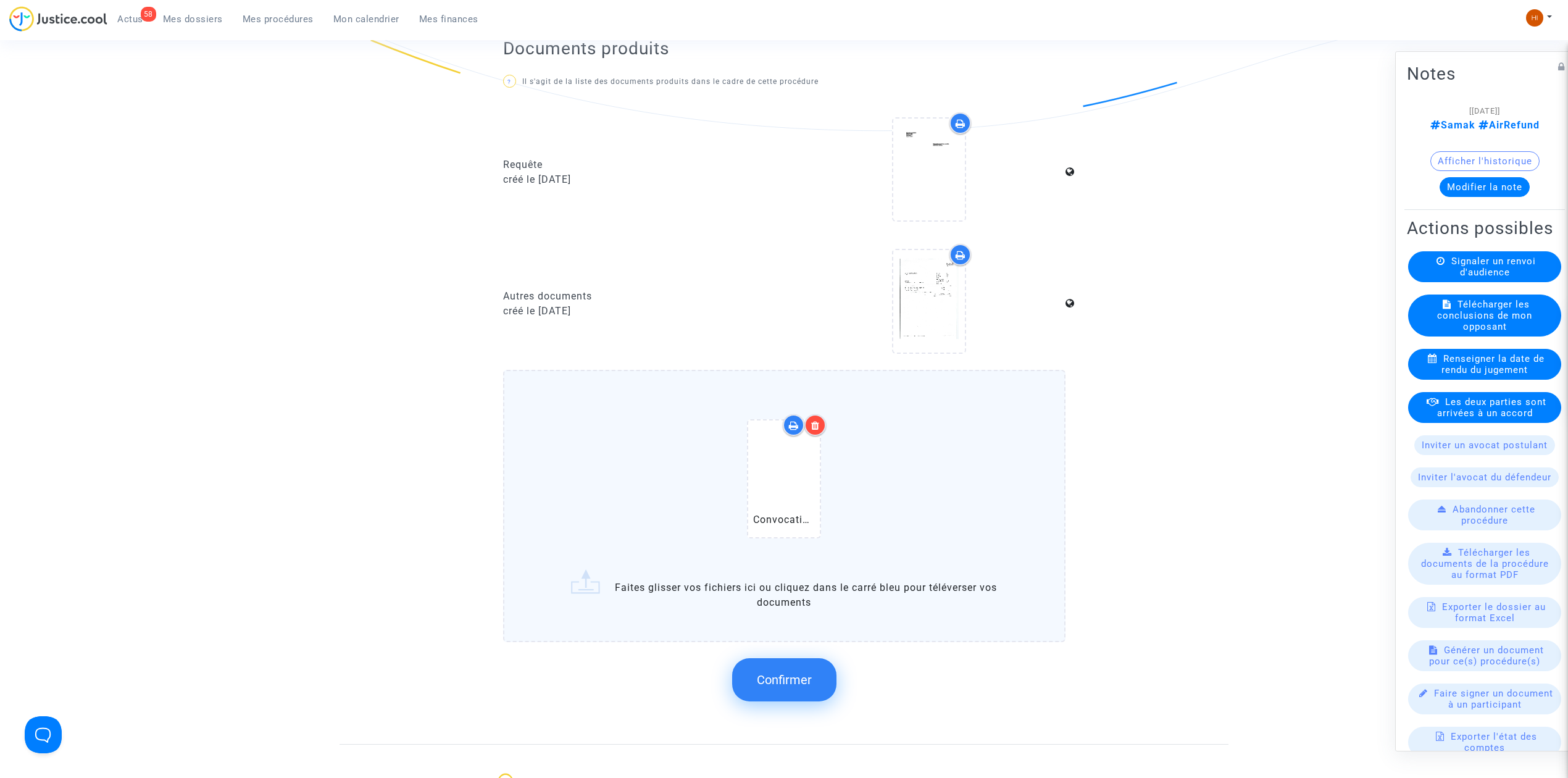
click at [788, 672] on span "Confirmer" at bounding box center [784, 679] width 55 height 15
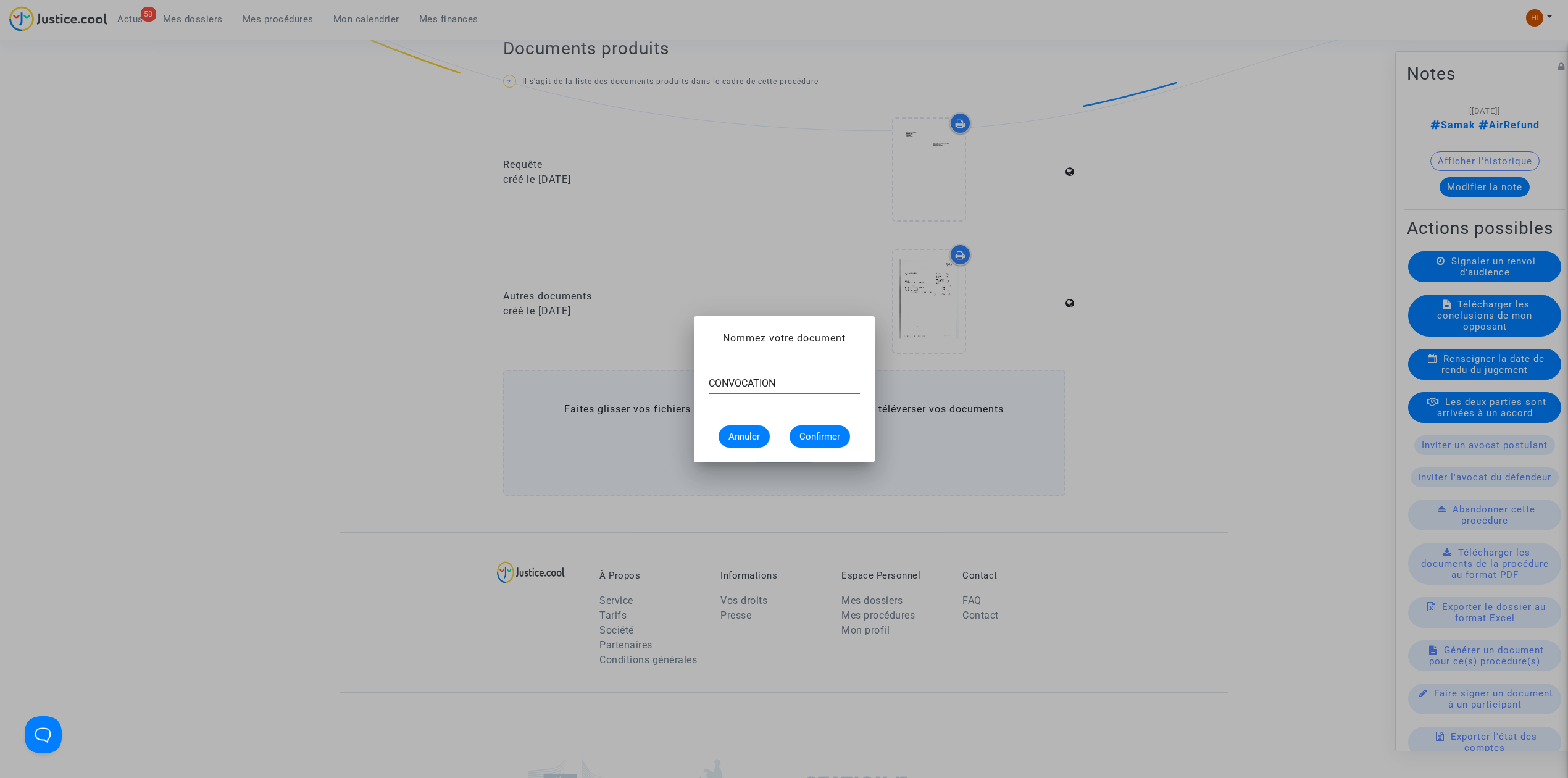
type input "CONVOCATION"
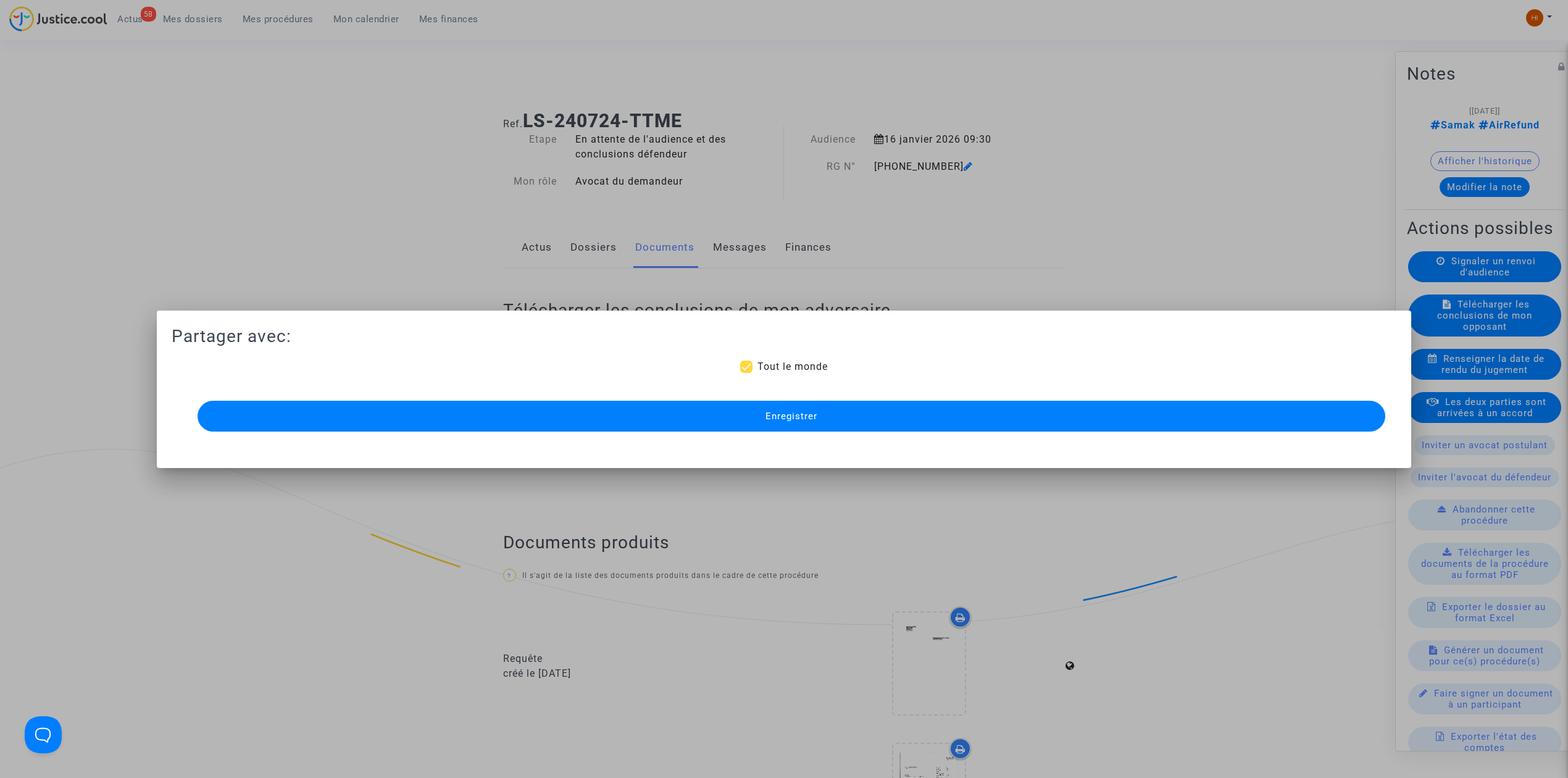
scroll to position [494, 0]
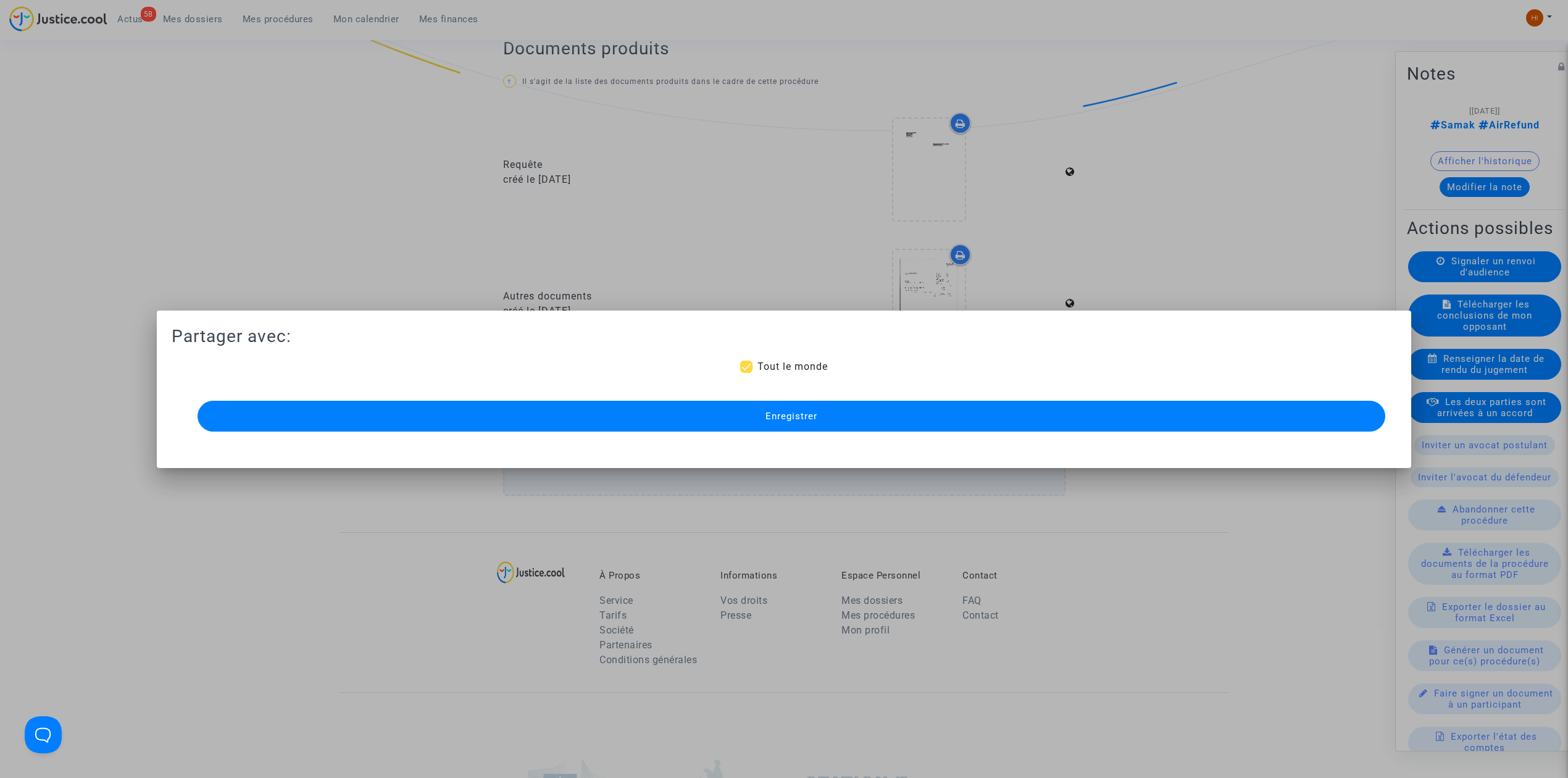
drag, startPoint x: 691, startPoint y: 262, endPoint x: 716, endPoint y: 242, distance: 32.0
click at [691, 262] on div at bounding box center [784, 389] width 1568 height 778
